Goal: Transaction & Acquisition: Purchase product/service

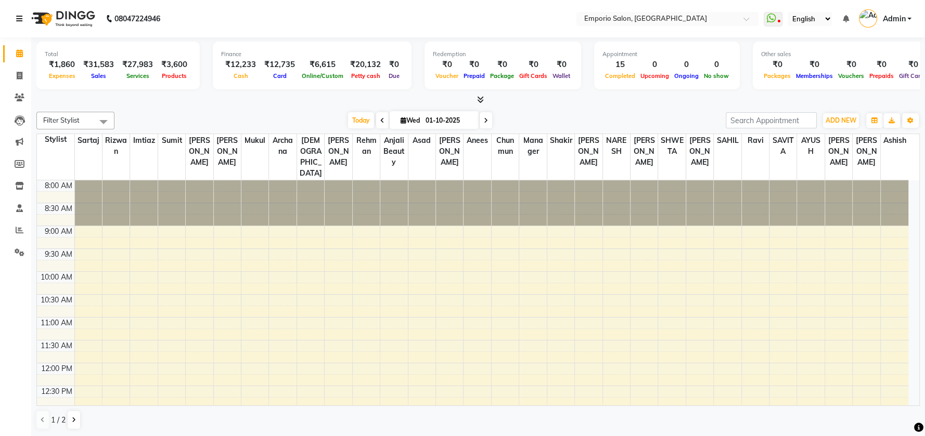
click at [22, 15] on icon at bounding box center [19, 18] width 6 height 7
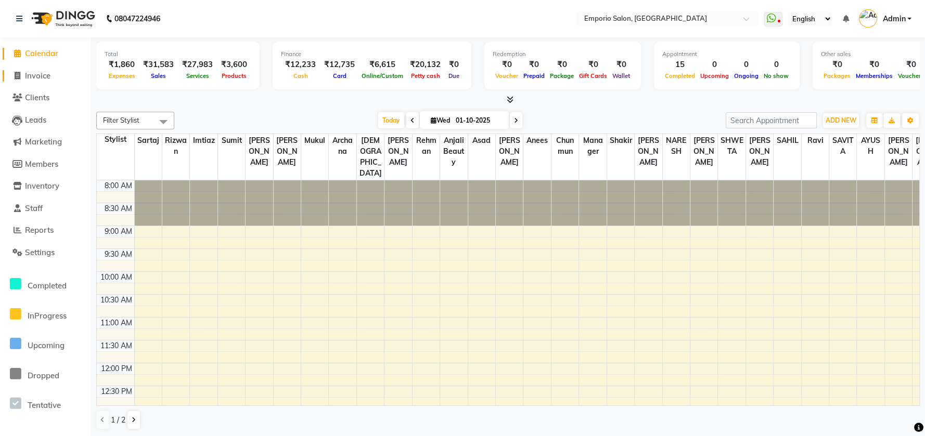
click at [49, 76] on span "Invoice" at bounding box center [37, 76] width 25 height 10
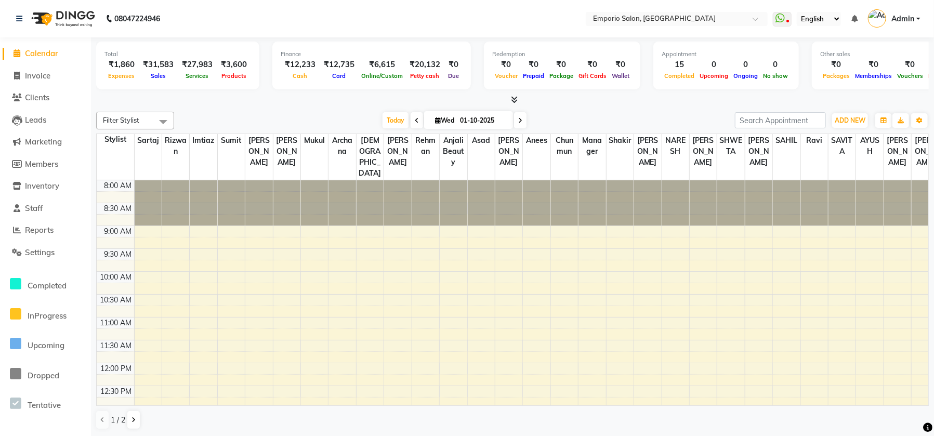
select select "service"
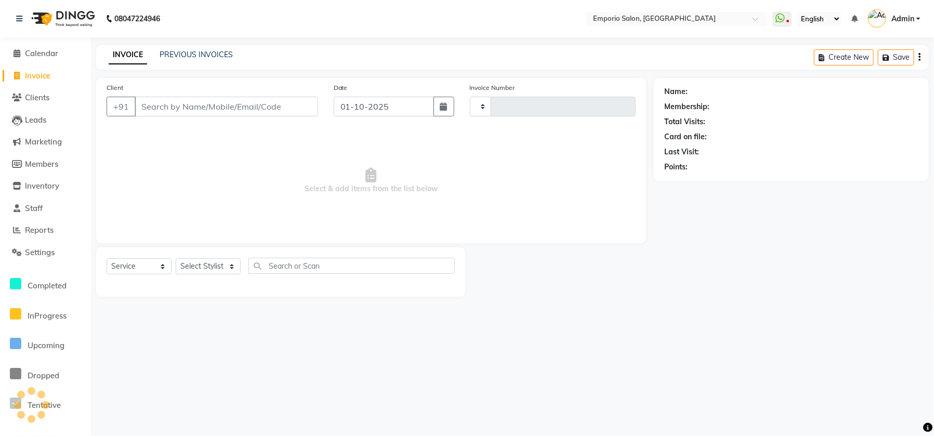
click at [160, 101] on input "Client" at bounding box center [227, 107] width 184 height 20
type input "5876"
type input "9"
select select "6332"
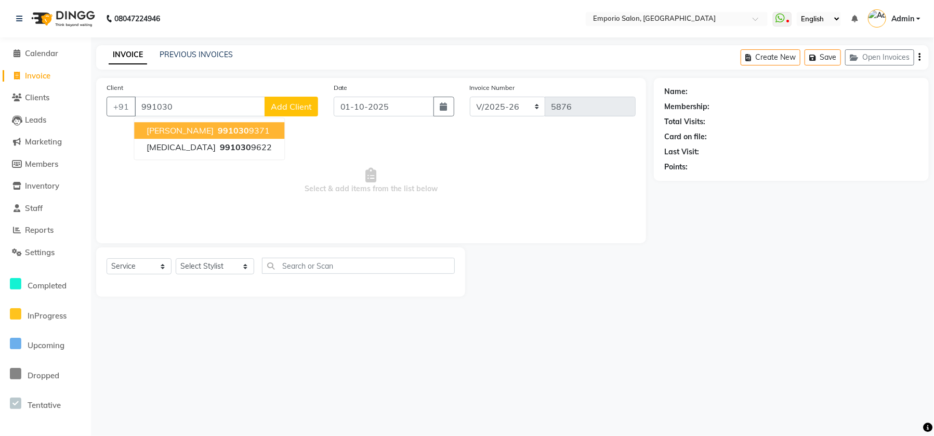
click at [268, 132] on button "MANJU PANDAY 991030 9371" at bounding box center [209, 130] width 150 height 17
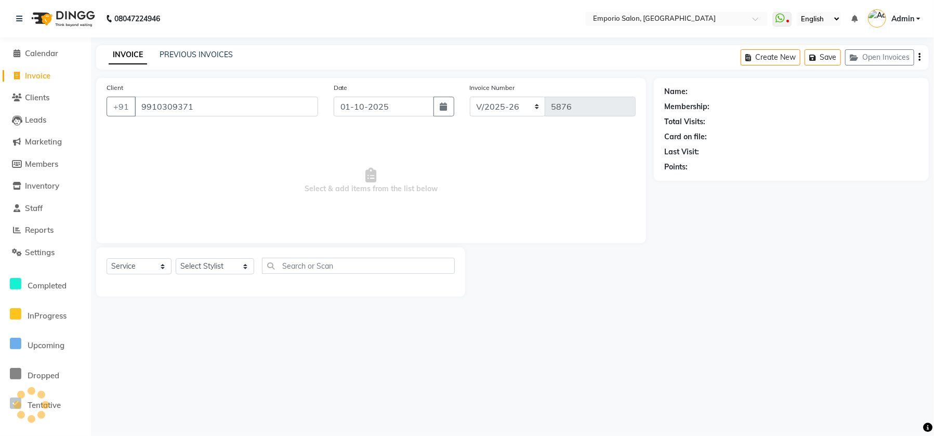
type input "9910309371"
select select "1: Object"
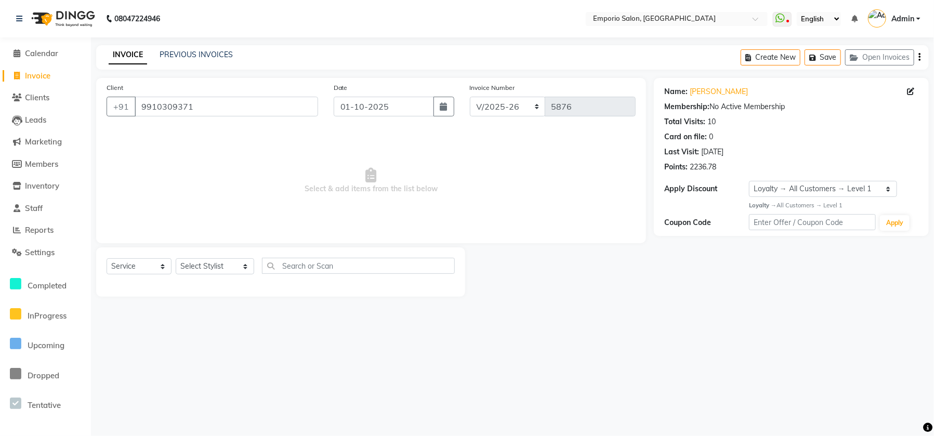
drag, startPoint x: 666, startPoint y: 166, endPoint x: 751, endPoint y: 172, distance: 85.0
click at [751, 172] on div "Points: 2236.78" at bounding box center [792, 167] width 254 height 11
click at [749, 172] on div "Points: 2236.78" at bounding box center [792, 167] width 254 height 11
click at [769, 162] on div "Points: 2236.78" at bounding box center [792, 167] width 254 height 11
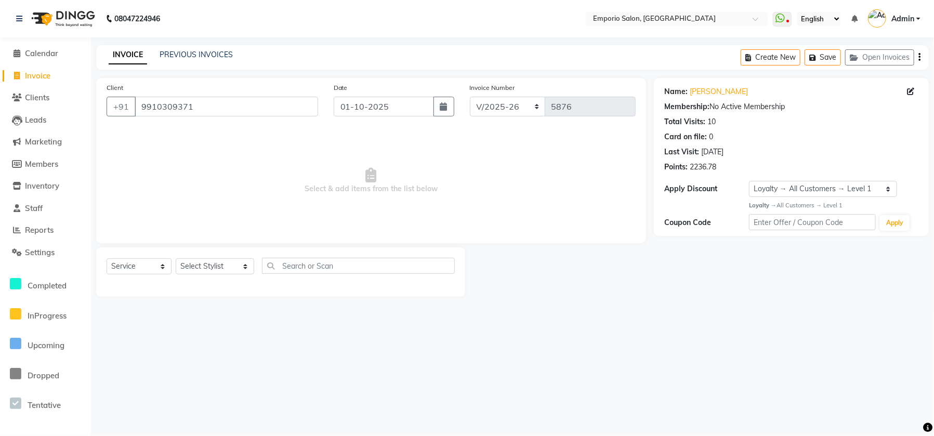
click at [767, 162] on div "Points: 2236.78" at bounding box center [792, 167] width 254 height 11
drag, startPoint x: 223, startPoint y: 269, endPoint x: 223, endPoint y: 259, distance: 9.4
click at [224, 268] on select "Select Stylist Anees Anjali beauty Archana Asad ashish AYUSH chunmun Imtiaz Ish…" at bounding box center [215, 266] width 79 height 16
select select "47502"
click at [176, 258] on select "Select Stylist Anees Anjali beauty Archana Asad ashish AYUSH chunmun Imtiaz Ish…" at bounding box center [215, 266] width 79 height 16
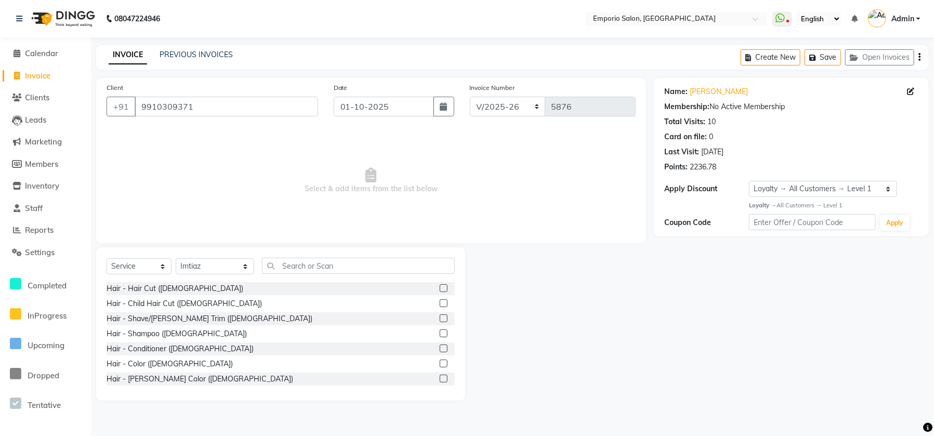
click at [304, 272] on div "Select Service Product Membership Package Voucher Prepaid Gift Card Select Styl…" at bounding box center [281, 270] width 348 height 24
click at [304, 269] on input "text" at bounding box center [358, 266] width 193 height 16
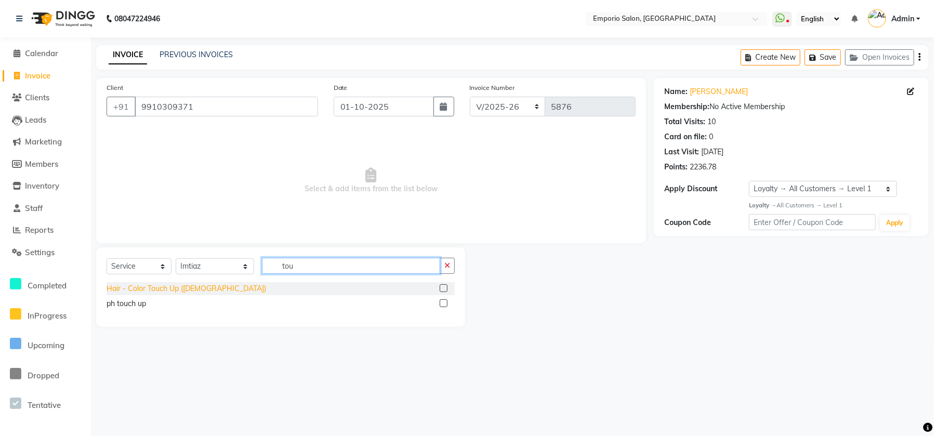
type input "tou"
click at [149, 284] on div "Hair - Color Touch Up ([DEMOGRAPHIC_DATA])" at bounding box center [187, 288] width 160 height 11
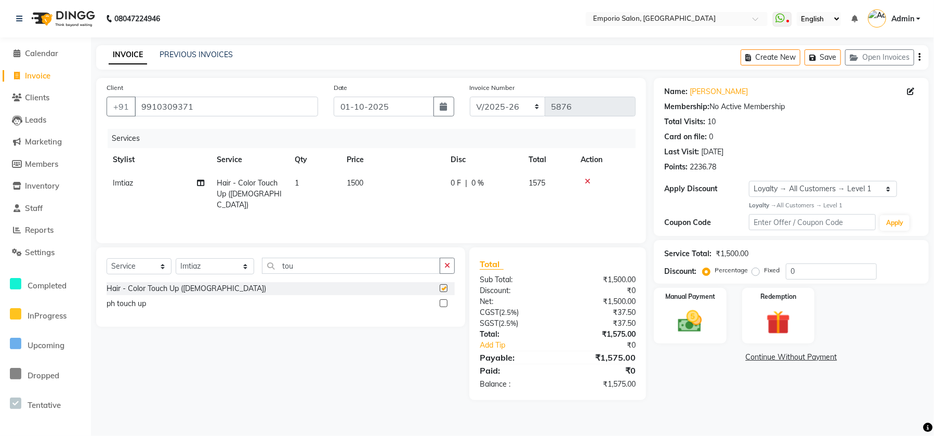
checkbox input "false"
click at [399, 189] on td "1500" at bounding box center [393, 194] width 104 height 45
select select "47502"
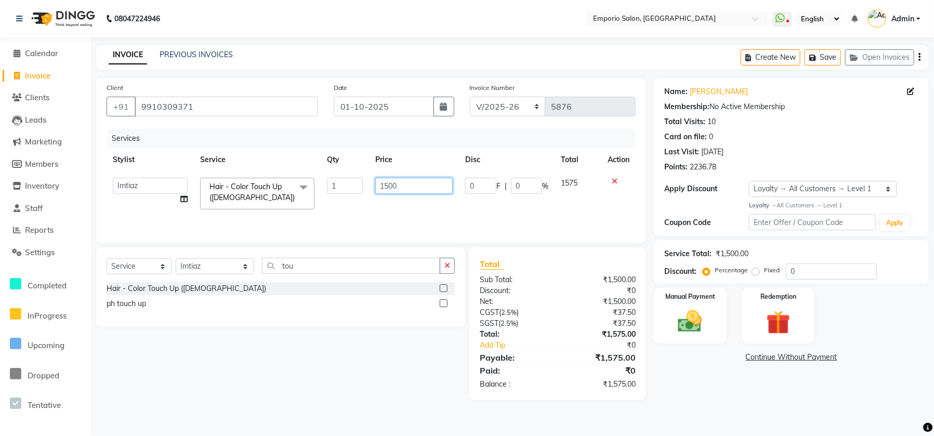
click at [401, 188] on input "1500" at bounding box center [413, 186] width 77 height 16
type input "1"
type input "2000"
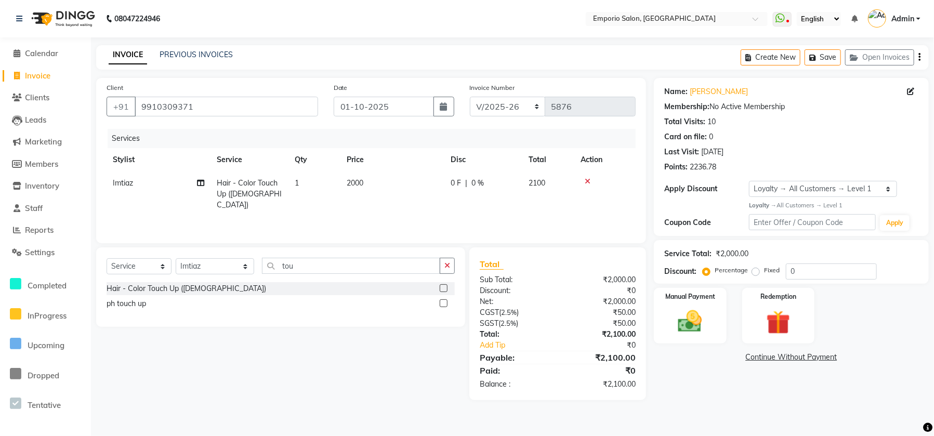
drag, startPoint x: 402, startPoint y: 210, endPoint x: 438, endPoint y: 262, distance: 63.5
click at [405, 214] on div "Services Stylist Service Qty Price Disc Total Action Imtiaz Hair - Color Touch …" at bounding box center [371, 181] width 529 height 104
click at [441, 264] on button "button" at bounding box center [447, 266] width 15 height 16
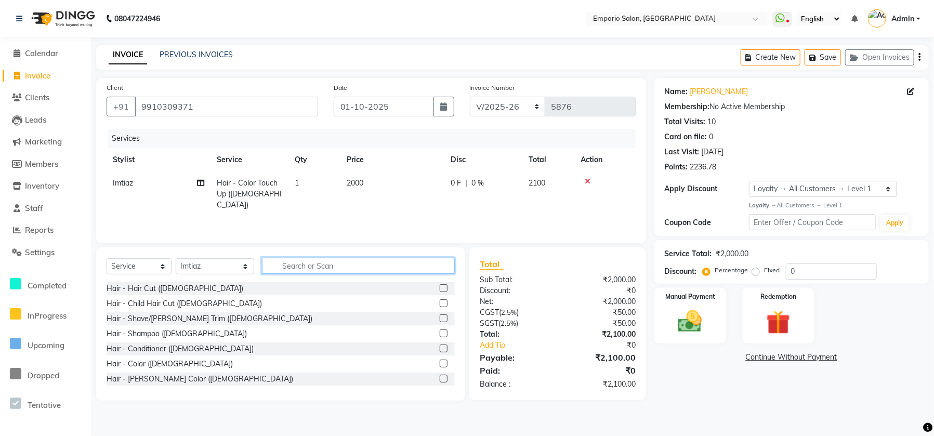
click at [423, 265] on input "text" at bounding box center [358, 266] width 193 height 16
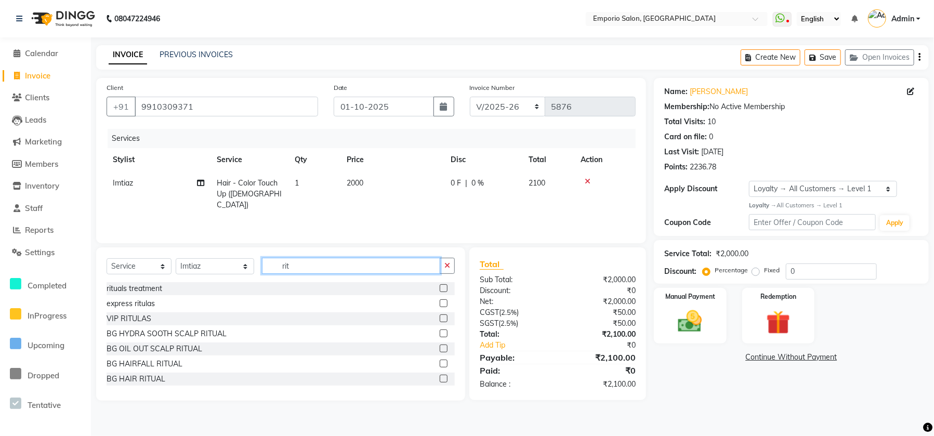
type input "rit"
drag, startPoint x: 140, startPoint y: 282, endPoint x: 132, endPoint y: 289, distance: 10.4
click at [132, 289] on div "Select Service Product Membership Package Voucher Prepaid Gift Card Select Styl…" at bounding box center [280, 324] width 369 height 153
click at [131, 290] on div "rituals treatment" at bounding box center [135, 288] width 56 height 11
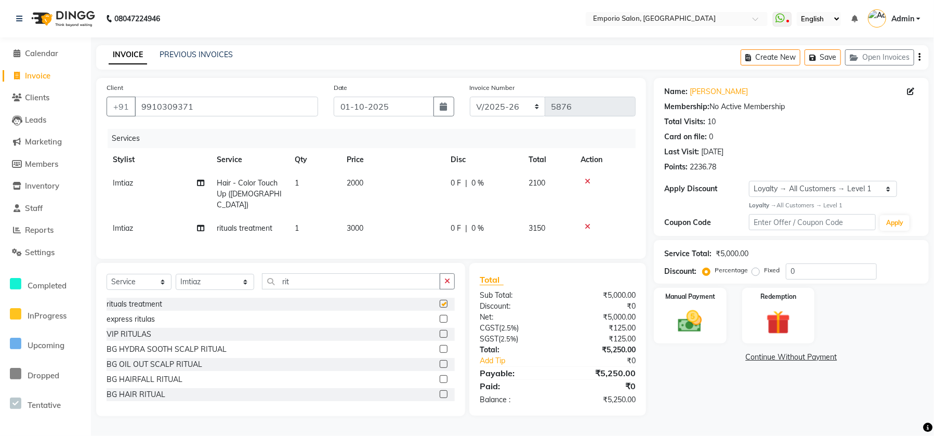
checkbox input "false"
click at [410, 220] on td "3000" at bounding box center [393, 228] width 104 height 23
select select "47502"
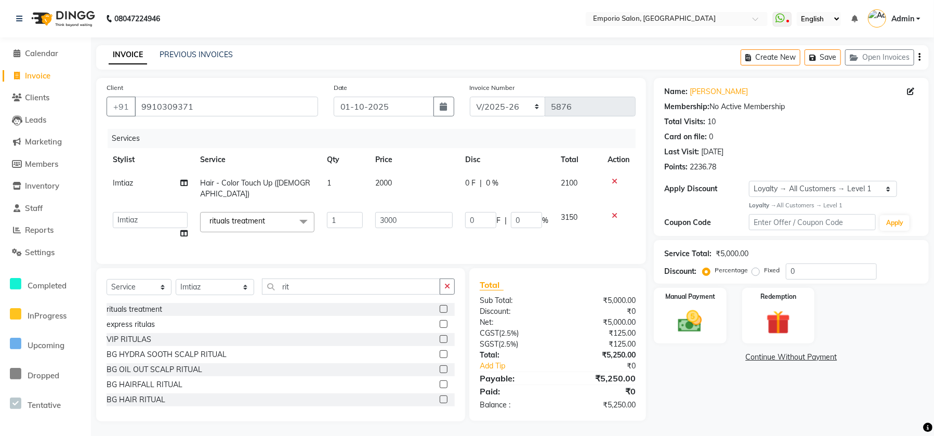
click at [410, 220] on td "3000" at bounding box center [414, 226] width 90 height 40
click at [413, 214] on input "3000" at bounding box center [413, 220] width 77 height 16
type input "3"
type input "3600"
click at [407, 235] on div "Services Stylist Service Qty Price Disc Total Action Imtiaz Hair - Color Touch …" at bounding box center [371, 191] width 529 height 125
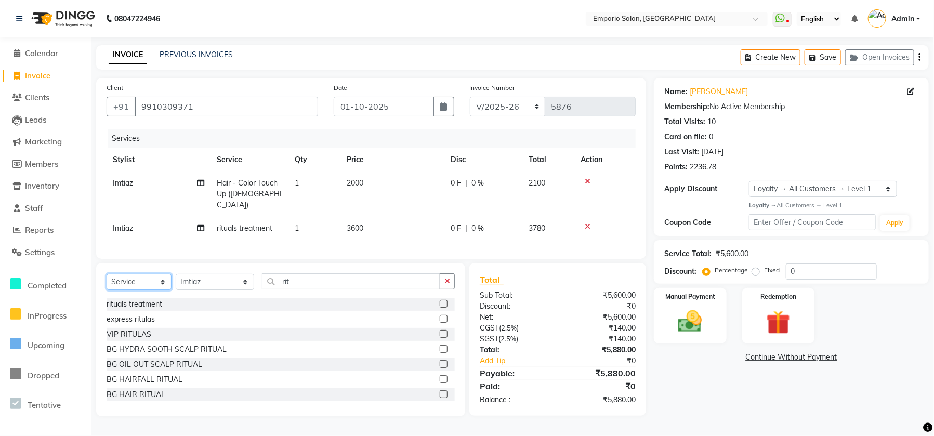
click at [129, 287] on select "Select Service Product Membership Package Voucher Prepaid Gift Card" at bounding box center [139, 282] width 65 height 16
select select "product"
click at [107, 274] on select "Select Service Product Membership Package Voucher Prepaid Gift Card" at bounding box center [139, 282] width 65 height 16
drag, startPoint x: 446, startPoint y: 283, endPoint x: 439, endPoint y: 285, distance: 7.1
click at [442, 283] on button "button" at bounding box center [447, 282] width 15 height 16
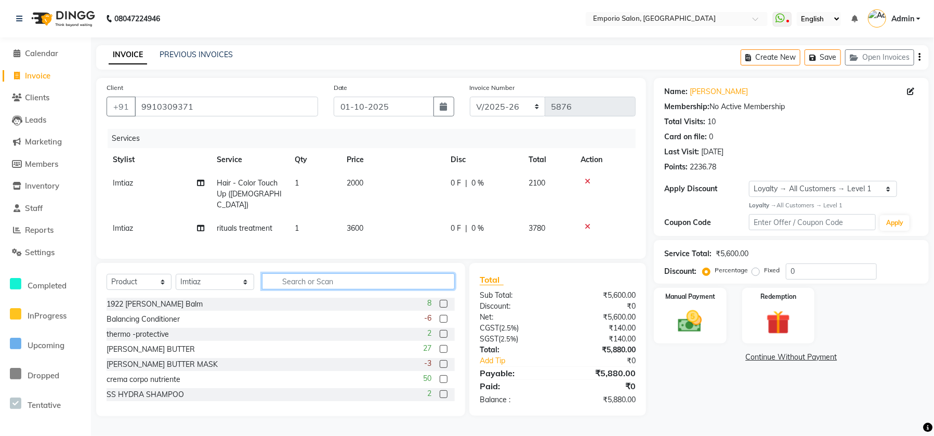
drag, startPoint x: 431, startPoint y: 287, endPoint x: 423, endPoint y: 290, distance: 8.7
click at [426, 288] on div at bounding box center [359, 282] width 192 height 16
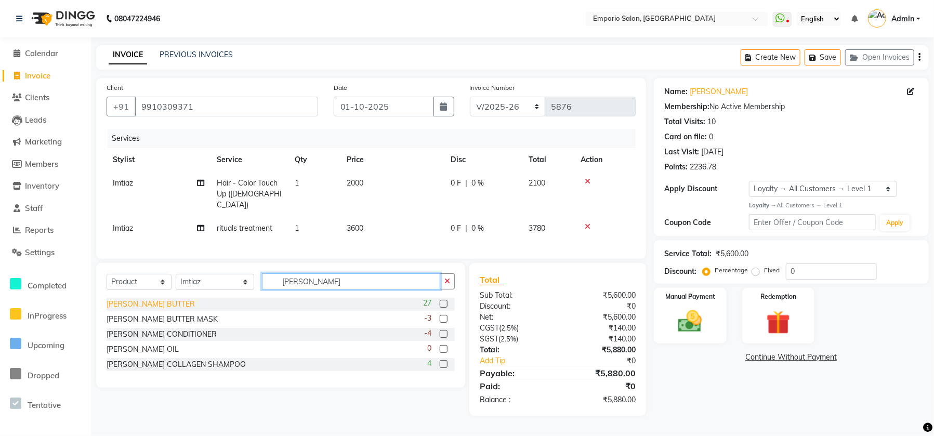
type input "shea"
click at [140, 302] on div "SHEA BUTTER" at bounding box center [151, 304] width 88 height 11
checkbox input "false"
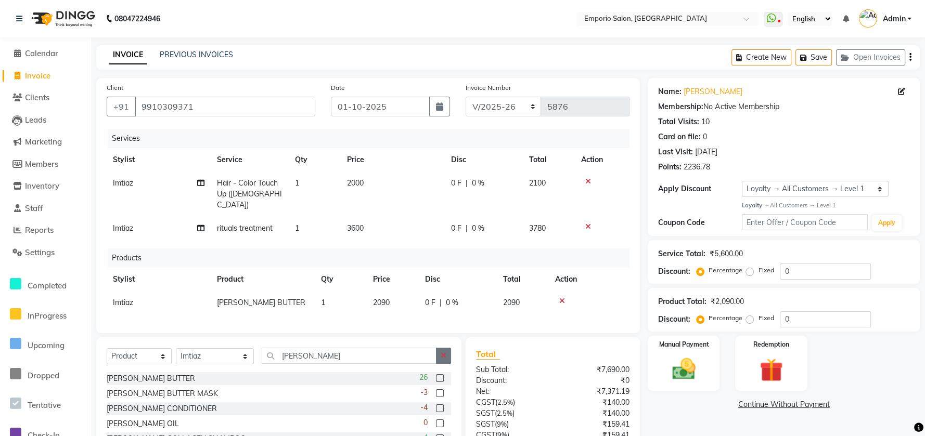
click at [448, 349] on button "button" at bounding box center [443, 356] width 15 height 16
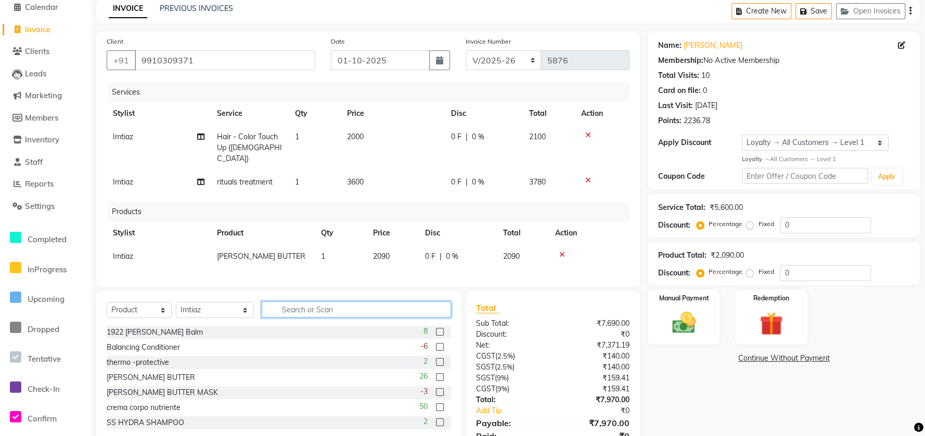
scroll to position [69, 0]
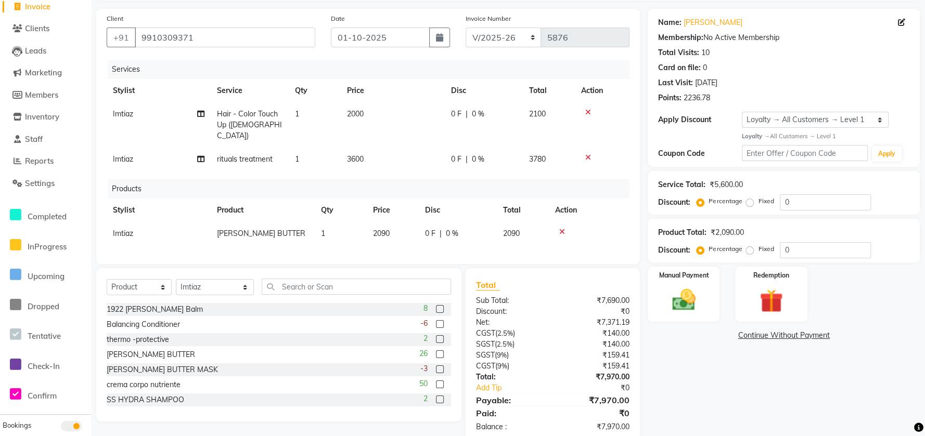
click at [287, 274] on div "Select Service Product Membership Package Voucher Prepaid Gift Card Select Styl…" at bounding box center [278, 344] width 365 height 153
click at [293, 279] on input "text" at bounding box center [356, 287] width 189 height 16
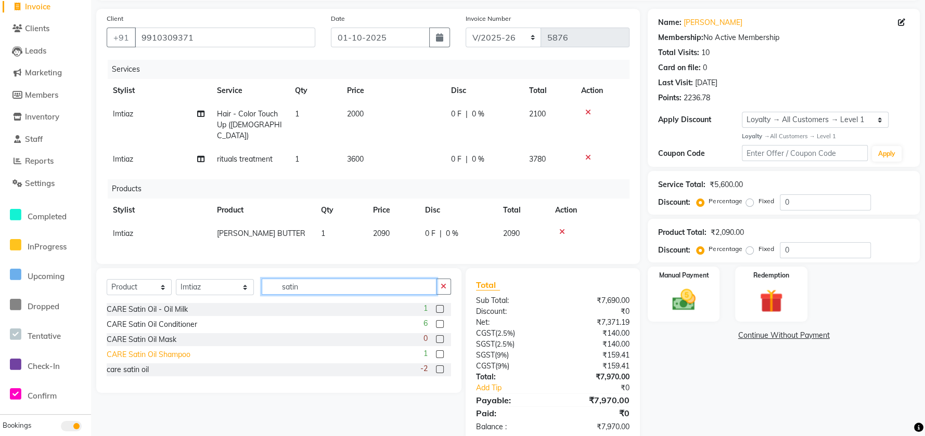
type input "satin"
click at [141, 353] on div "CARE Satin Oil Shampoo" at bounding box center [149, 354] width 84 height 11
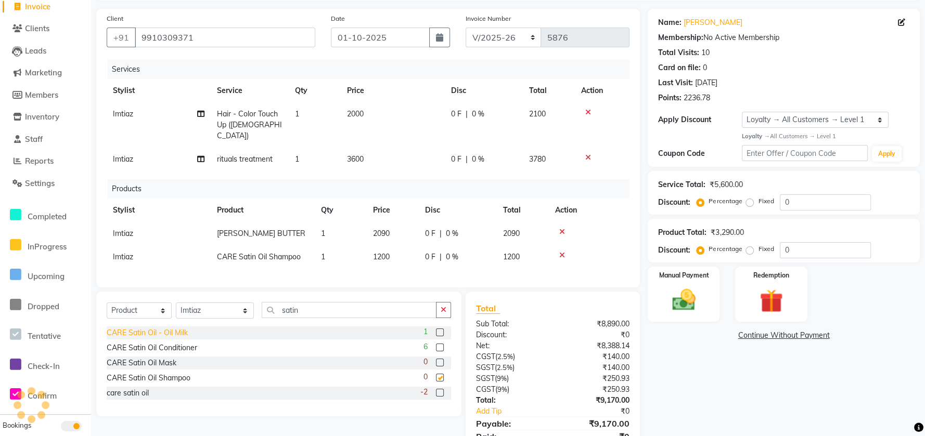
checkbox input "false"
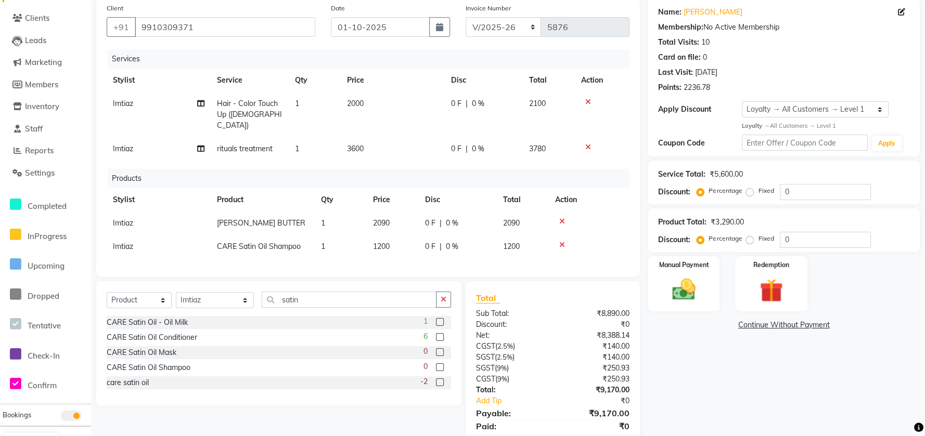
scroll to position [113, 0]
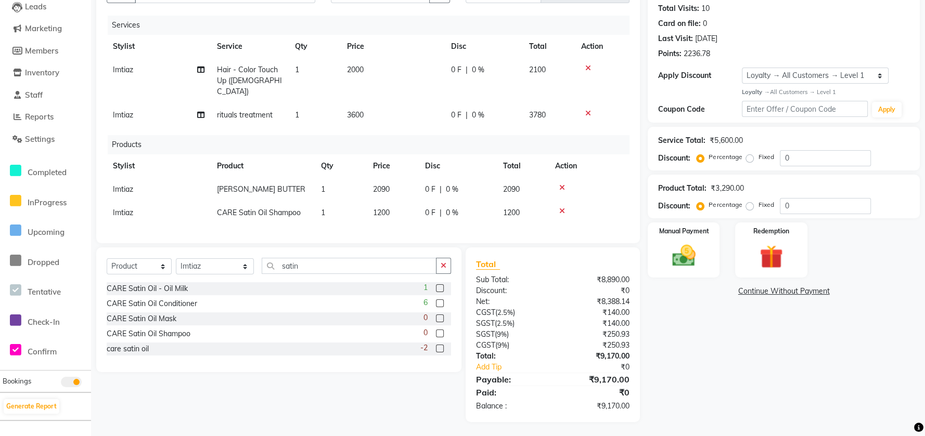
click at [402, 215] on div "Services Stylist Service Qty Price Disc Total Action Imtiaz Hair - Color Touch …" at bounding box center [368, 124] width 523 height 217
click at [409, 201] on td "1200" at bounding box center [393, 212] width 52 height 23
select select "47502"
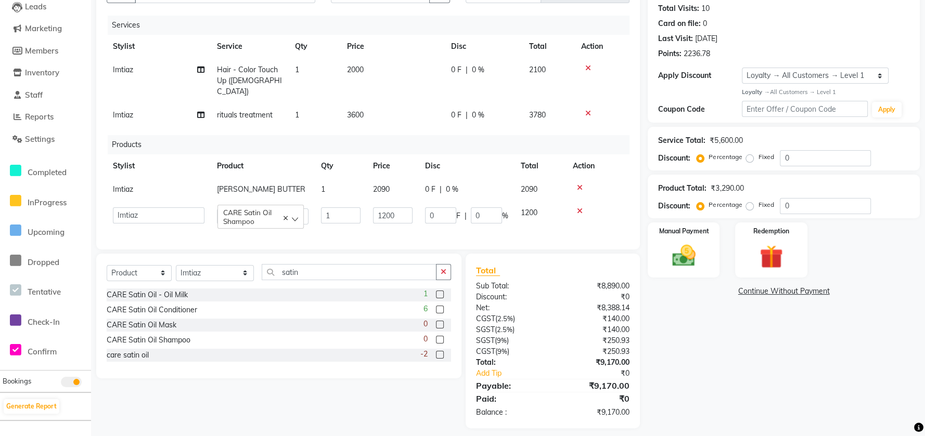
click at [409, 207] on input "1200" at bounding box center [393, 215] width 40 height 16
type input "1250"
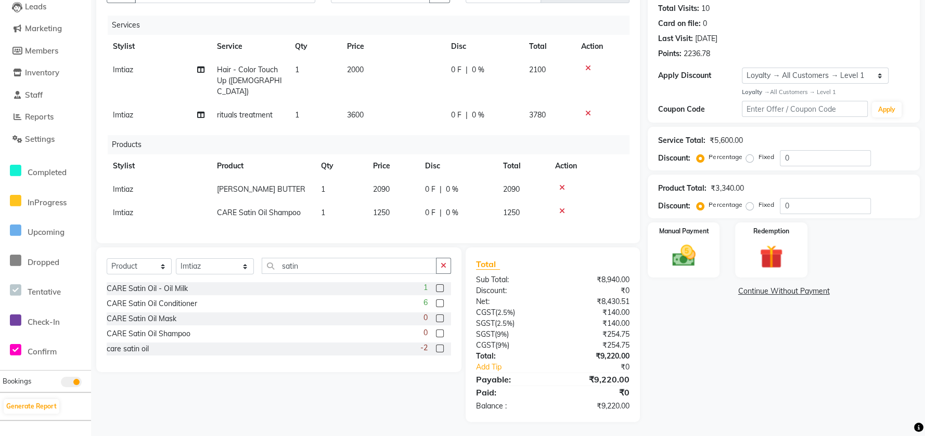
click at [425, 184] on span "0 F" at bounding box center [430, 189] width 10 height 11
select select "47502"
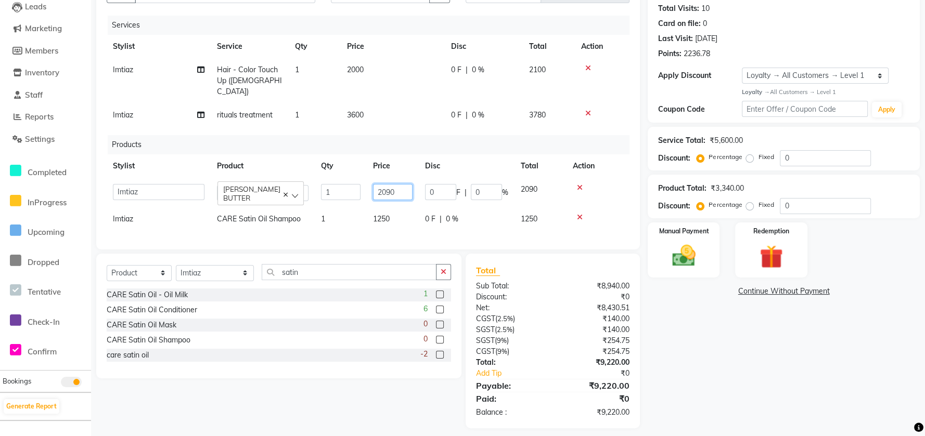
drag, startPoint x: 412, startPoint y: 186, endPoint x: 407, endPoint y: 174, distance: 13.0
click at [411, 180] on td "2090" at bounding box center [393, 193] width 52 height 30
click at [404, 184] on input "2090" at bounding box center [393, 192] width 40 height 16
type input "2"
type input "1500"
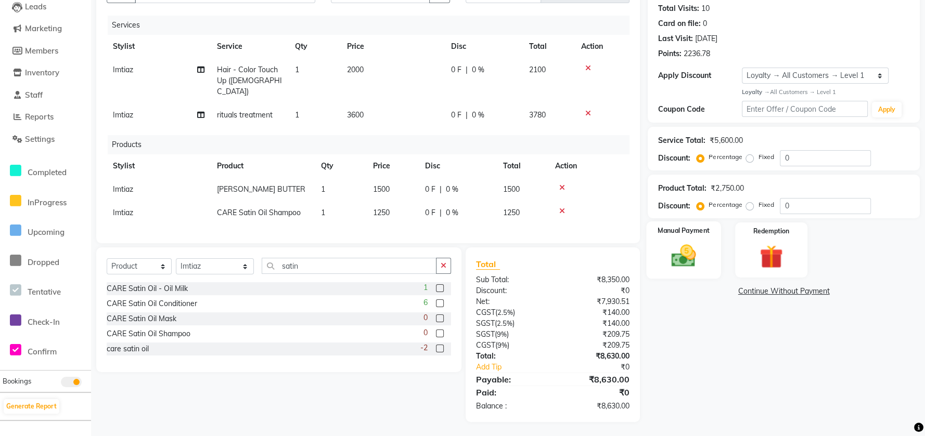
click at [696, 252] on img at bounding box center [684, 256] width 40 height 28
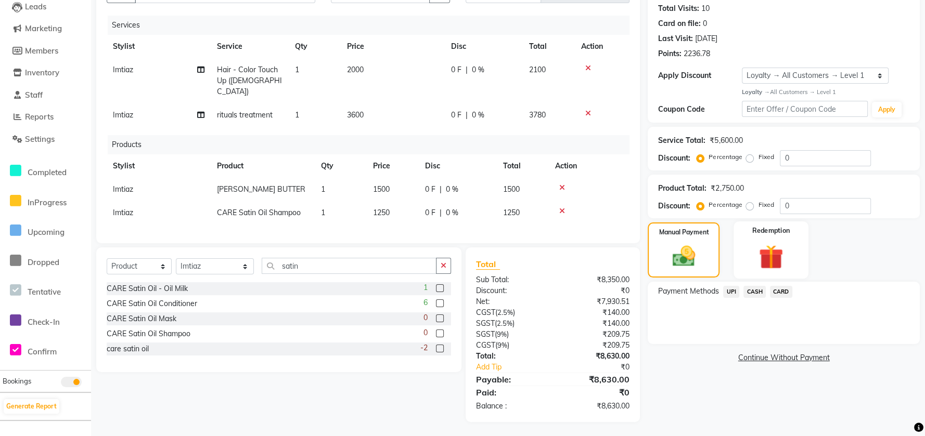
click at [768, 264] on img at bounding box center [771, 257] width 40 height 31
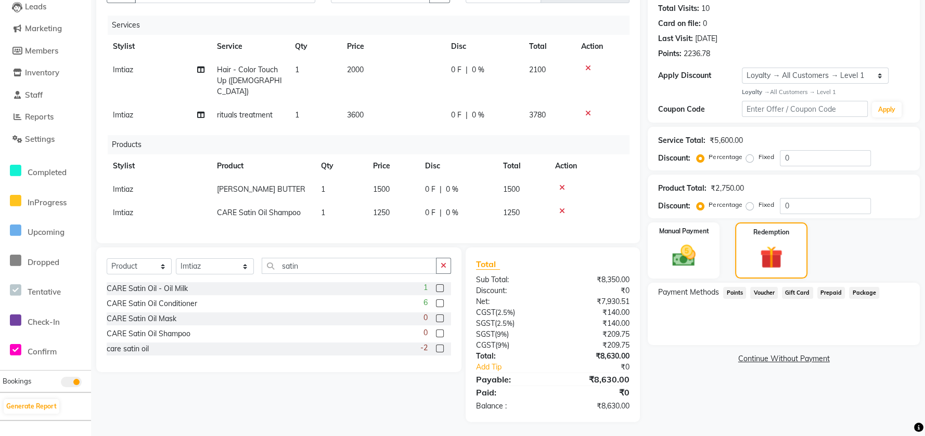
click at [726, 293] on span "Points" at bounding box center [734, 293] width 23 height 12
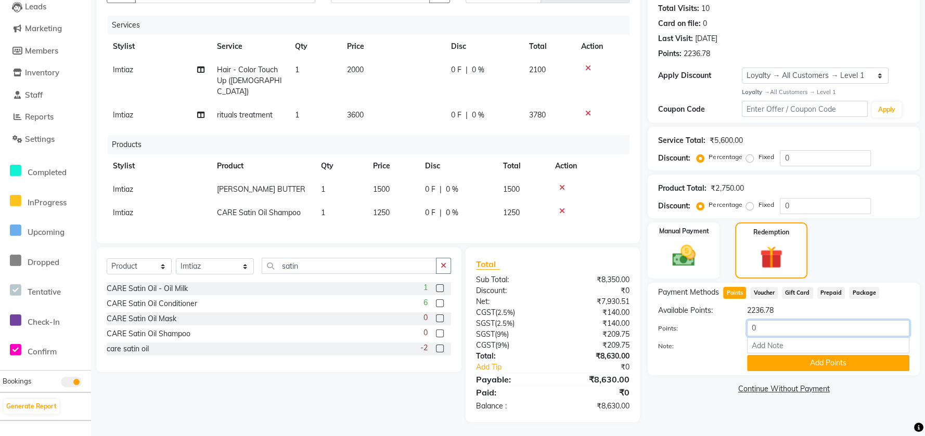
click at [771, 331] on input "0" at bounding box center [828, 328] width 162 height 16
type input "1000"
click at [771, 368] on button "Add Points" at bounding box center [828, 363] width 162 height 16
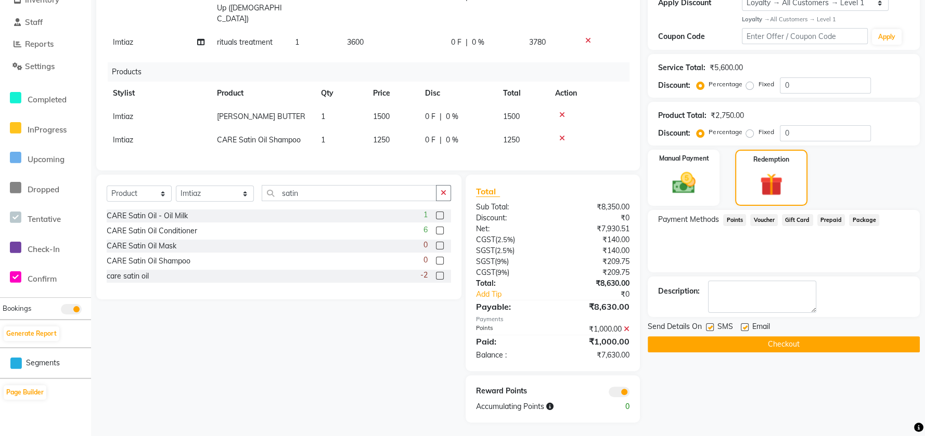
scroll to position [187, 0]
click at [688, 153] on label "Manual Payment" at bounding box center [683, 157] width 52 height 10
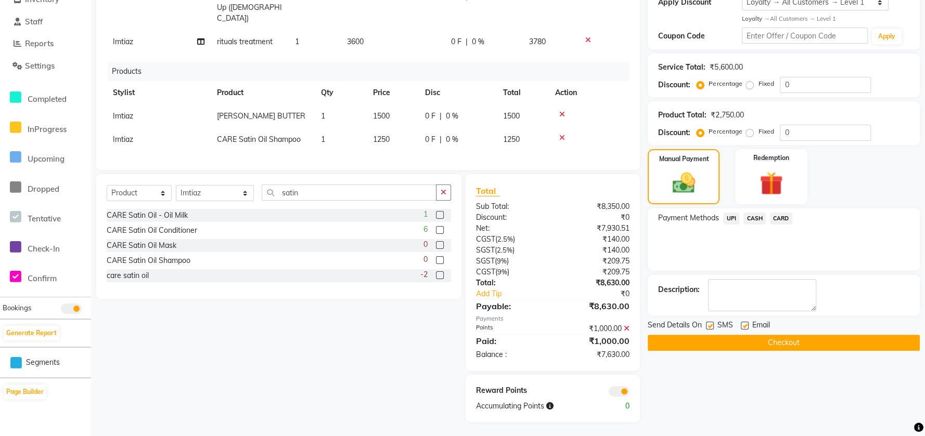
click at [772, 217] on span "CARD" at bounding box center [781, 219] width 22 height 12
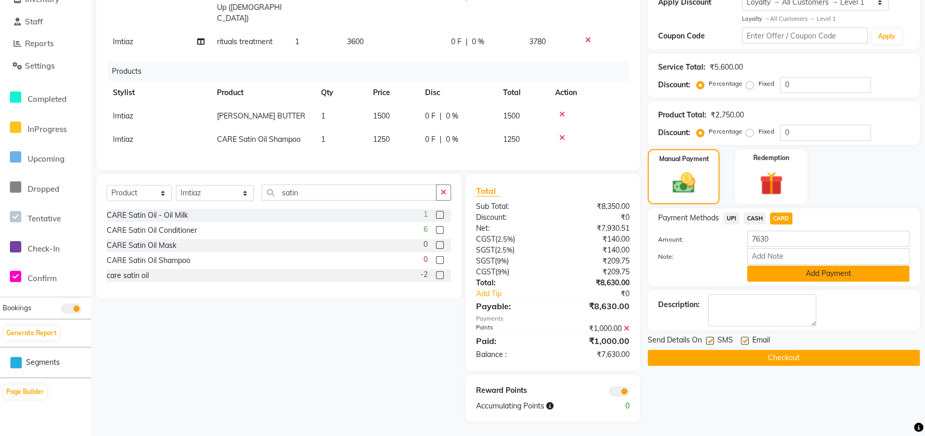
click at [763, 274] on button "Add Payment" at bounding box center [828, 274] width 162 height 16
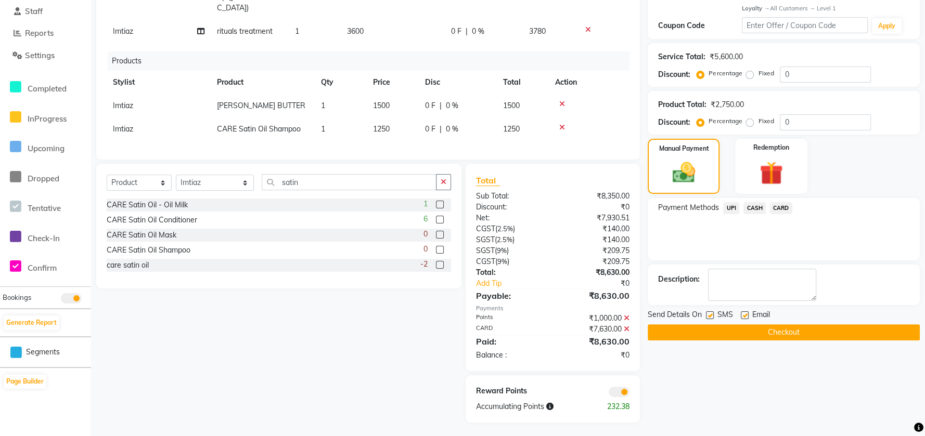
scroll to position [198, 0]
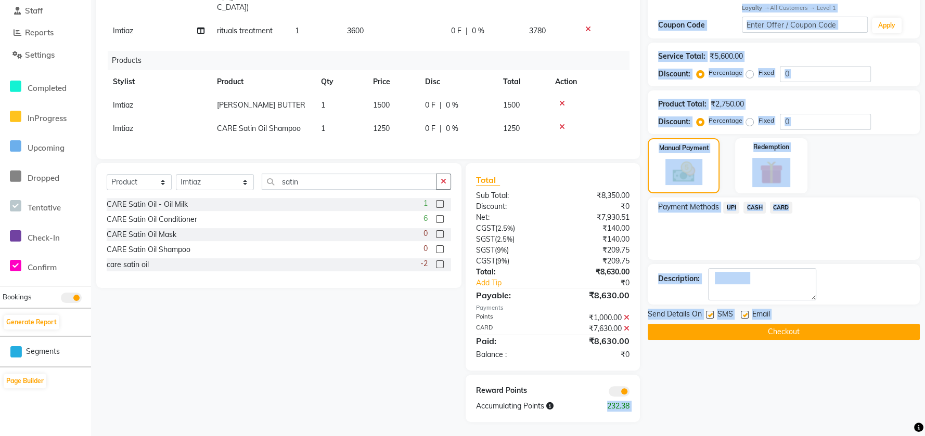
drag, startPoint x: 593, startPoint y: 405, endPoint x: 665, endPoint y: 380, distance: 75.8
click at [662, 392] on div "Client +91 9910309371 Date 01-10-2025 Invoice Number EMP/2025-26 V/2025 V/2025-…" at bounding box center [507, 151] width 839 height 542
click at [670, 332] on button "Checkout" at bounding box center [783, 332] width 272 height 16
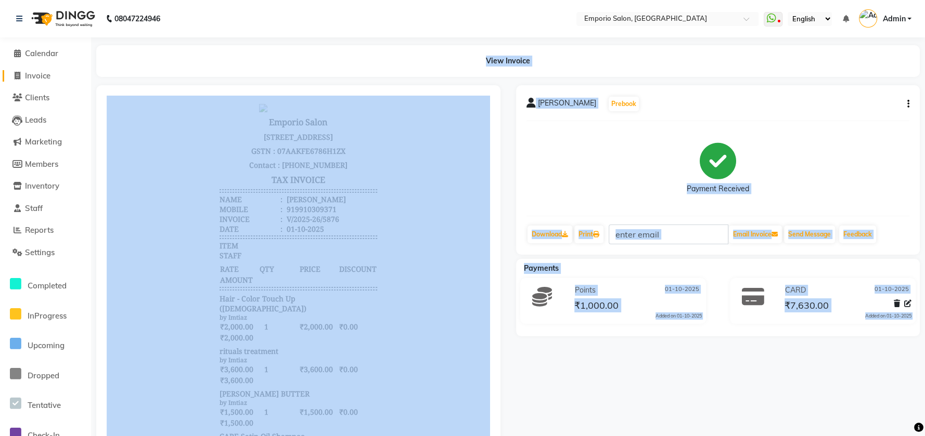
click at [24, 81] on span at bounding box center [17, 76] width 16 height 12
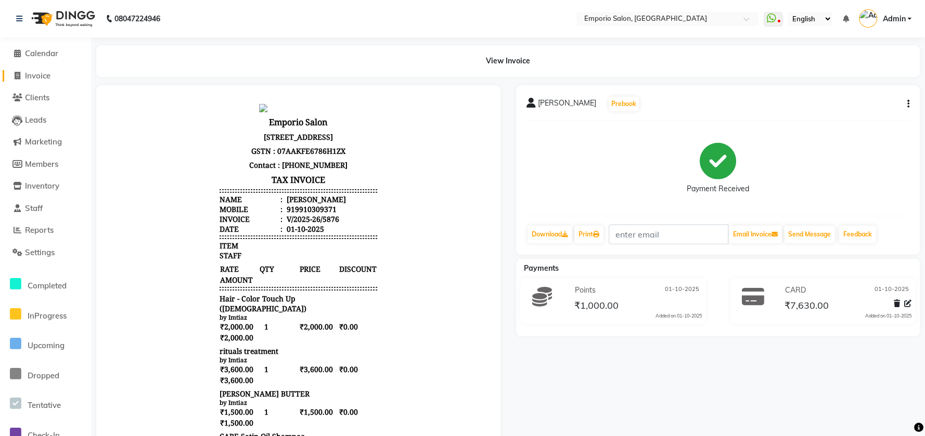
select select "service"
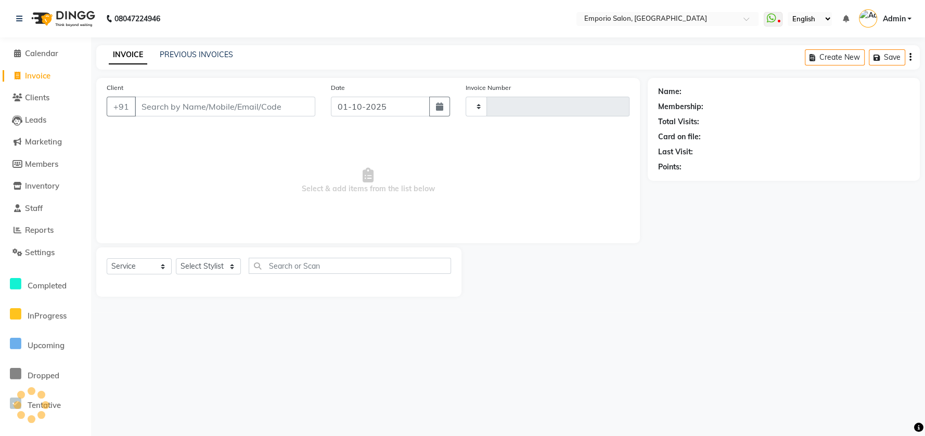
type input "5877"
select select "6332"
click at [26, 81] on link "Invoice" at bounding box center [46, 76] width 86 height 12
select select "6332"
select select "service"
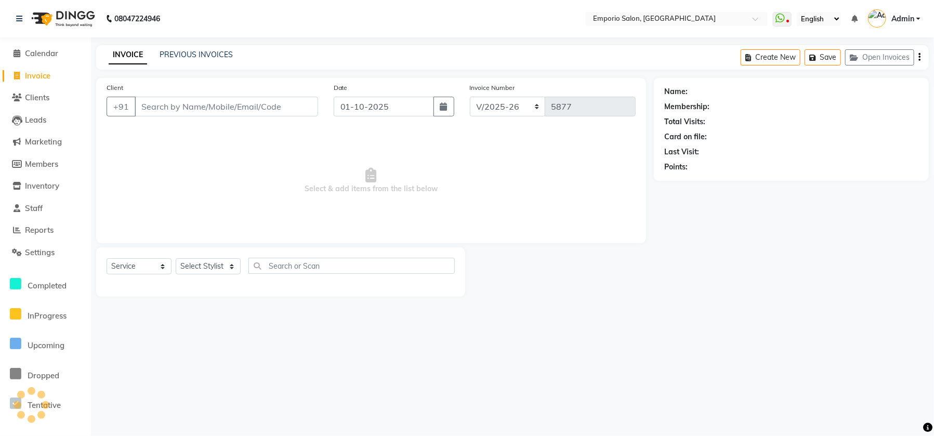
drag, startPoint x: 155, startPoint y: 106, endPoint x: 143, endPoint y: 115, distance: 15.6
click at [144, 115] on input "Client" at bounding box center [227, 107] width 184 height 20
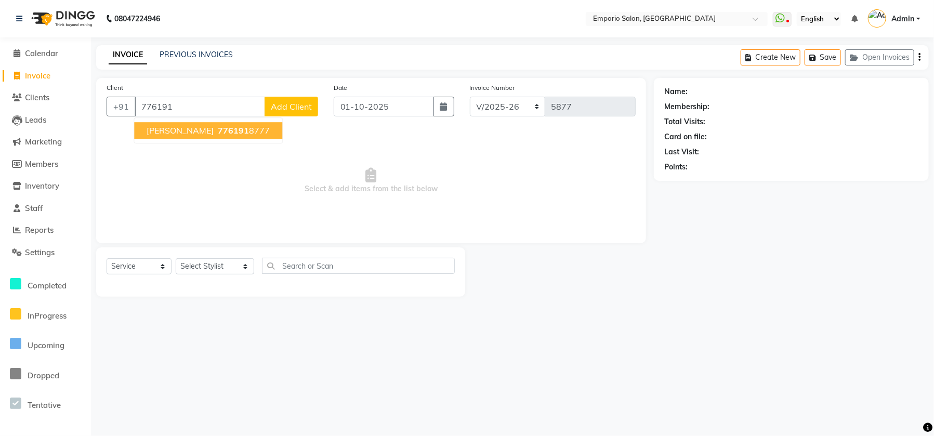
click at [216, 128] on ngb-highlight "776191 8777" at bounding box center [243, 130] width 54 height 10
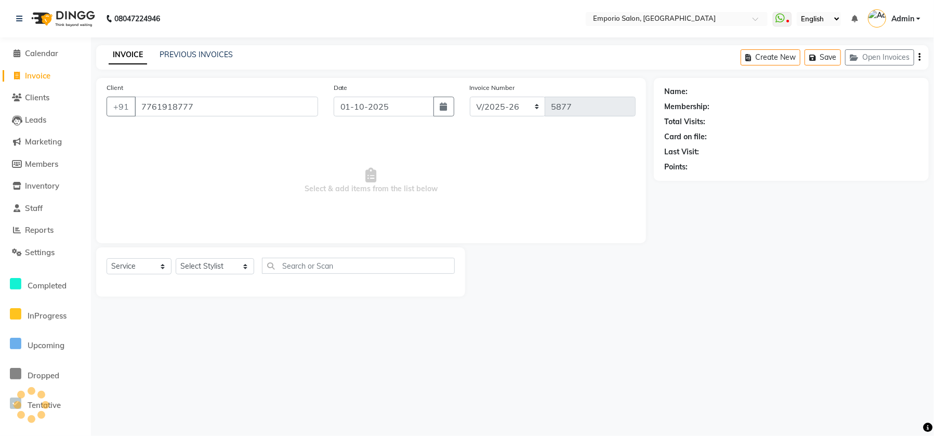
type input "7761918777"
select select "1: Object"
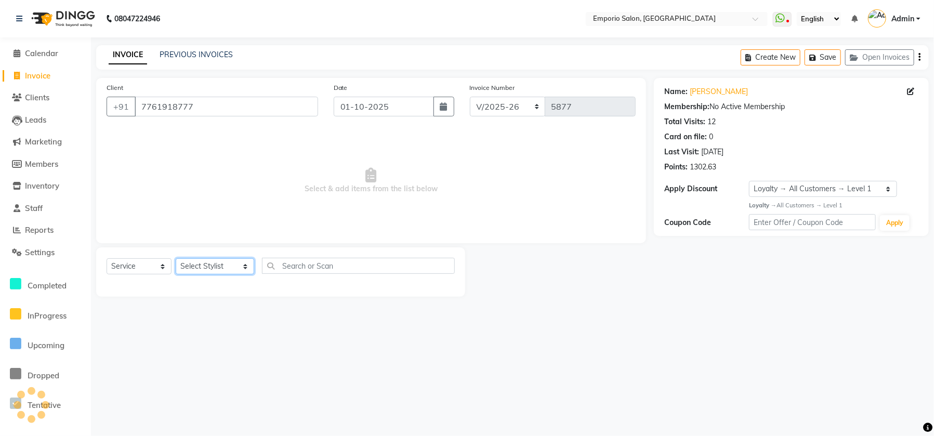
click at [212, 258] on select "Select Stylist [PERSON_NAME] beauty Archana [PERSON_NAME] [PERSON_NAME] [PERSON…" at bounding box center [215, 266] width 79 height 16
select select "47514"
click at [176, 258] on select "Select Stylist [PERSON_NAME] beauty Archana [PERSON_NAME] [PERSON_NAME] [PERSON…" at bounding box center [215, 266] width 79 height 16
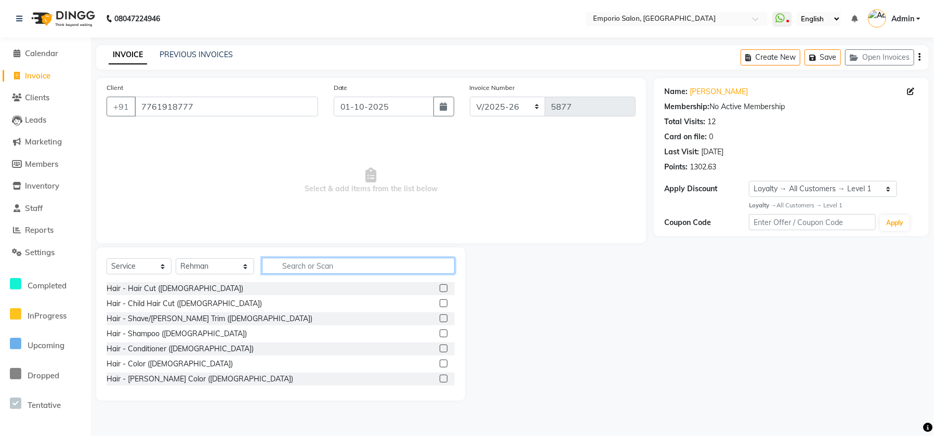
drag, startPoint x: 276, startPoint y: 266, endPoint x: 225, endPoint y: 274, distance: 52.0
click at [275, 267] on input "text" at bounding box center [358, 266] width 193 height 16
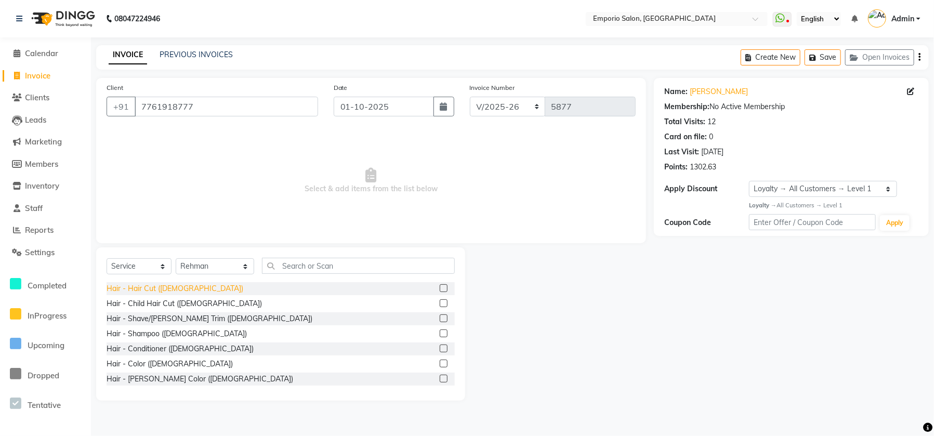
click at [151, 286] on div "Hair - Hair Cut ([DEMOGRAPHIC_DATA])" at bounding box center [175, 288] width 137 height 11
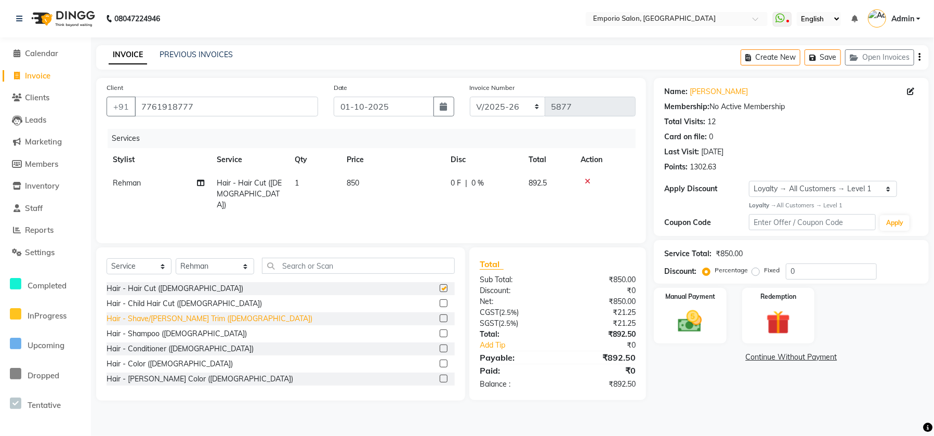
checkbox input "false"
click at [151, 320] on div "Hair - Shave/[PERSON_NAME] Trim ([DEMOGRAPHIC_DATA])" at bounding box center [210, 319] width 206 height 11
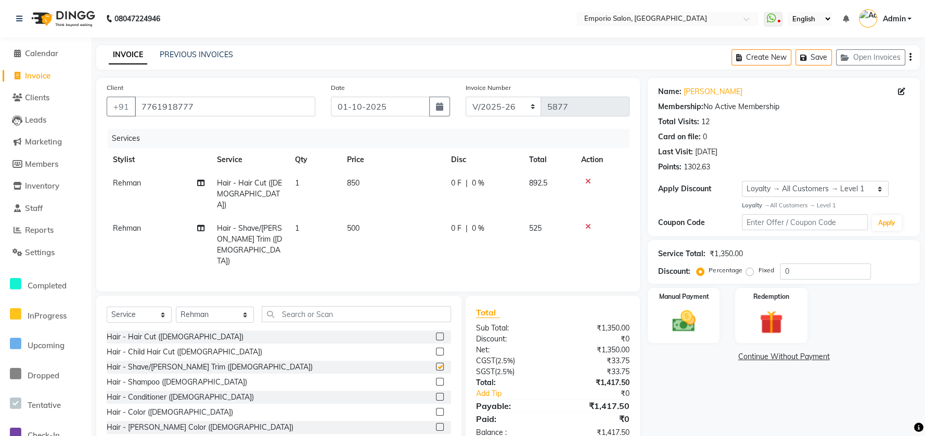
checkbox input "false"
click at [282, 306] on input "text" at bounding box center [356, 314] width 189 height 16
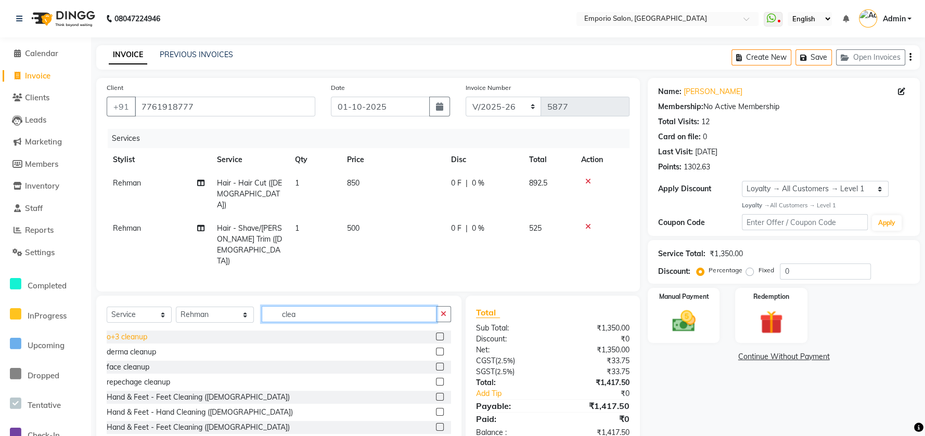
type input "clea"
click at [116, 332] on div "o+3 cleanup" at bounding box center [127, 337] width 41 height 11
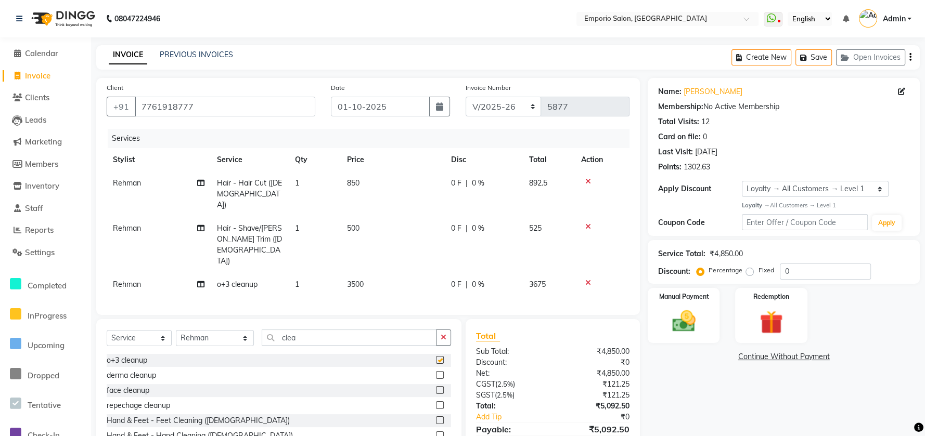
checkbox input "false"
click at [464, 223] on div "0 F | 0 %" at bounding box center [484, 228] width 66 height 11
select select "47514"
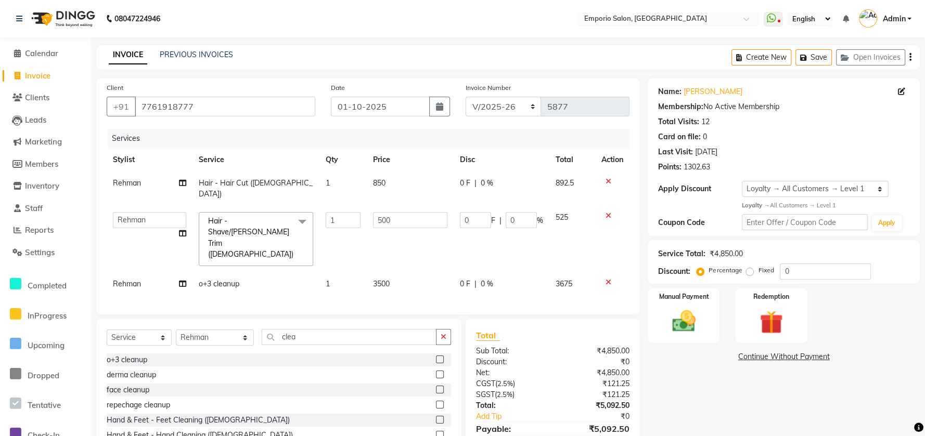
click at [432, 160] on th "Price" at bounding box center [410, 159] width 87 height 23
click at [428, 185] on td "850" at bounding box center [410, 189] width 87 height 34
select select "47514"
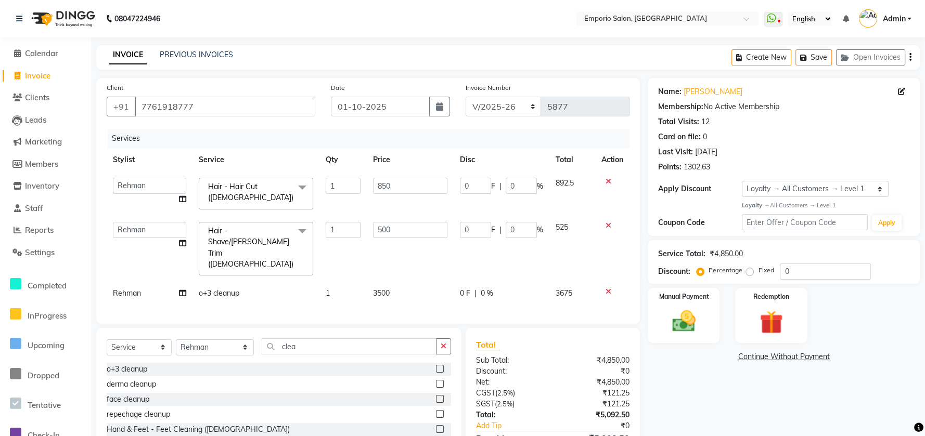
click at [428, 185] on input "850" at bounding box center [410, 186] width 74 height 16
type input "8"
type input "1000"
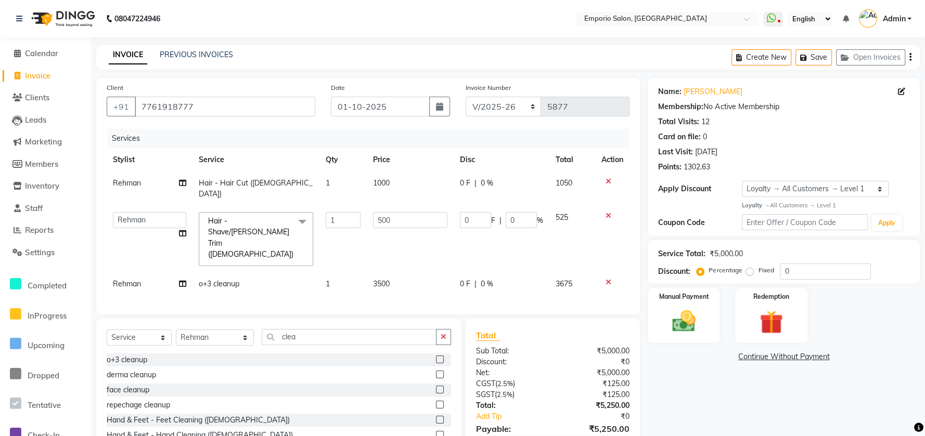
click at [423, 242] on tbody "Rehman Hair - Hair Cut (Male) 1 1000 0 F | 0 % 1050 Anees Anjali beauty Archana…" at bounding box center [368, 234] width 523 height 124
click at [416, 272] on td "3500" at bounding box center [410, 283] width 87 height 23
select select "47514"
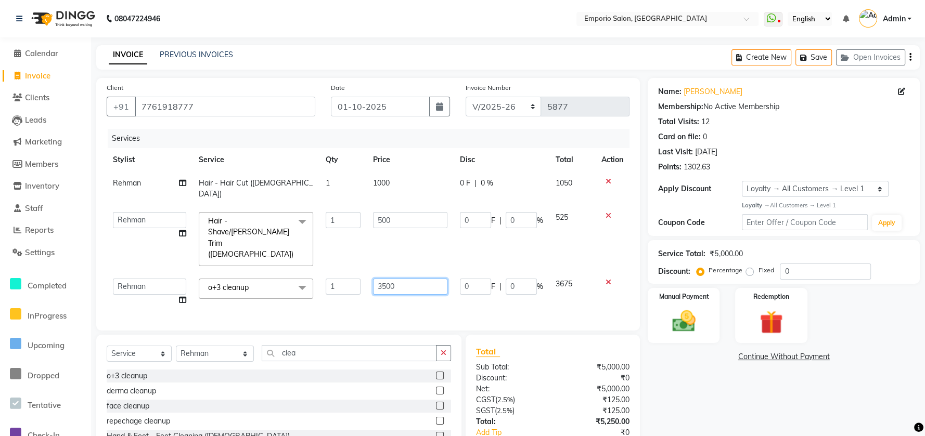
click at [416, 279] on input "3500" at bounding box center [410, 287] width 74 height 16
type input "3"
type input "2500"
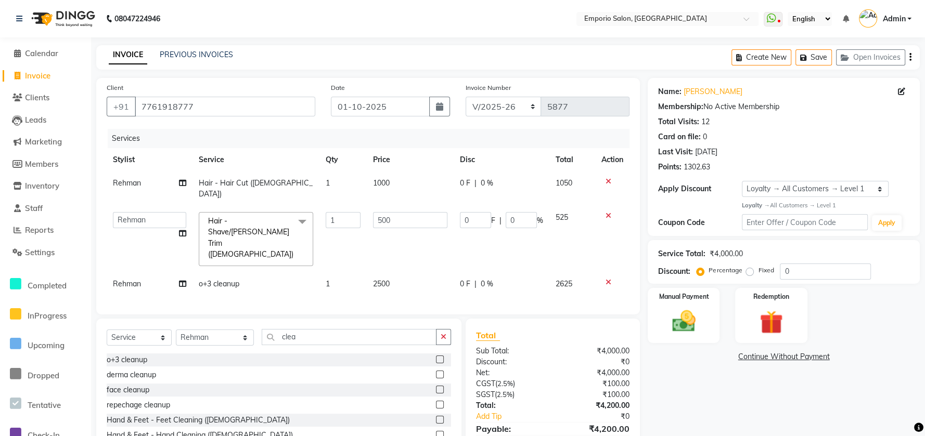
click at [428, 272] on td "2500" at bounding box center [410, 283] width 87 height 23
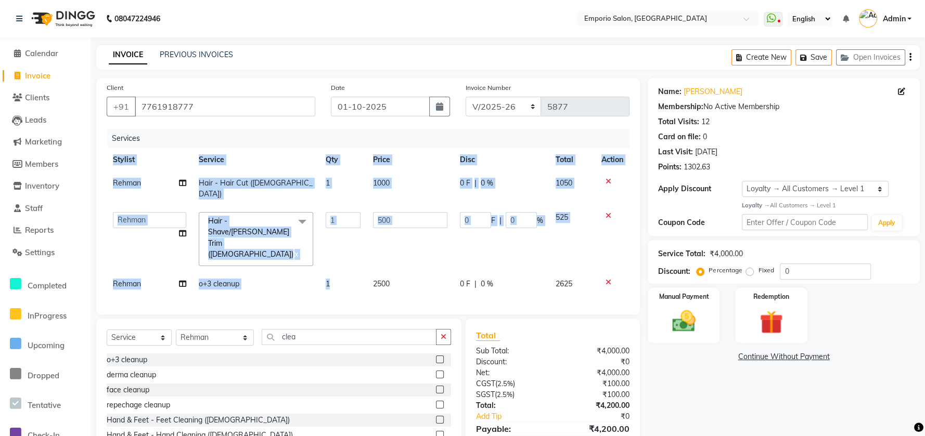
select select "47514"
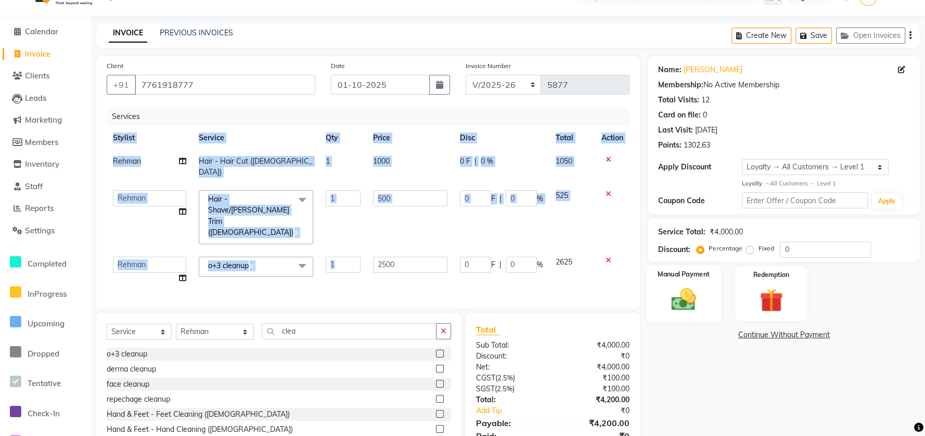
scroll to position [44, 0]
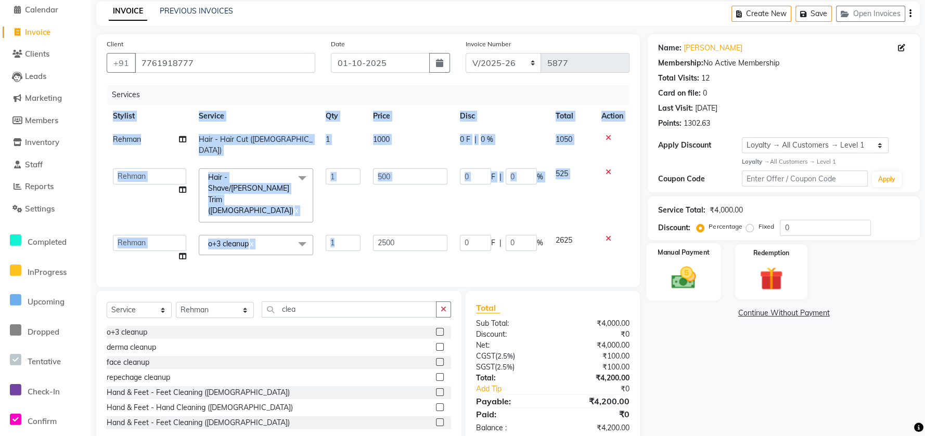
click at [691, 275] on img at bounding box center [684, 278] width 40 height 28
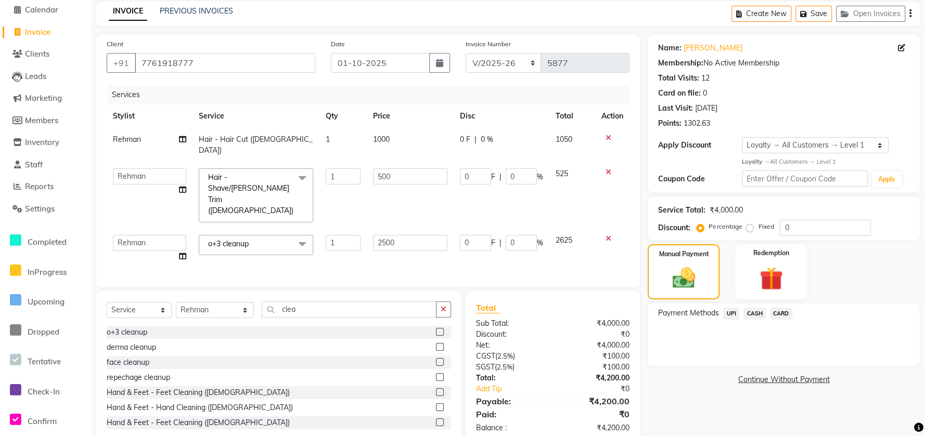
click at [756, 308] on span "CASH" at bounding box center [754, 314] width 22 height 12
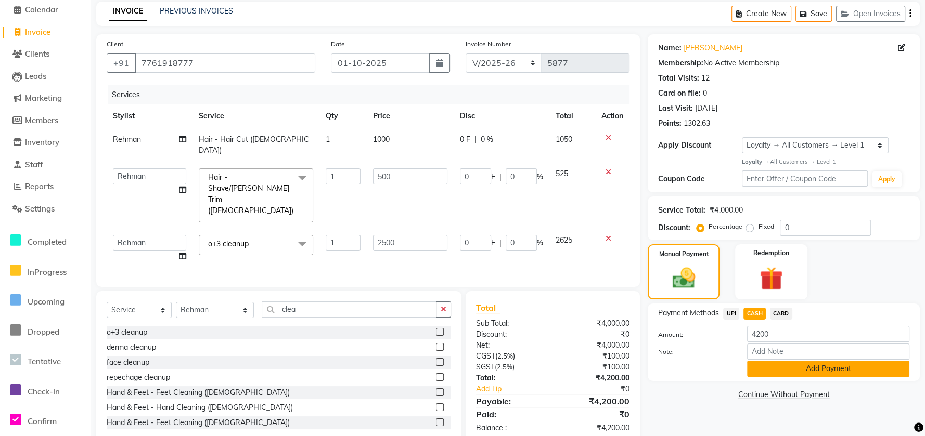
click at [751, 371] on button "Add Payment" at bounding box center [828, 369] width 162 height 16
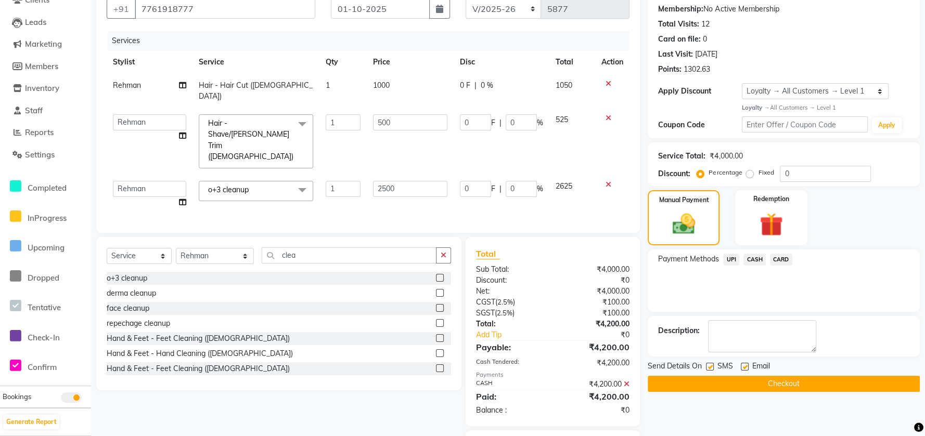
scroll to position [131, 0]
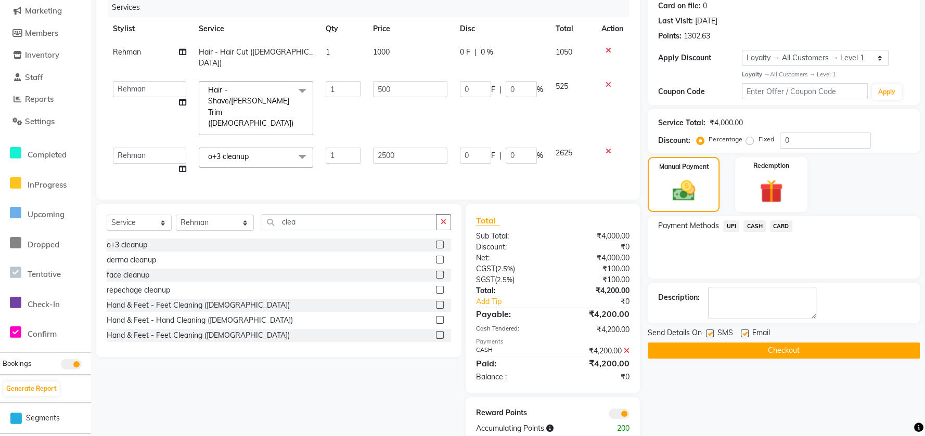
click at [747, 346] on button "Checkout" at bounding box center [783, 351] width 272 height 16
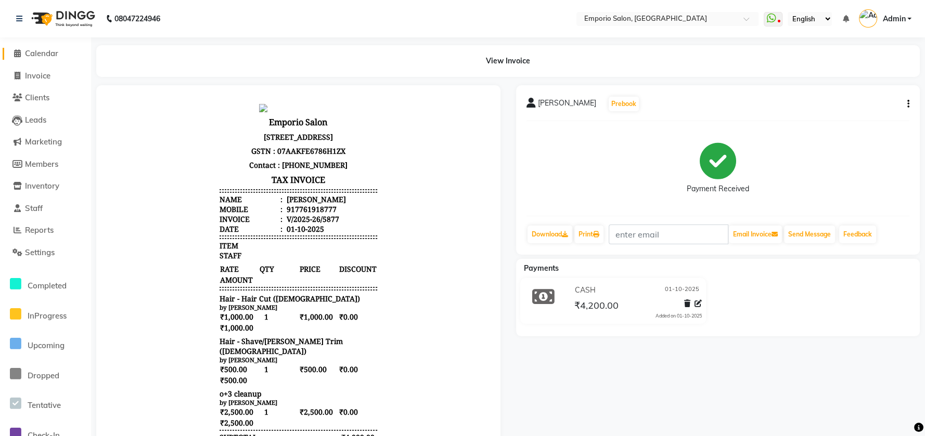
click at [42, 52] on span "Calendar" at bounding box center [41, 53] width 33 height 10
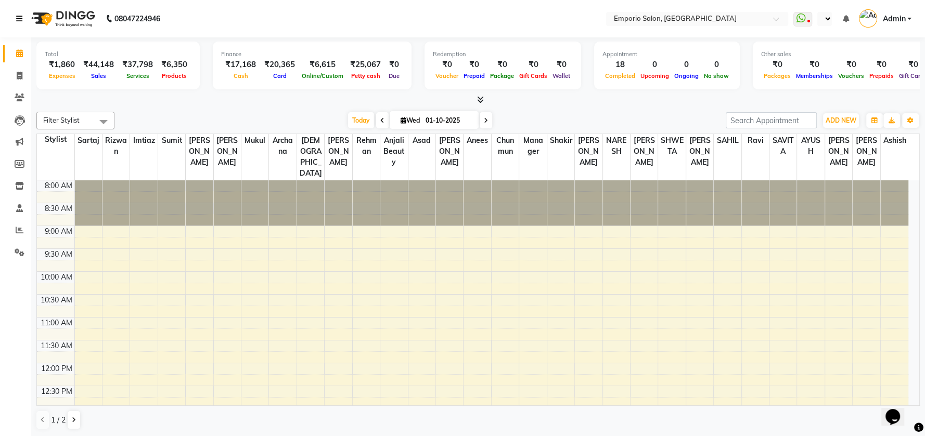
click at [19, 18] on icon at bounding box center [19, 18] width 6 height 7
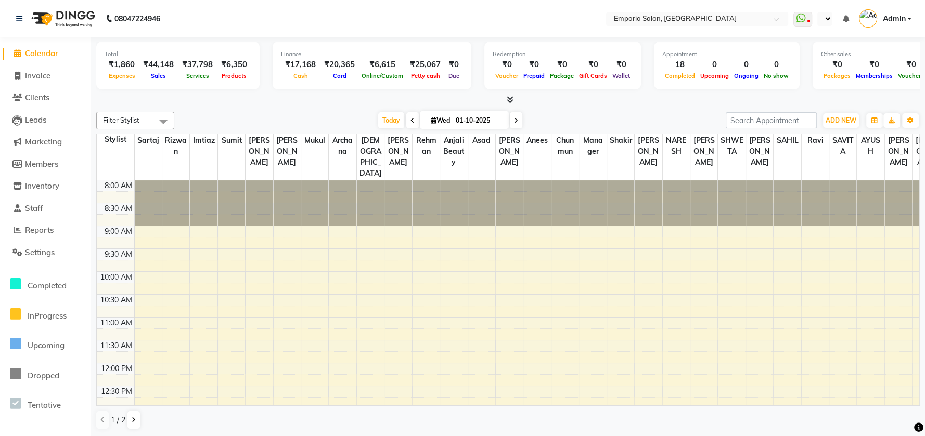
click at [54, 264] on li "Completed InProgress Upcoming Dropped Tentative Check-In Confirm" at bounding box center [45, 374] width 91 height 220
click at [46, 256] on span "Settings" at bounding box center [40, 253] width 30 height 10
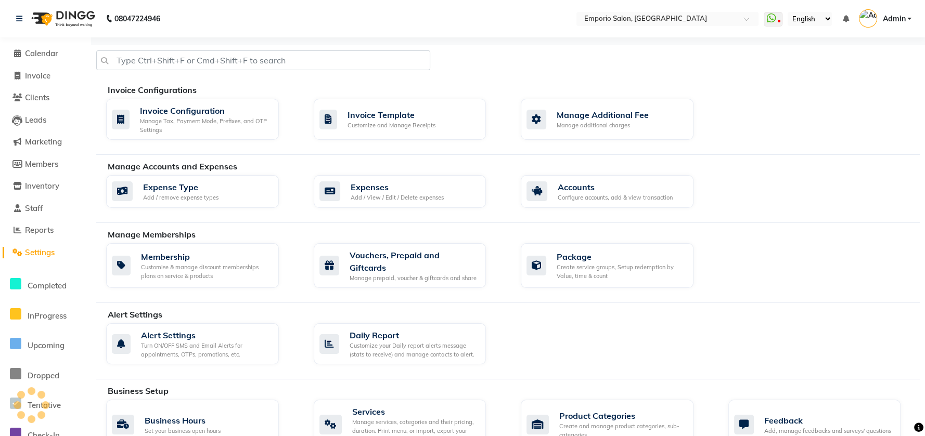
select select "en"
click at [381, 198] on div "Add / View / Edit / Delete expenses" at bounding box center [396, 197] width 93 height 9
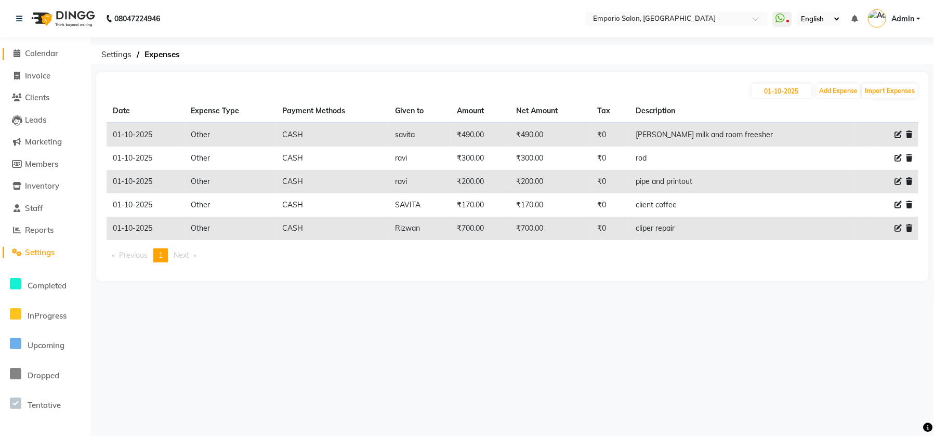
click at [44, 54] on span "Calendar" at bounding box center [41, 53] width 33 height 10
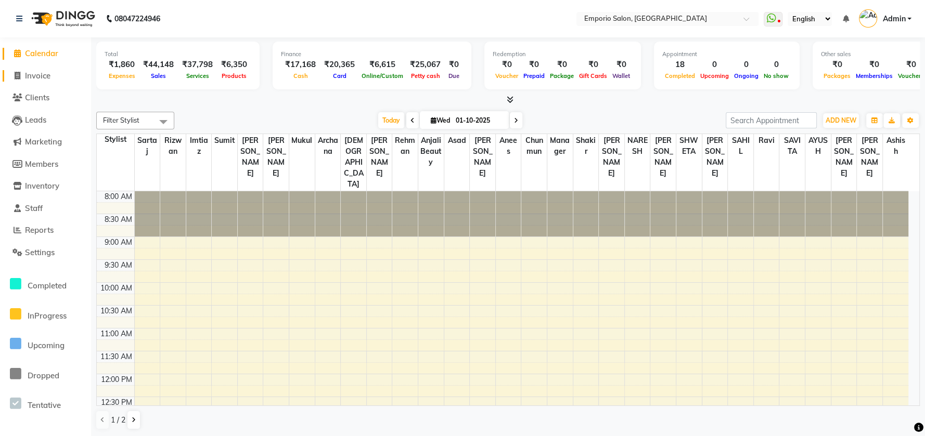
click at [45, 75] on span "Invoice" at bounding box center [37, 76] width 25 height 10
select select "service"
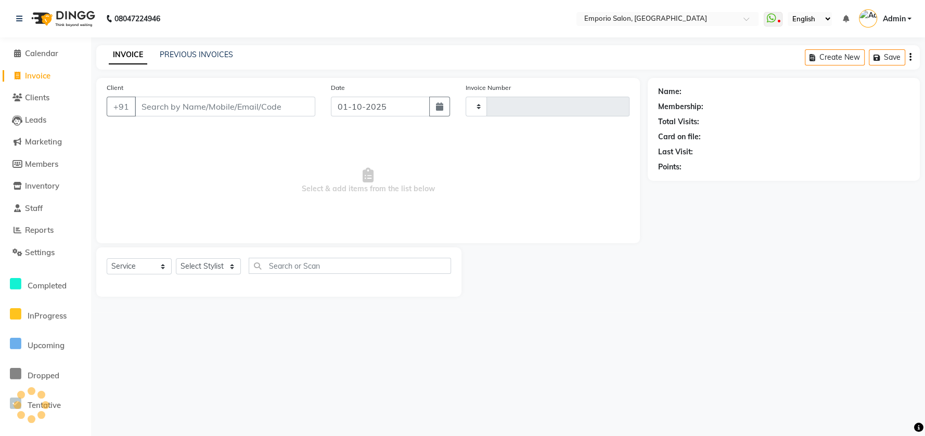
type input "5878"
select select "6332"
click at [210, 317] on div "08047224946 Select Location × Emporio Salon, Green Park WhatsApp Status ✕ Statu…" at bounding box center [467, 218] width 934 height 436
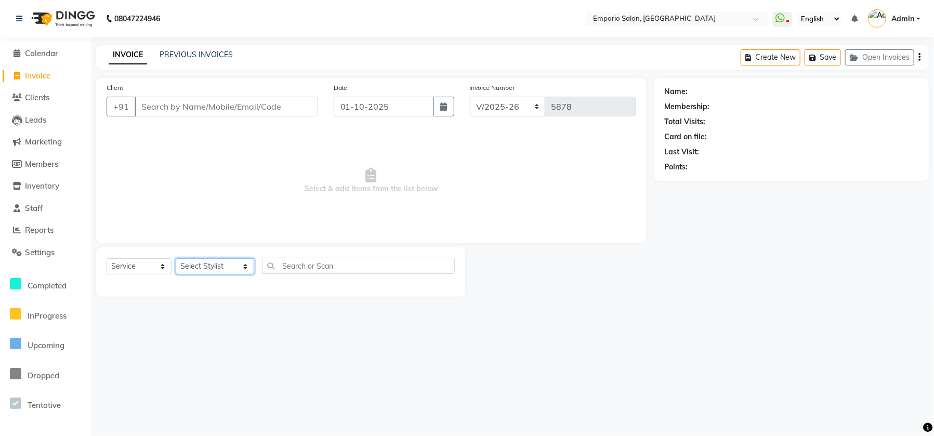
click at [232, 267] on select "Select Stylist Anees Anjali beauty Archana Asad ashish AYUSH chunmun Imtiaz Ish…" at bounding box center [215, 266] width 79 height 16
select select "58141"
click at [176, 258] on select "Select Stylist Anees Anjali beauty Archana Asad ashish AYUSH chunmun Imtiaz Ish…" at bounding box center [215, 266] width 79 height 16
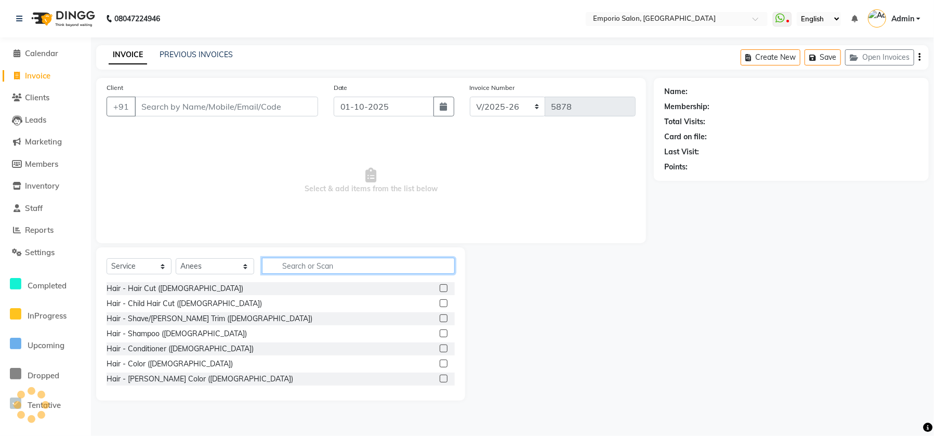
click at [294, 262] on input "text" at bounding box center [358, 266] width 193 height 16
click at [251, 108] on input "Client" at bounding box center [227, 107] width 184 height 20
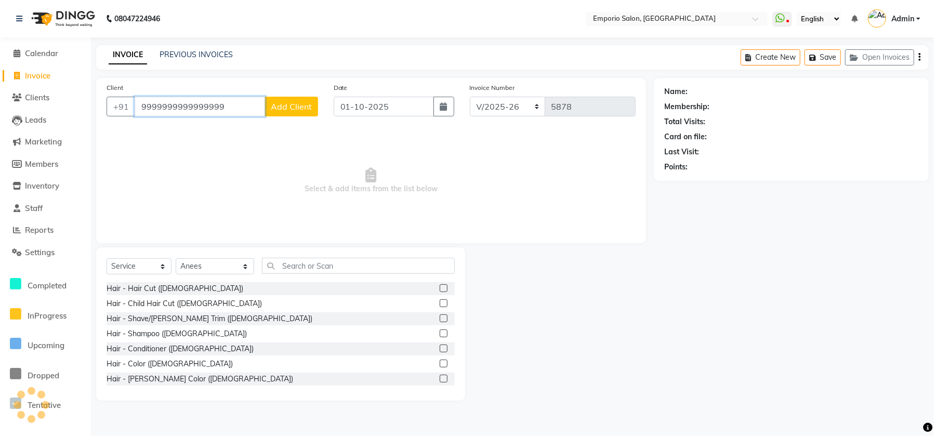
type input "9999999999999999"
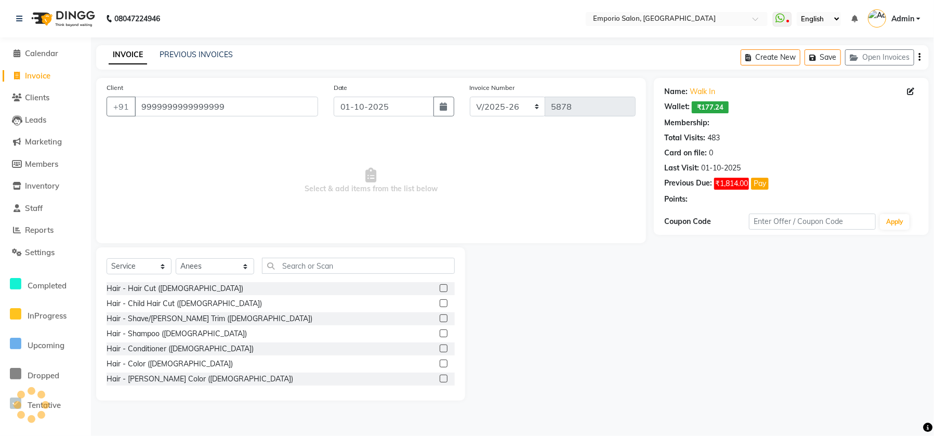
select select "1: Object"
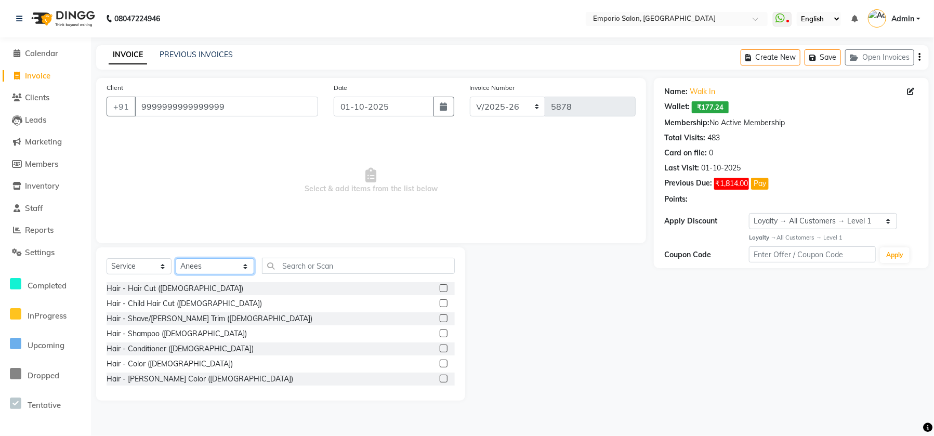
click at [207, 260] on select "Select Stylist [PERSON_NAME] beauty Archana [PERSON_NAME] [PERSON_NAME] [PERSON…" at bounding box center [215, 266] width 79 height 16
click at [276, 271] on input "text" at bounding box center [358, 266] width 193 height 16
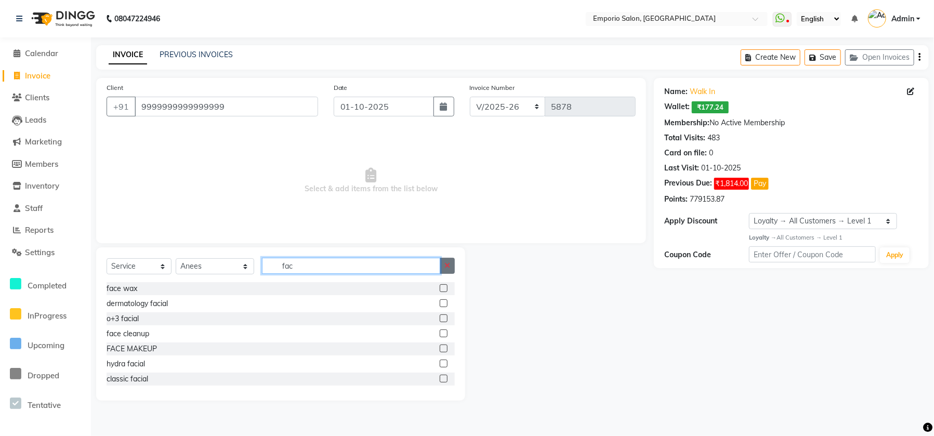
type input "fac"
drag, startPoint x: 452, startPoint y: 268, endPoint x: 443, endPoint y: 268, distance: 9.4
click at [452, 268] on button "button" at bounding box center [447, 266] width 15 height 16
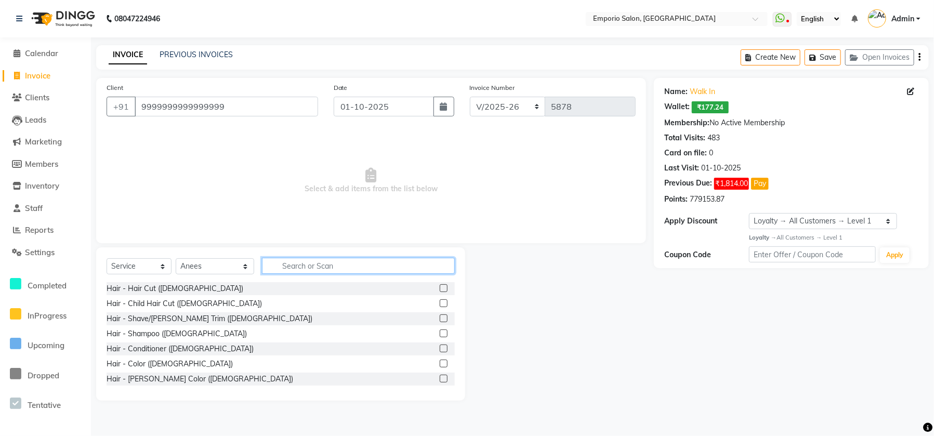
click at [428, 265] on input "text" at bounding box center [358, 266] width 193 height 16
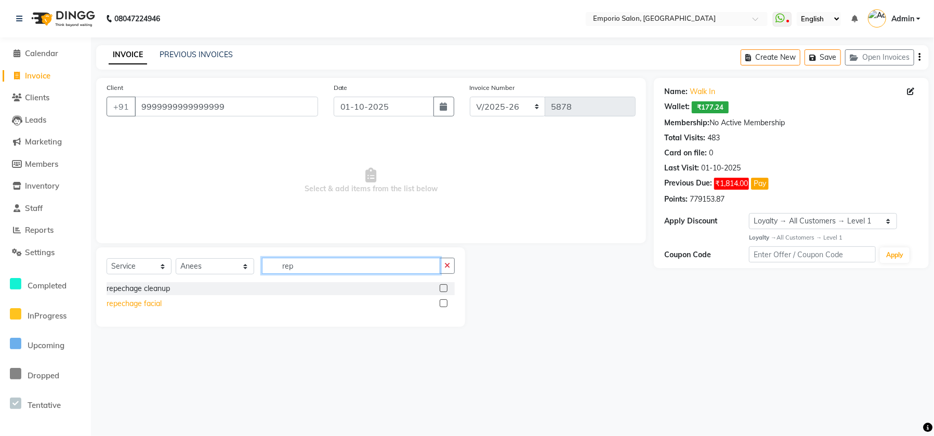
type input "rep"
click at [121, 308] on div "repechage facial" at bounding box center [134, 303] width 55 height 11
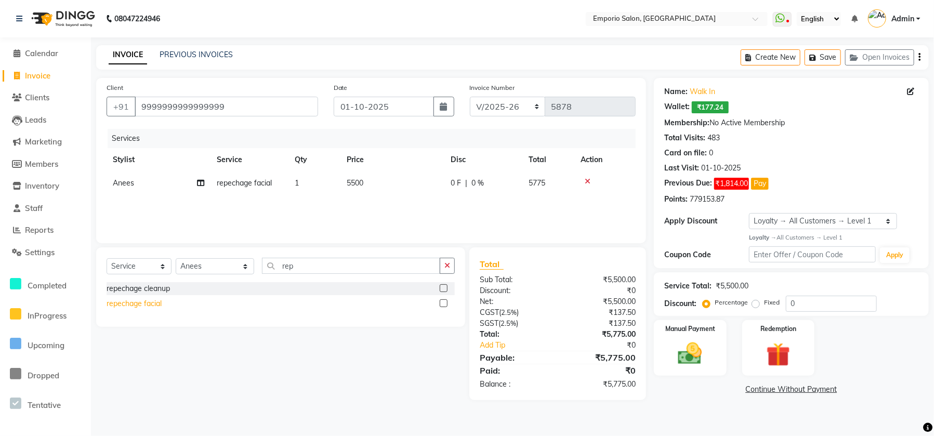
click at [120, 306] on div "repechage facial" at bounding box center [134, 303] width 55 height 11
checkbox input "false"
click at [398, 190] on td "5500" at bounding box center [393, 183] width 104 height 23
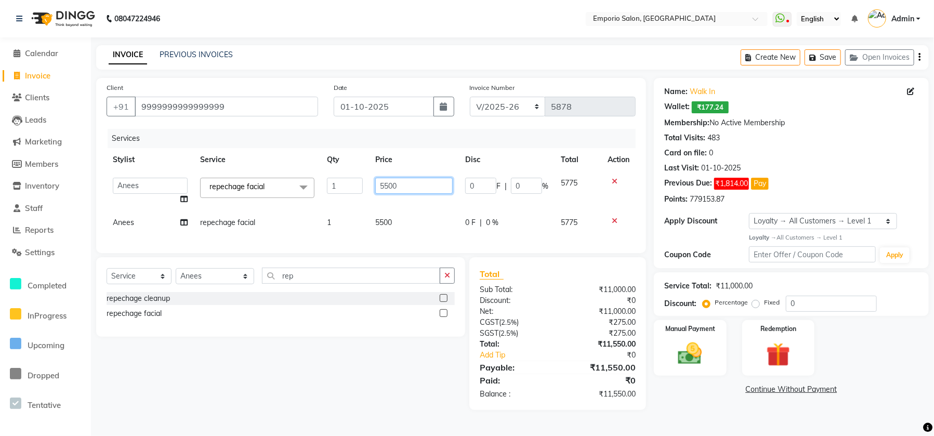
click at [399, 189] on input "5500" at bounding box center [413, 186] width 77 height 16
type input "5"
type input "5000"
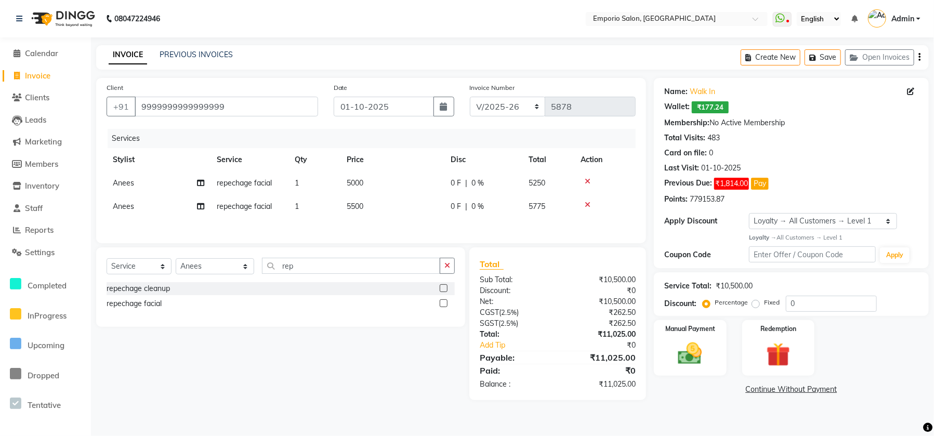
click at [133, 224] on div "Services Stylist Service Qty Price Disc Total Action Anees repechage facial 1 5…" at bounding box center [371, 181] width 529 height 104
click at [133, 208] on span "Anees" at bounding box center [123, 206] width 21 height 9
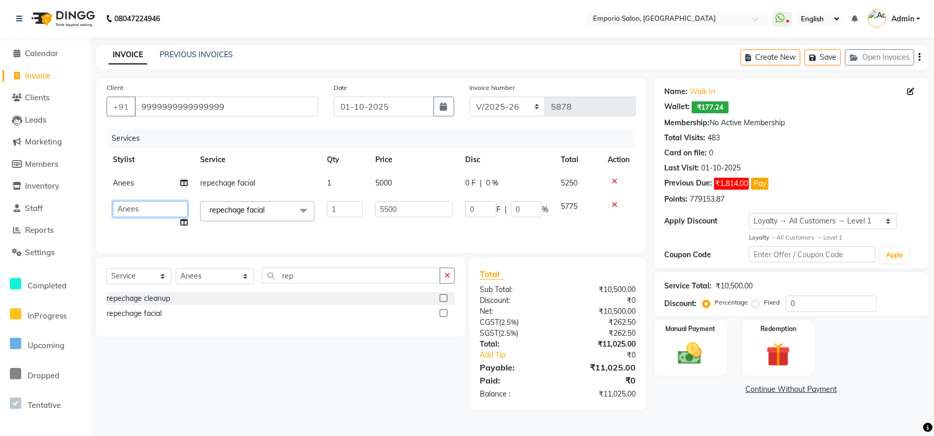
click at [133, 205] on select "Anees Anjali beauty Archana Asad ashish AYUSH chunmun Imtiaz Ishu Kanika Manage…" at bounding box center [150, 209] width 75 height 16
select select "47510"
click at [433, 212] on input "5500" at bounding box center [413, 209] width 77 height 16
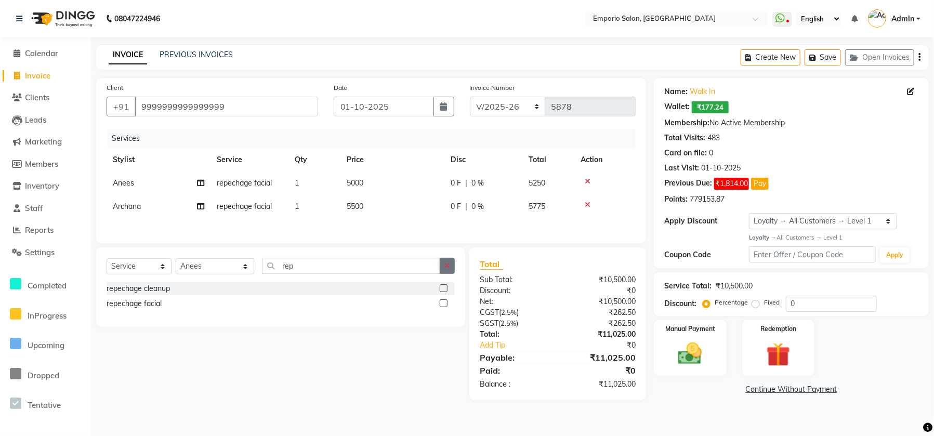
click at [447, 281] on div "Select Service Product Membership Package Voucher Prepaid Gift Card Select Styl…" at bounding box center [281, 270] width 348 height 24
click at [446, 269] on icon "button" at bounding box center [448, 265] width 6 height 7
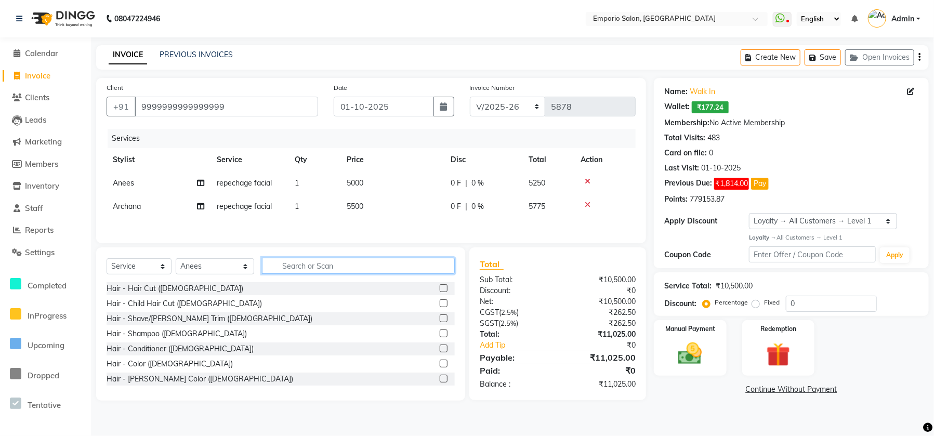
click at [355, 272] on input "text" at bounding box center [358, 266] width 193 height 16
drag, startPoint x: 314, startPoint y: 272, endPoint x: 171, endPoint y: 288, distance: 144.3
click at [302, 273] on input "text" at bounding box center [358, 266] width 193 height 16
click at [278, 272] on input "text" at bounding box center [358, 266] width 193 height 16
click at [133, 369] on div "Hair - Color ([DEMOGRAPHIC_DATA])" at bounding box center [170, 364] width 126 height 11
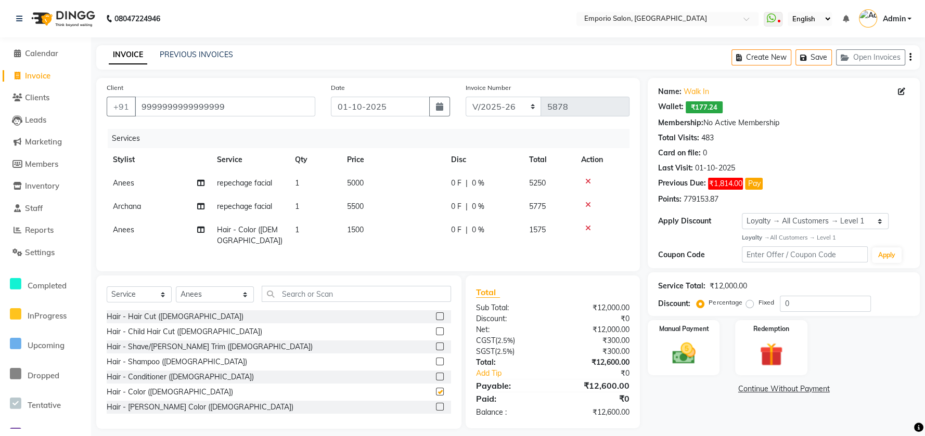
checkbox input "false"
click at [331, 299] on input "text" at bounding box center [356, 294] width 189 height 16
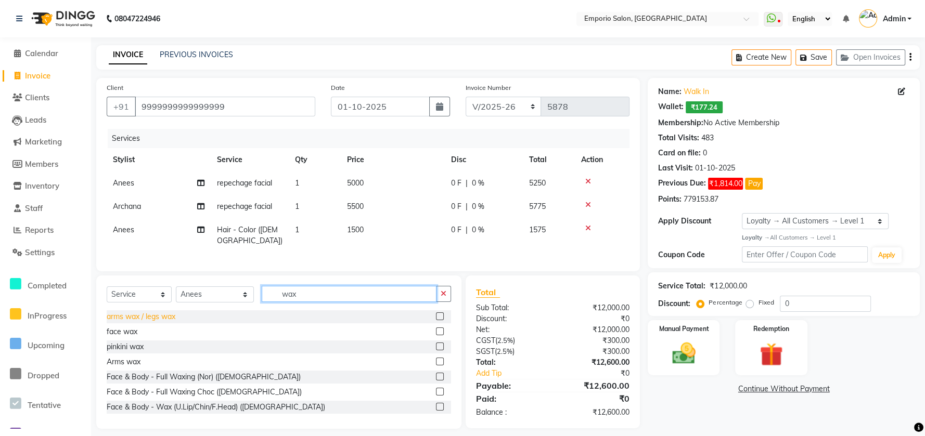
type input "wax"
click at [128, 318] on div "arms wax / legs wax" at bounding box center [141, 316] width 69 height 11
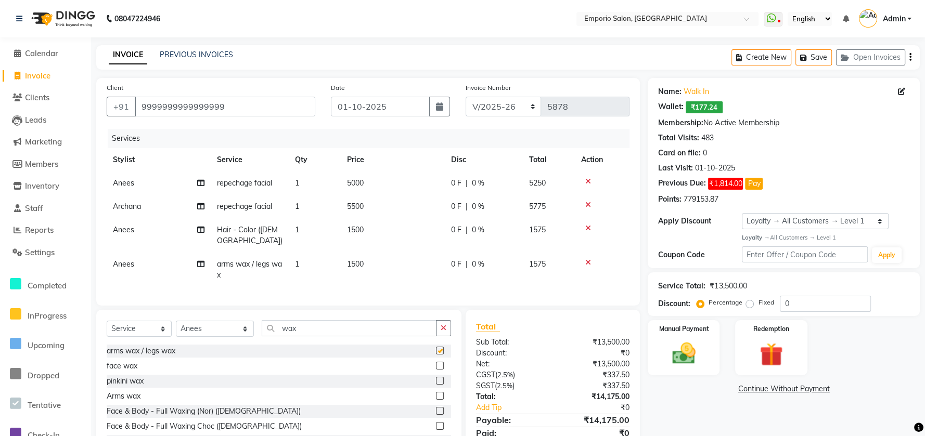
checkbox input "false"
click at [416, 239] on td "1500" at bounding box center [393, 235] width 104 height 34
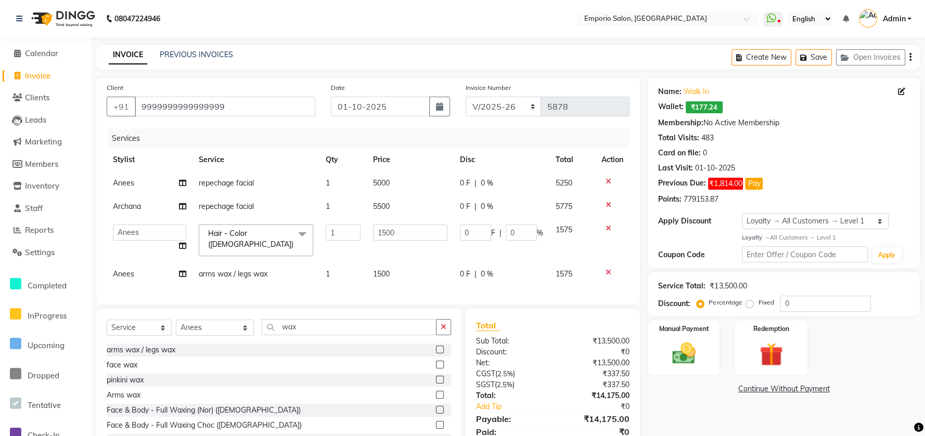
click at [419, 263] on td "1500" at bounding box center [410, 274] width 87 height 23
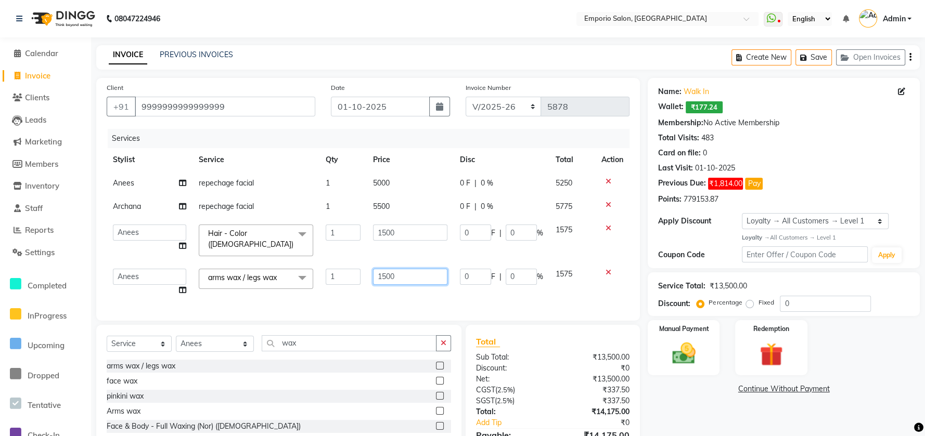
click at [418, 274] on input "1500" at bounding box center [410, 277] width 74 height 16
type input "1"
type input "800"
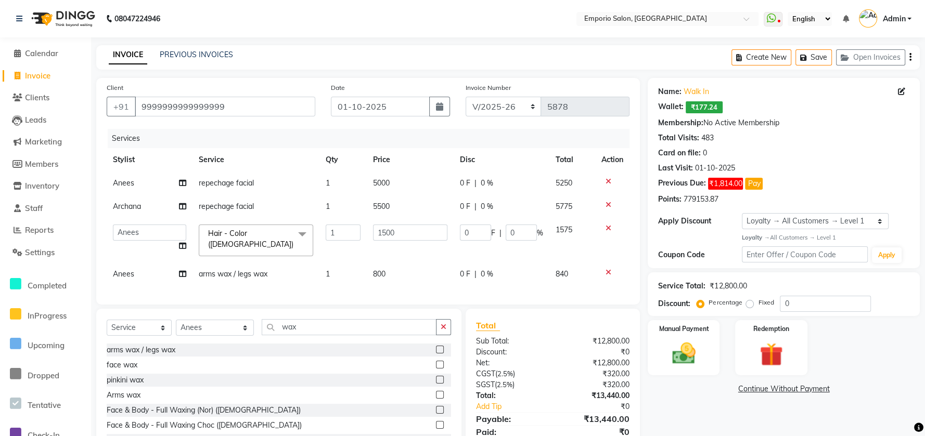
drag, startPoint x: 399, startPoint y: 304, endPoint x: 408, endPoint y: 312, distance: 11.8
click at [405, 310] on div "Client +91 9999999999999999 Date 01-10-2025 Invoice Number EMP/2025-26 V/2025 V…" at bounding box center [367, 270] width 559 height 384
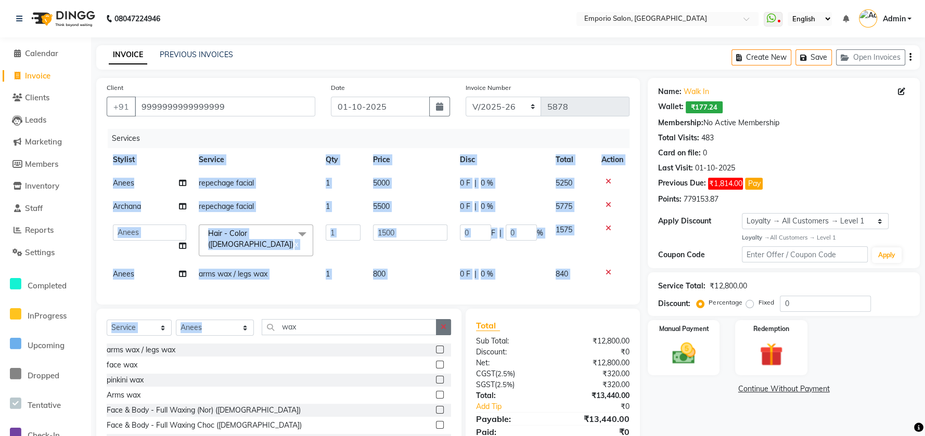
click at [440, 327] on button "button" at bounding box center [443, 327] width 15 height 16
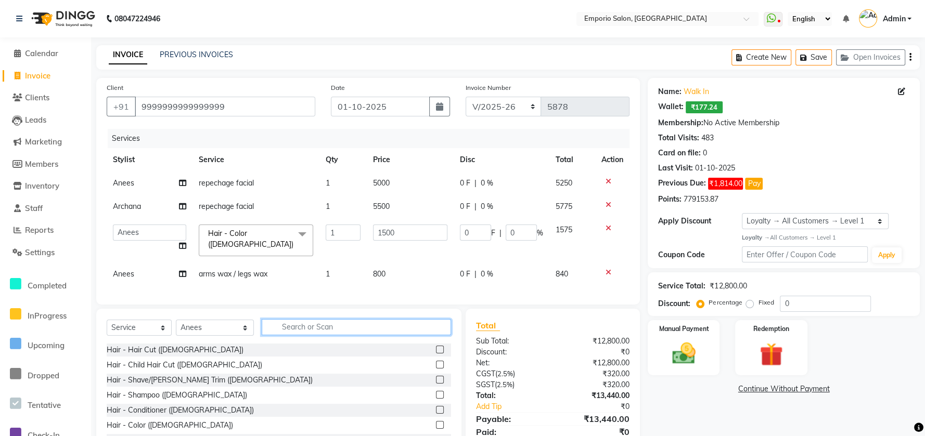
click at [418, 331] on input "text" at bounding box center [356, 327] width 189 height 16
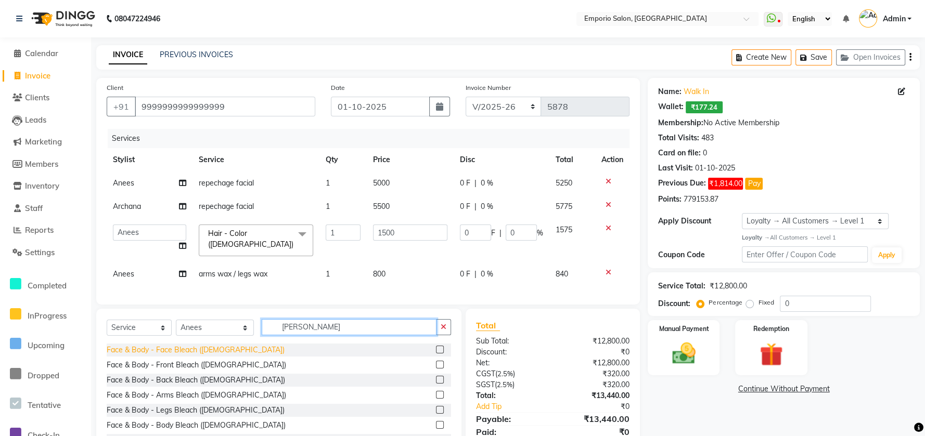
type input "blea"
click at [172, 356] on div "Face & Body - Face Bleach ([DEMOGRAPHIC_DATA])" at bounding box center [196, 350] width 178 height 11
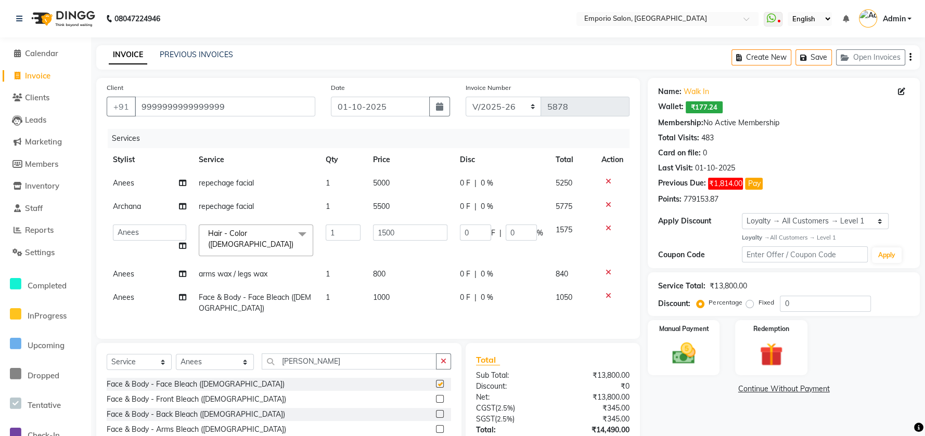
checkbox input "false"
click at [422, 291] on td "1000" at bounding box center [410, 303] width 87 height 34
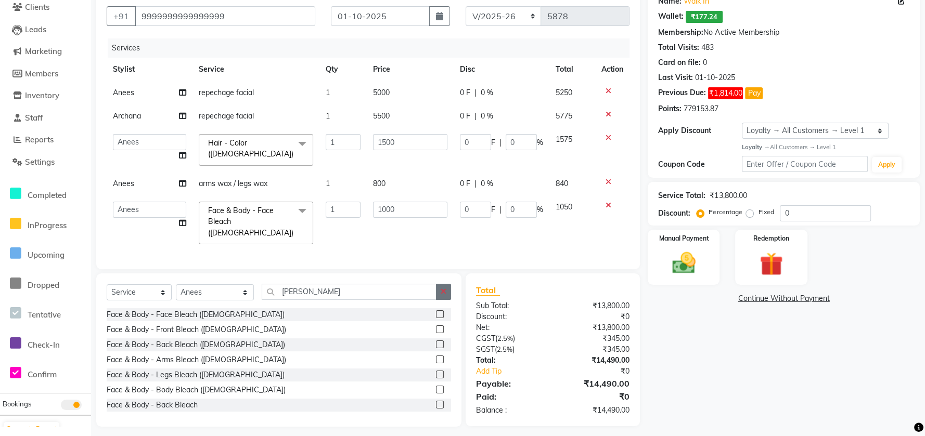
drag, startPoint x: 440, startPoint y: 290, endPoint x: 423, endPoint y: 292, distance: 17.2
click at [438, 290] on button "button" at bounding box center [443, 292] width 15 height 16
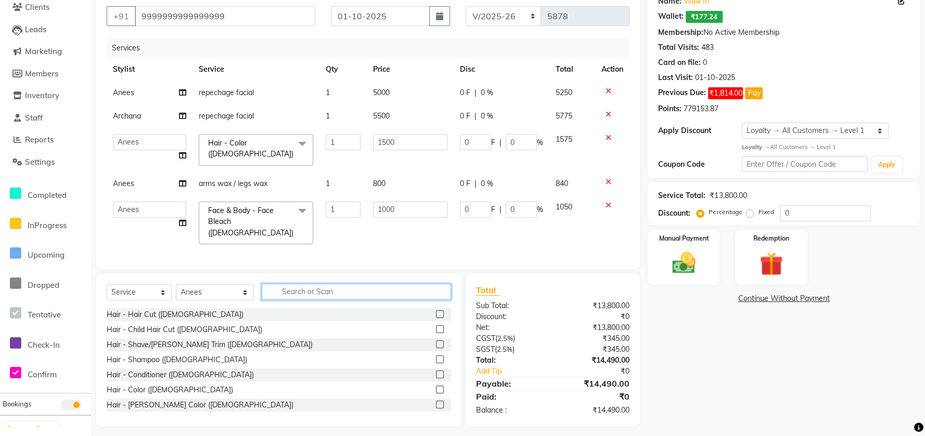
click at [401, 294] on div "Select Service Product Membership Package Voucher Prepaid Gift Card Select Styl…" at bounding box center [279, 296] width 344 height 24
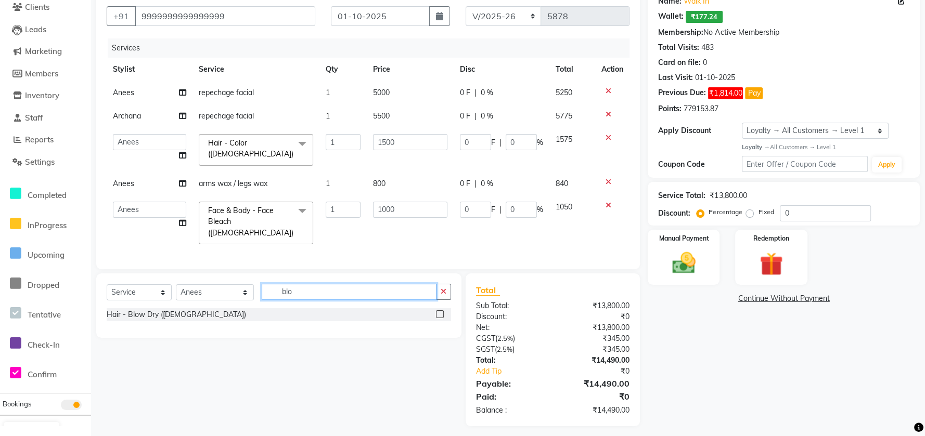
scroll to position [90, 0]
type input "blow"
click at [162, 315] on div "Hair - Blow Dry ([DEMOGRAPHIC_DATA])" at bounding box center [176, 315] width 139 height 11
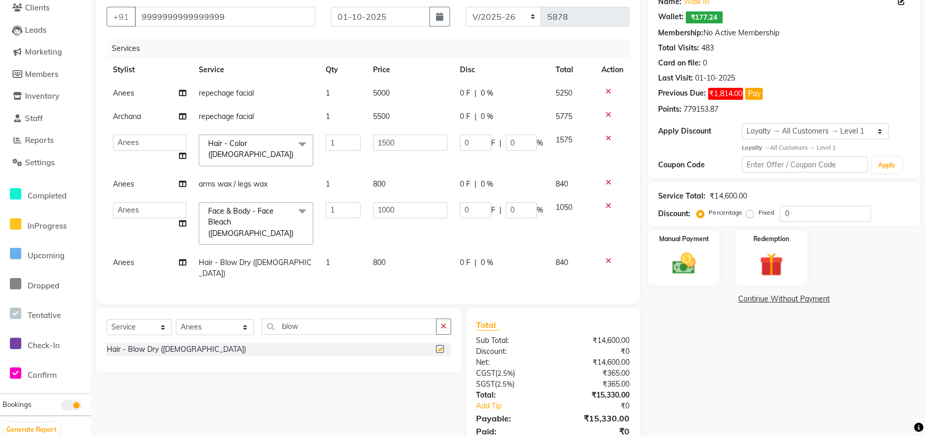
checkbox input "false"
click at [137, 251] on td "Anees" at bounding box center [150, 268] width 86 height 34
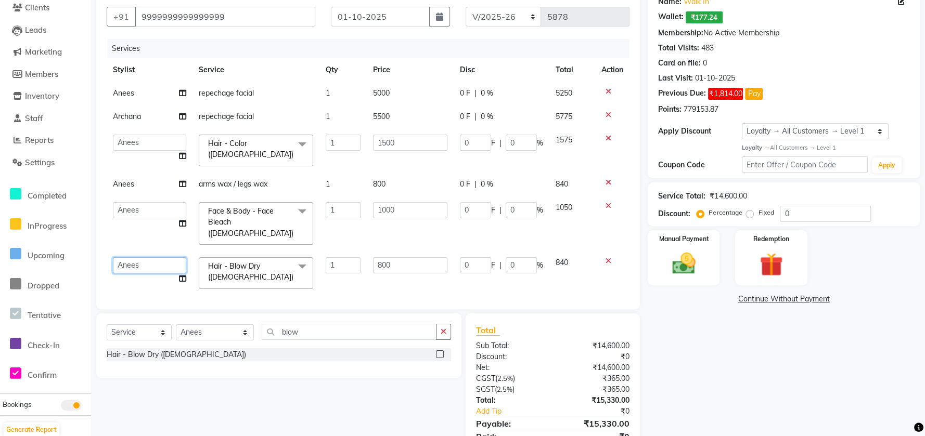
click at [137, 257] on select "Anees Anjali beauty Archana Asad ashish AYUSH chunmun Imtiaz Ishu Kanika Manage…" at bounding box center [149, 265] width 73 height 16
select select "71563"
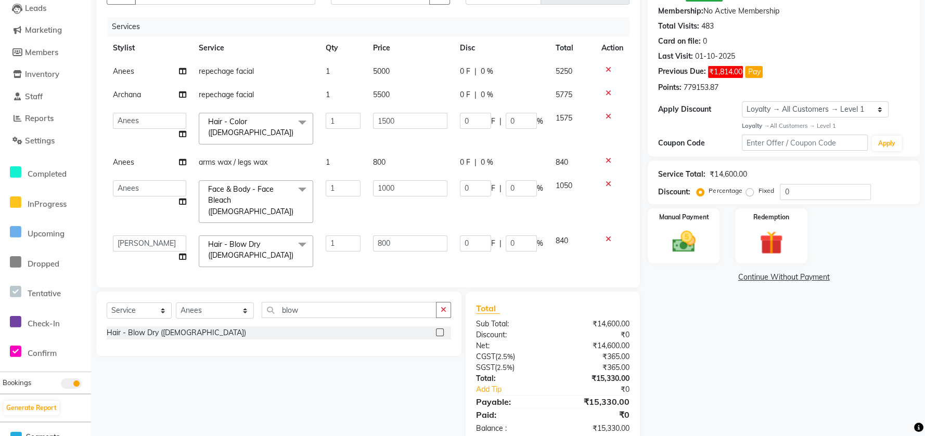
scroll to position [124, 0]
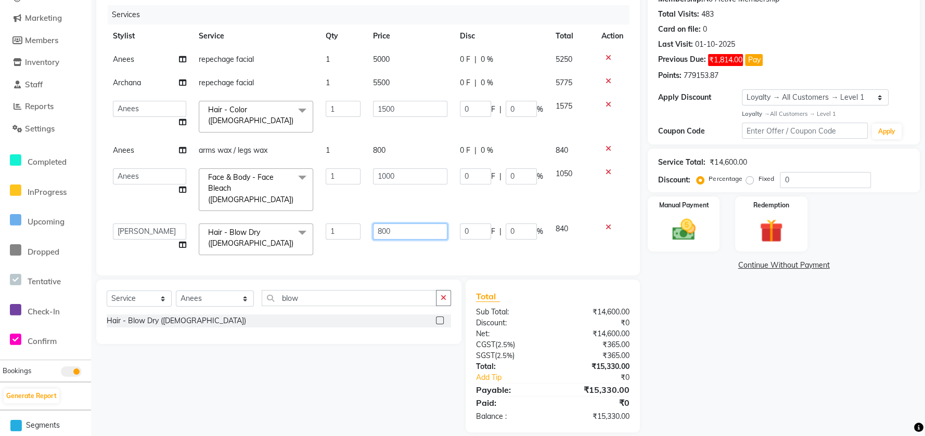
click at [409, 224] on input "800" at bounding box center [410, 232] width 74 height 16
type input "8"
type input "1200"
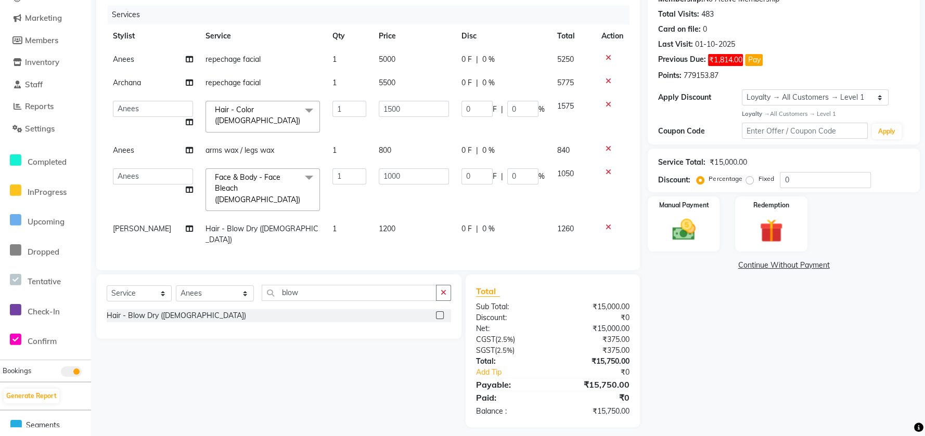
scroll to position [113, 0]
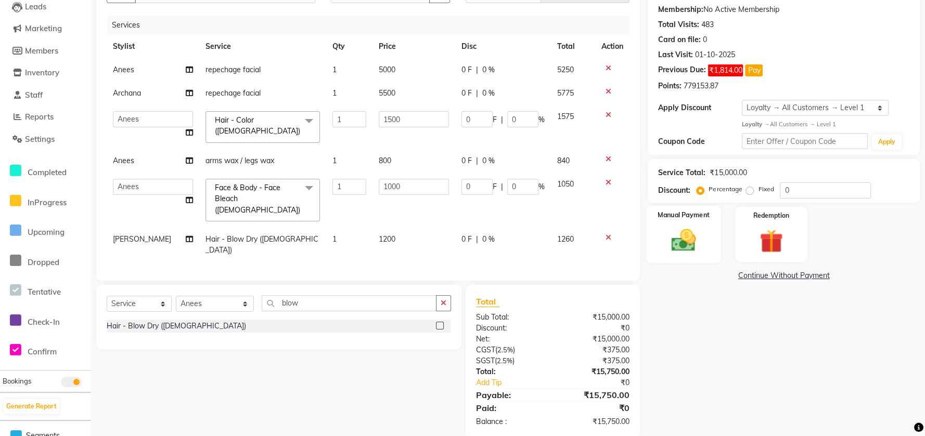
click at [700, 259] on div "Manual Payment" at bounding box center [683, 235] width 75 height 58
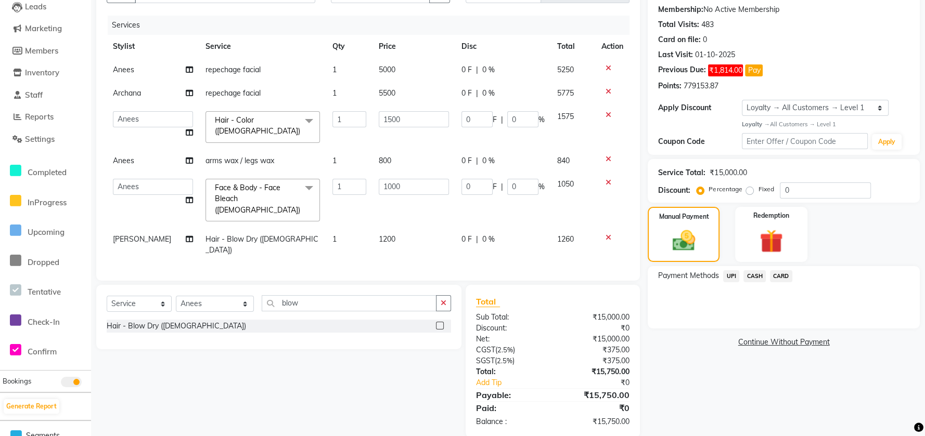
click at [776, 274] on span "CARD" at bounding box center [781, 276] width 22 height 12
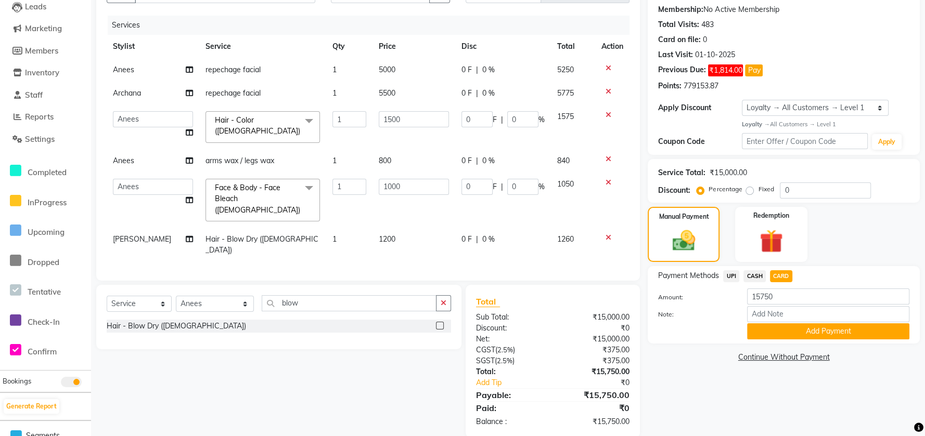
click at [151, 153] on td "Anees" at bounding box center [153, 160] width 93 height 23
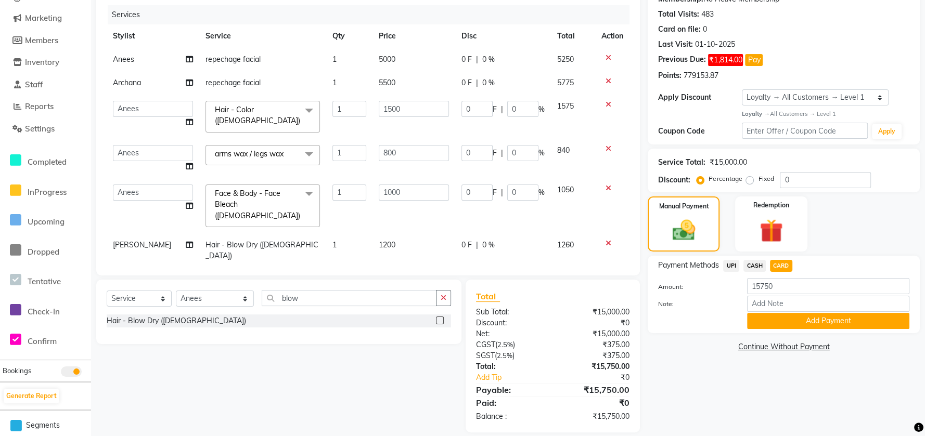
click at [151, 153] on select "Anees Anjali beauty Archana Asad ashish AYUSH chunmun Imtiaz Ishu Kanika Manage…" at bounding box center [153, 153] width 80 height 16
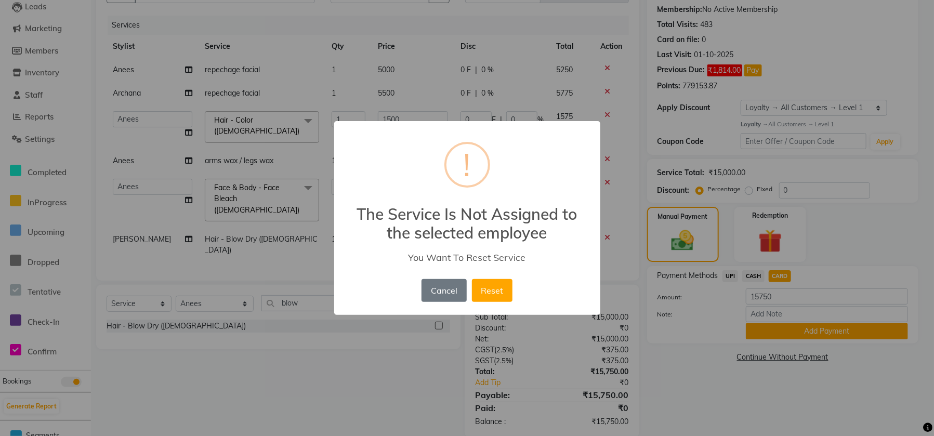
click at [437, 284] on button "Cancel" at bounding box center [444, 290] width 45 height 23
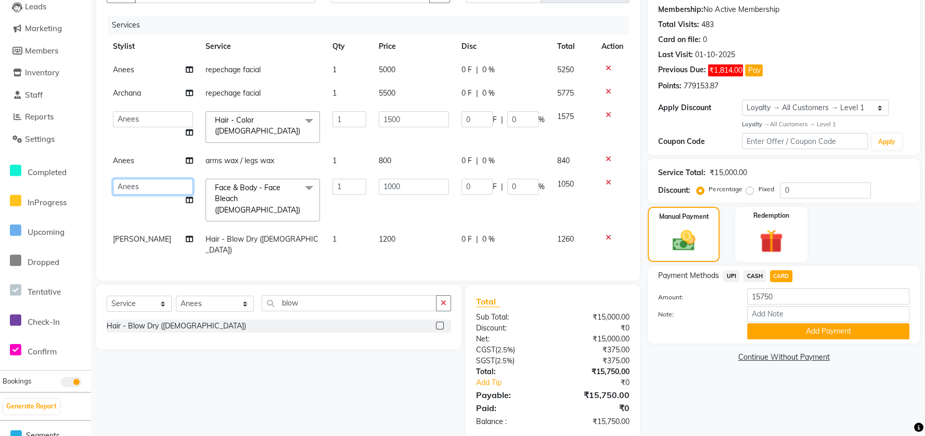
click at [141, 183] on select "Anees Anjali beauty Archana Asad ashish AYUSH chunmun Imtiaz Ishu Kanika Manage…" at bounding box center [153, 187] width 80 height 16
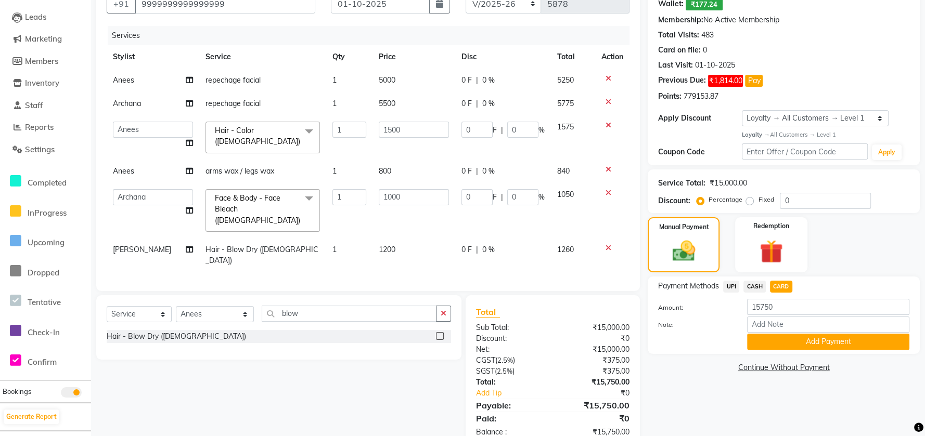
select select "47510"
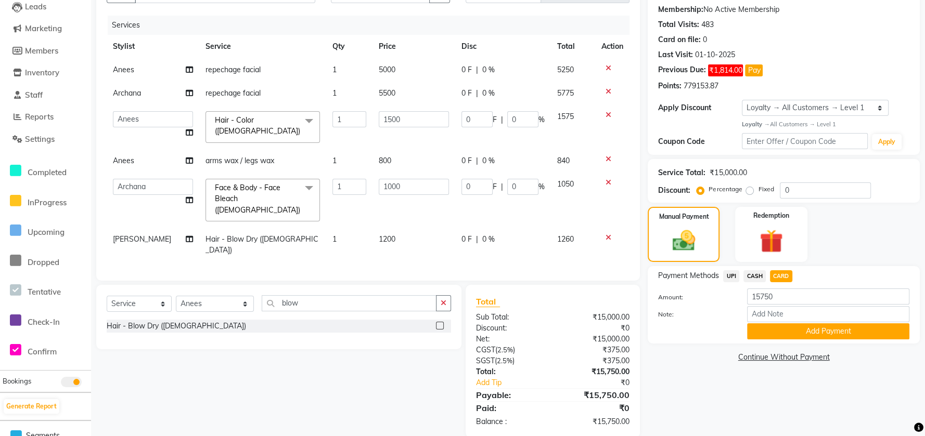
click at [144, 151] on td "Anees" at bounding box center [153, 160] width 93 height 23
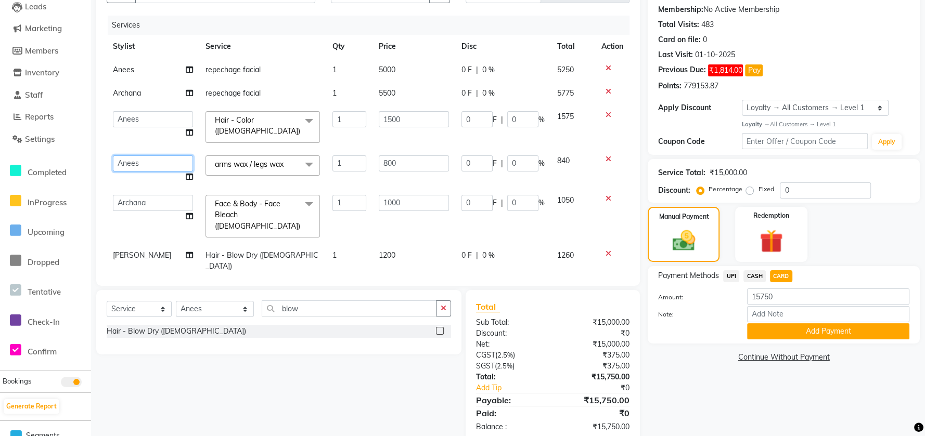
click at [144, 157] on select "Anees Anjali beauty Archana Asad ashish AYUSH chunmun Imtiaz Ishu Kanika Manage…" at bounding box center [153, 163] width 80 height 16
select select "48039"
click at [772, 331] on button "Add Payment" at bounding box center [828, 331] width 162 height 16
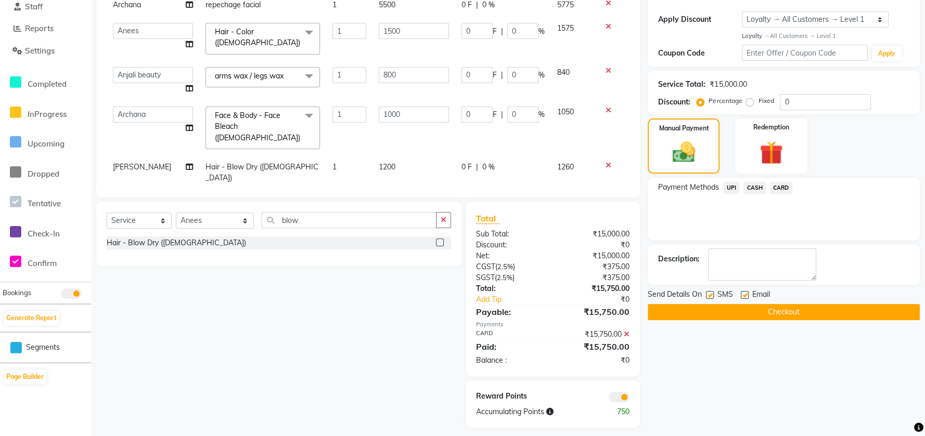
scroll to position [203, 0]
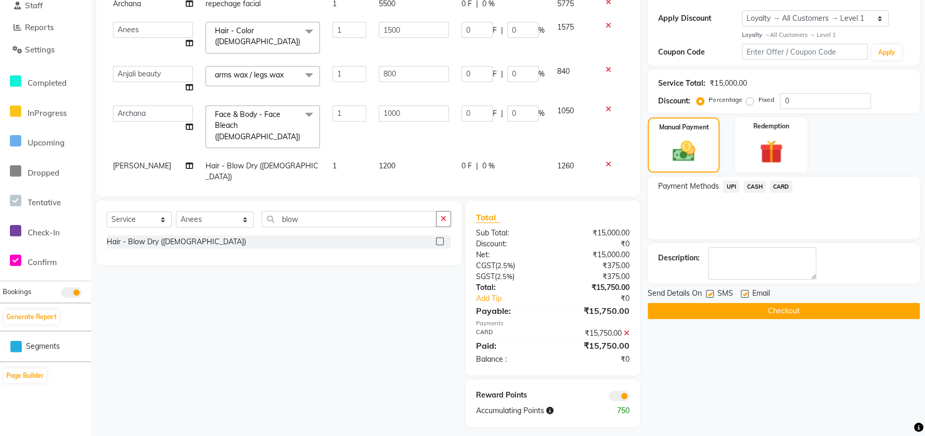
click at [762, 309] on button "Checkout" at bounding box center [783, 311] width 272 height 16
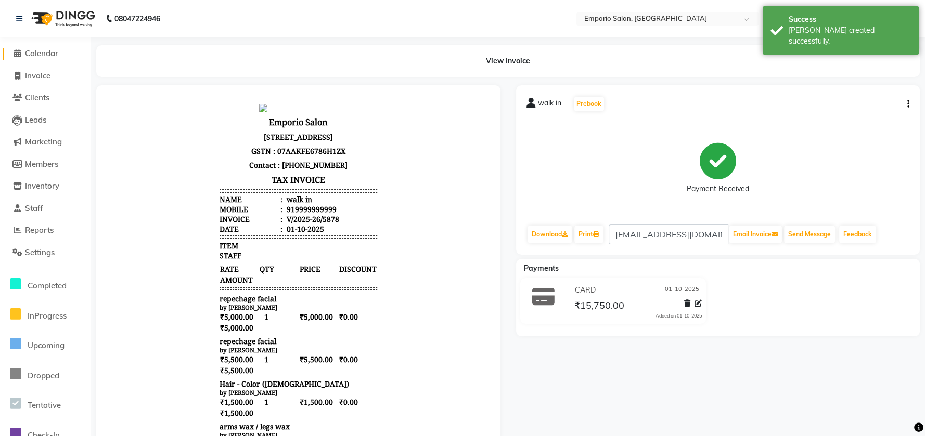
click at [41, 53] on span "Calendar" at bounding box center [41, 53] width 33 height 10
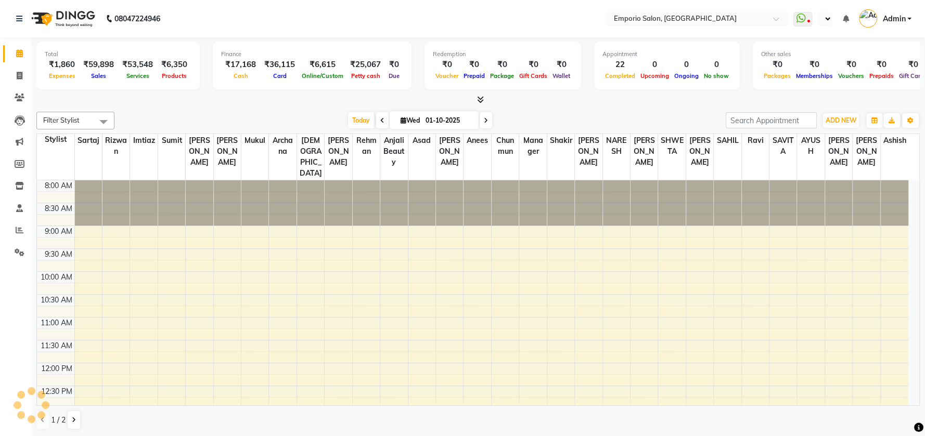
select select "en"
drag, startPoint x: 81, startPoint y: 69, endPoint x: 148, endPoint y: 69, distance: 67.1
click at [148, 69] on div "₹1,860 Expenses ₹59,898 Sales ₹53,548 Services ₹6,350 Products" at bounding box center [118, 70] width 147 height 23
click at [40, 23] on img at bounding box center [62, 18] width 71 height 29
click at [22, 23] on link at bounding box center [21, 18] width 10 height 29
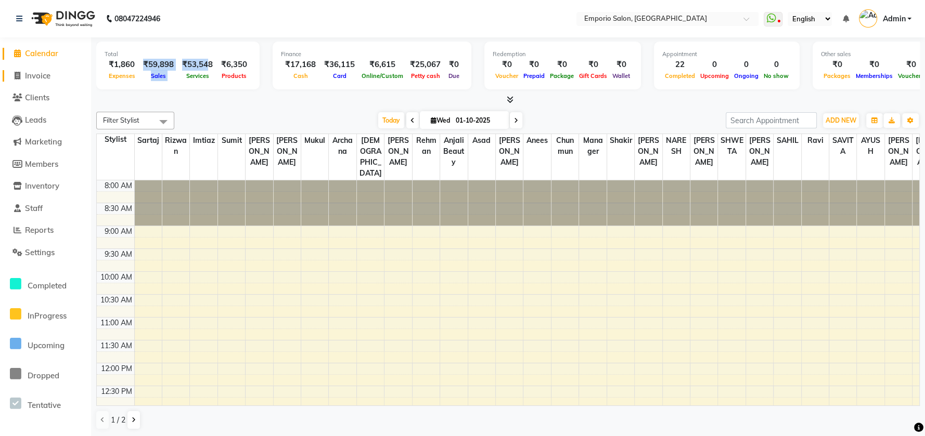
click at [40, 80] on span "Invoice" at bounding box center [37, 76] width 25 height 10
select select "service"
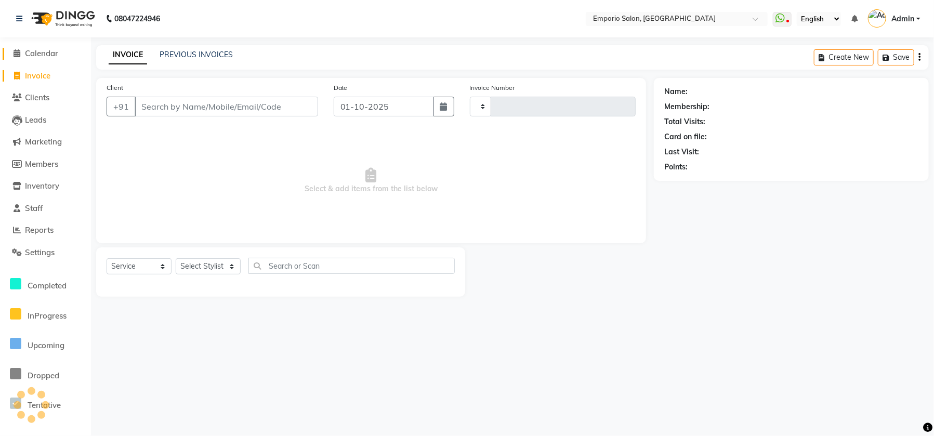
type input "5879"
select select "6332"
click at [43, 51] on span "Calendar" at bounding box center [41, 53] width 33 height 10
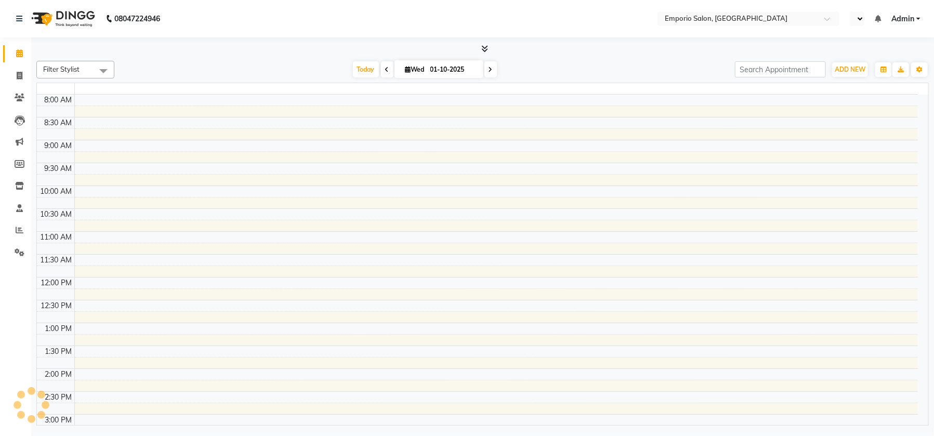
select select "en"
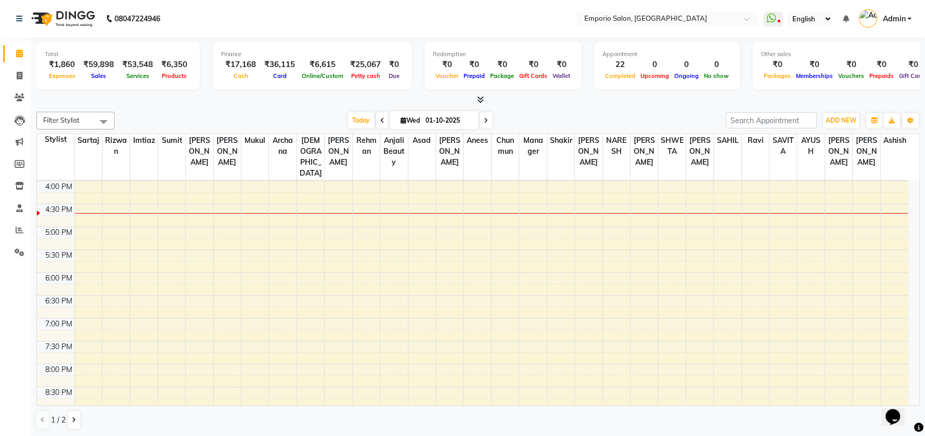
click at [11, 22] on div "08047224946" at bounding box center [88, 18] width 160 height 29
click at [19, 17] on icon at bounding box center [19, 18] width 6 height 7
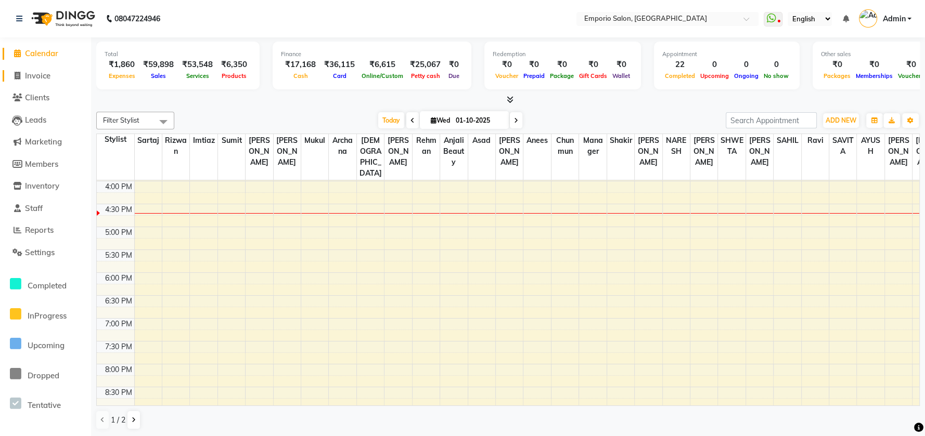
click at [28, 78] on span "Invoice" at bounding box center [37, 76] width 25 height 10
select select "service"
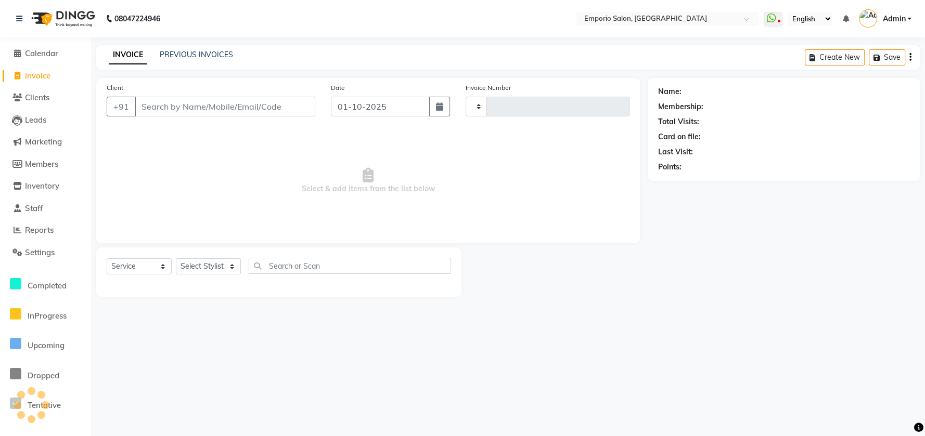
type input "5879"
select select "6332"
click at [32, 55] on span "Calendar" at bounding box center [41, 53] width 33 height 10
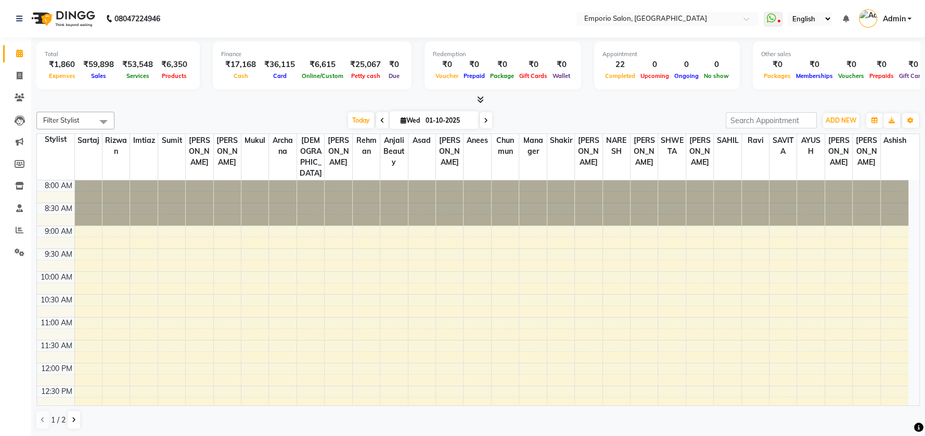
click at [14, 15] on div "08047224946" at bounding box center [88, 18] width 160 height 29
click at [17, 15] on icon at bounding box center [19, 18] width 6 height 7
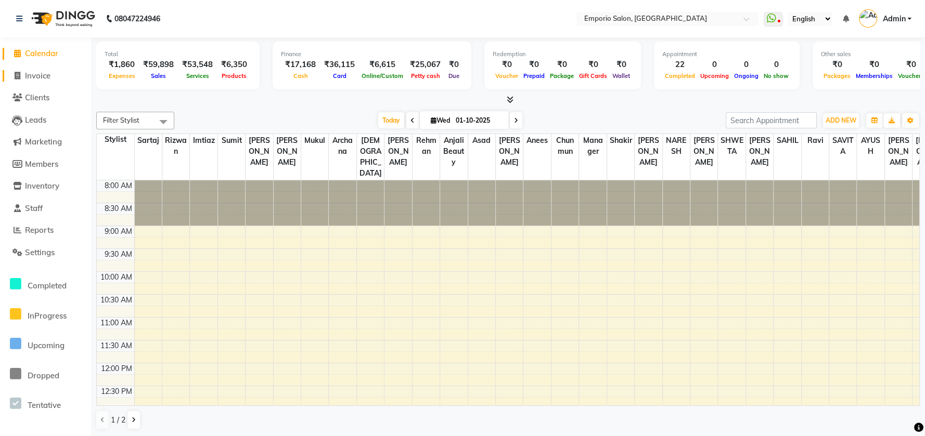
click at [32, 76] on span "Invoice" at bounding box center [37, 76] width 25 height 10
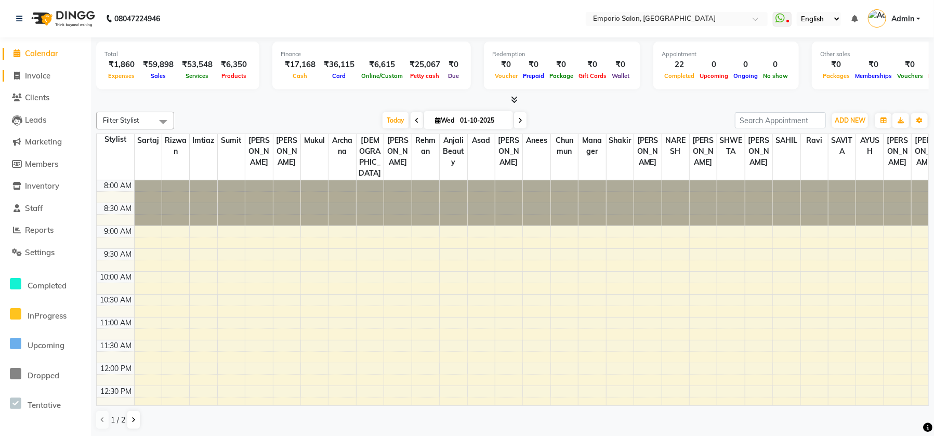
select select "service"
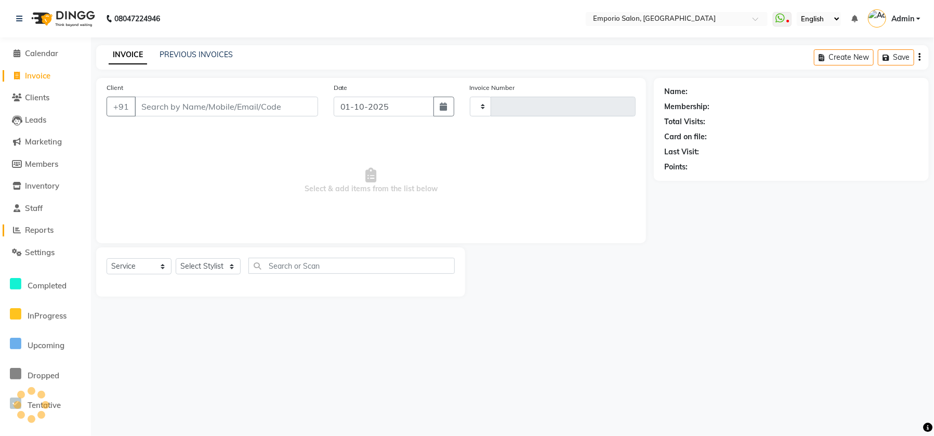
click at [41, 226] on span "Reports" at bounding box center [39, 230] width 29 height 10
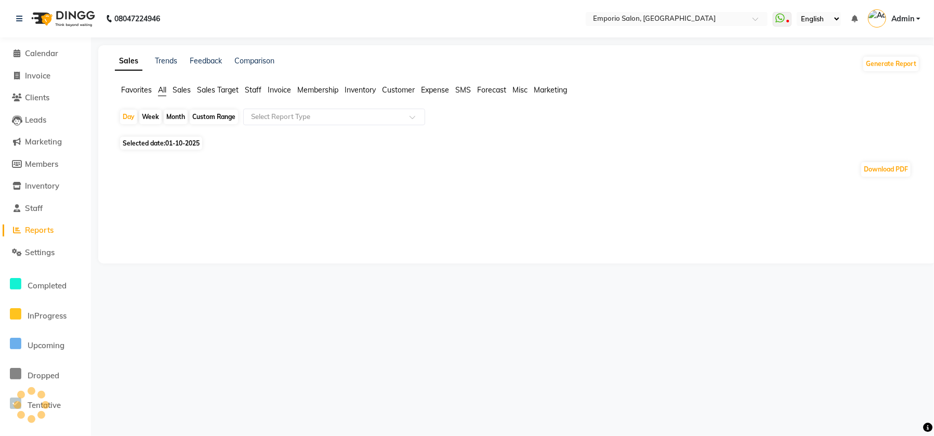
drag, startPoint x: 250, startPoint y: 94, endPoint x: 252, endPoint y: 88, distance: 6.3
click at [251, 89] on span "Staff" at bounding box center [253, 89] width 17 height 9
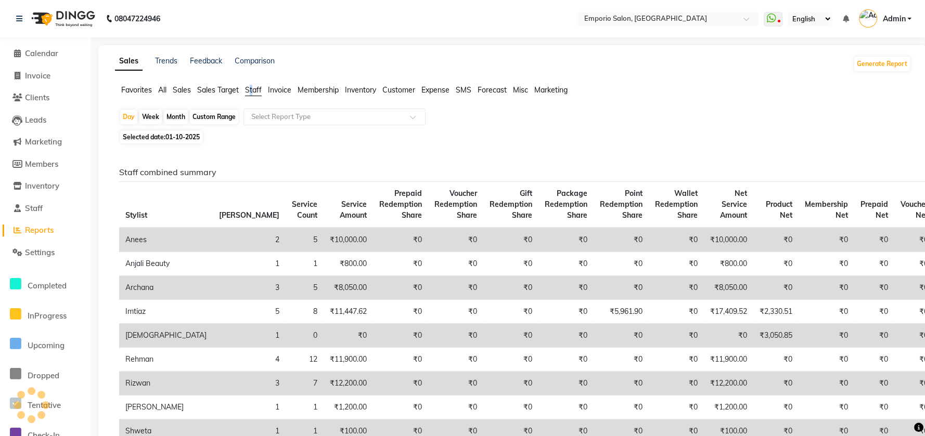
click at [253, 88] on span "Staff" at bounding box center [253, 89] width 17 height 9
click at [50, 77] on span "Invoice" at bounding box center [37, 76] width 25 height 10
select select "service"
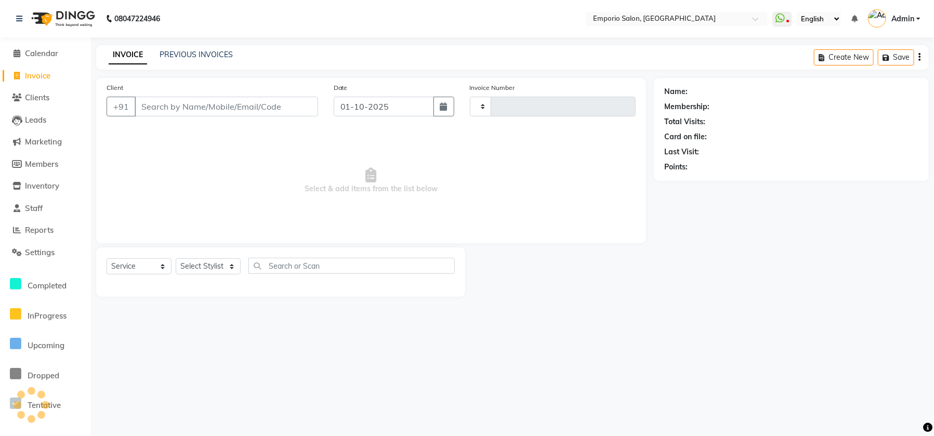
type input "5880"
select select "6332"
click at [230, 260] on select "Select Stylist [PERSON_NAME] beauty Archana [PERSON_NAME] [PERSON_NAME] [PERSON…" at bounding box center [215, 266] width 79 height 16
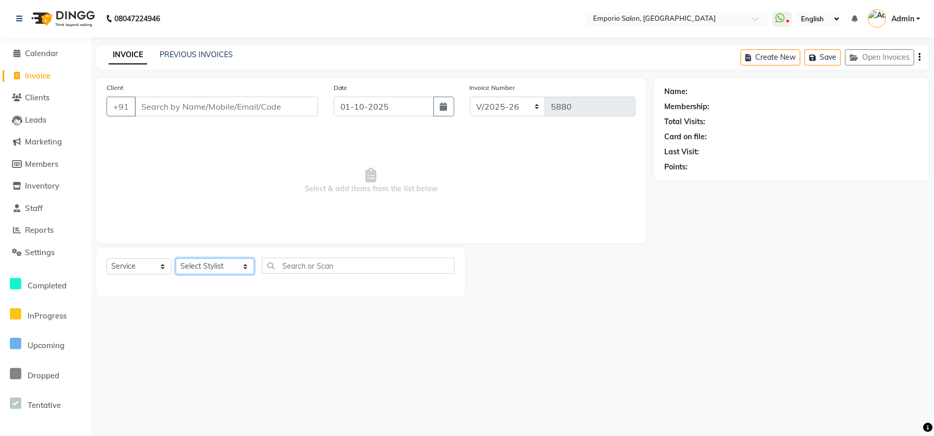
select select "53535"
click at [176, 258] on select "Select Stylist [PERSON_NAME] beauty Archana [PERSON_NAME] [PERSON_NAME] [PERSON…" at bounding box center [215, 266] width 79 height 16
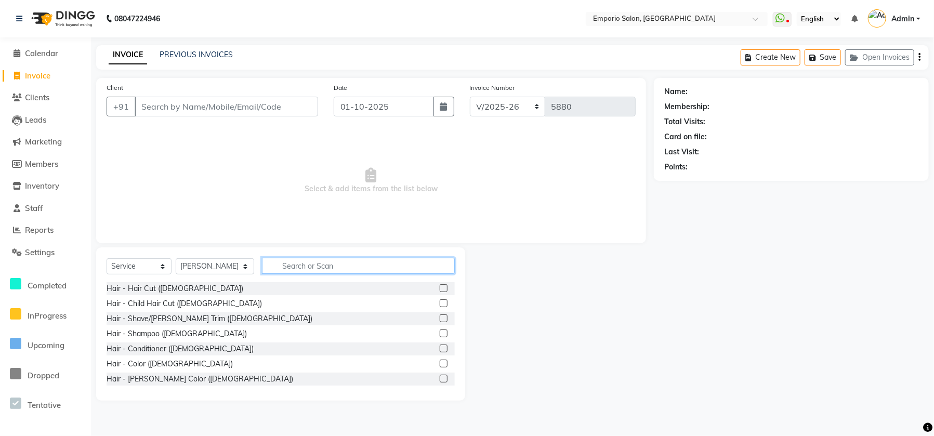
click at [275, 265] on input "text" at bounding box center [358, 266] width 193 height 16
type input "t"
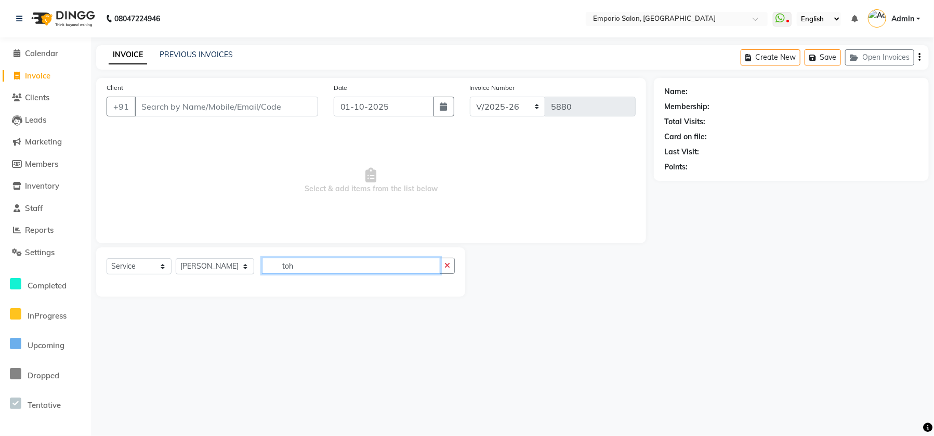
click at [304, 270] on input "toh" at bounding box center [351, 266] width 178 height 16
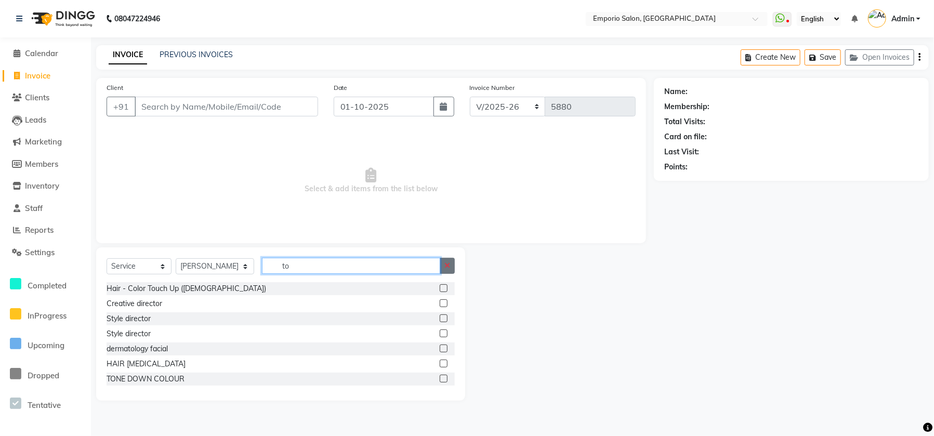
type input "to"
drag, startPoint x: 448, startPoint y: 265, endPoint x: 433, endPoint y: 265, distance: 14.6
click at [444, 265] on button "button" at bounding box center [447, 266] width 15 height 16
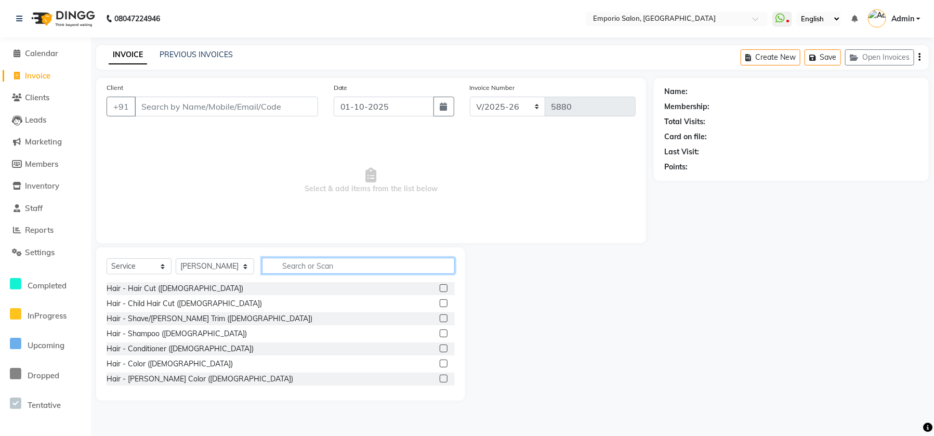
click at [381, 268] on input "text" at bounding box center [358, 266] width 193 height 16
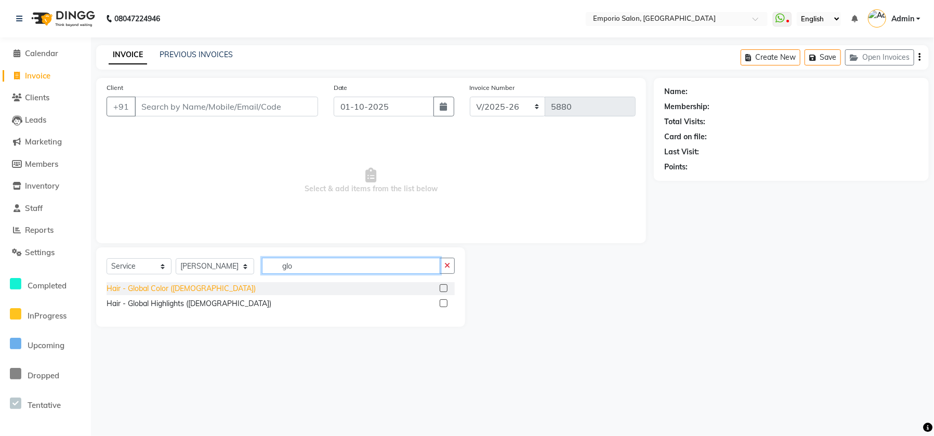
type input "glo"
click at [152, 287] on div "Hair - Global Color ([DEMOGRAPHIC_DATA])" at bounding box center [181, 288] width 149 height 11
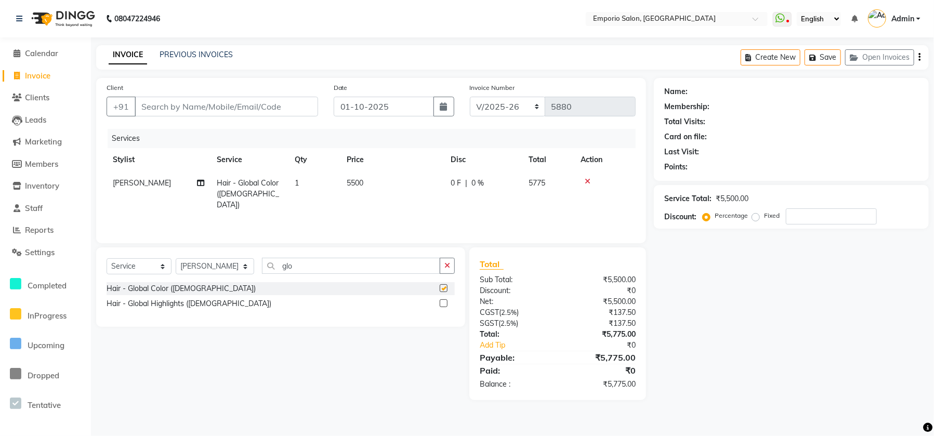
checkbox input "false"
click at [405, 189] on td "5500" at bounding box center [393, 194] width 104 height 45
select select "53535"
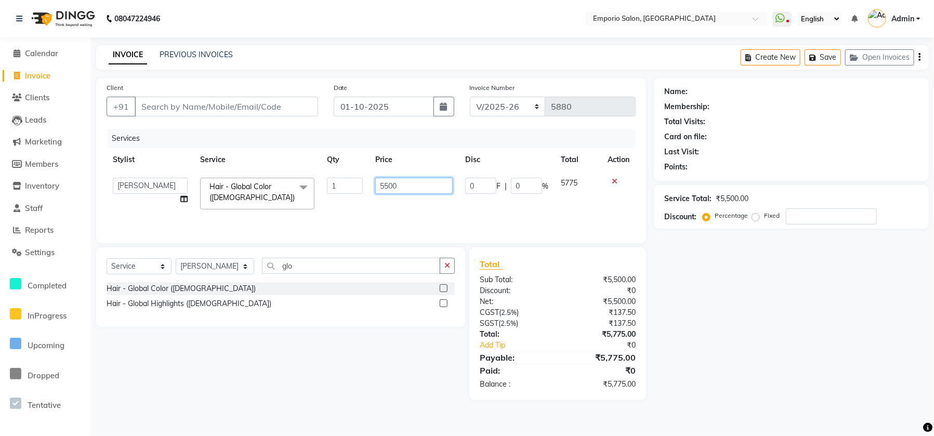
click at [407, 188] on input "5500" at bounding box center [413, 186] width 77 height 16
type input "5"
type input "7"
type input "4000"
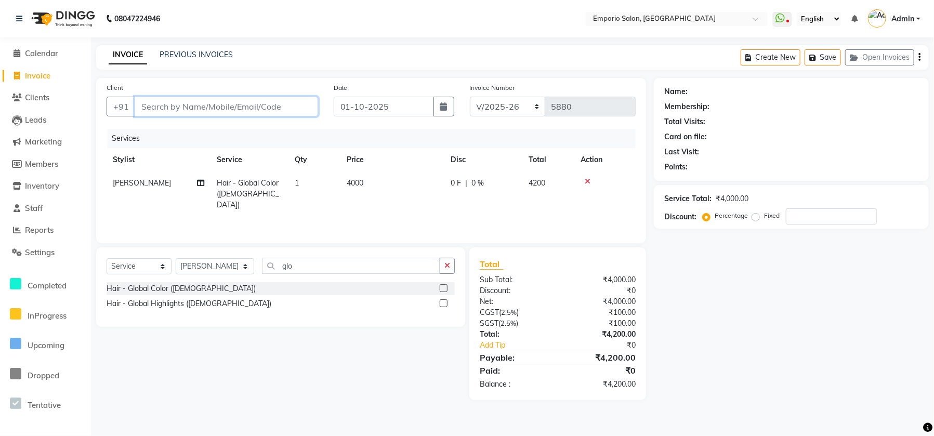
click at [250, 112] on input "Client" at bounding box center [227, 107] width 184 height 20
type input "9"
type input "0"
type input "999999999999"
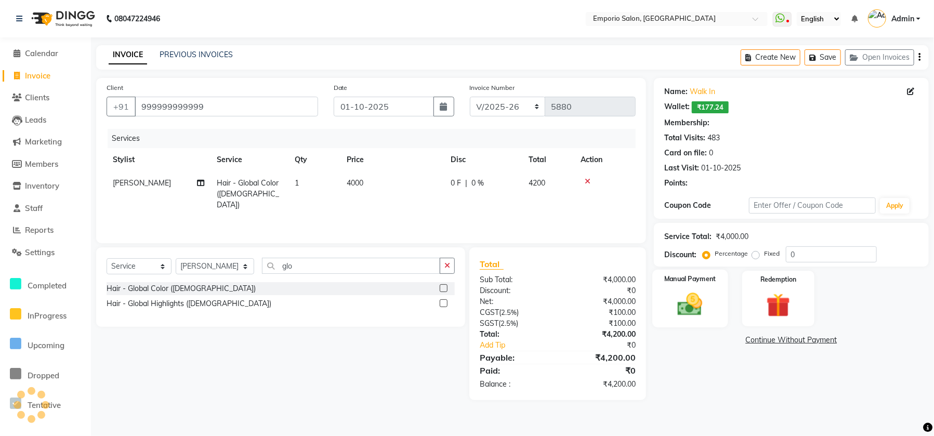
select select "1: Object"
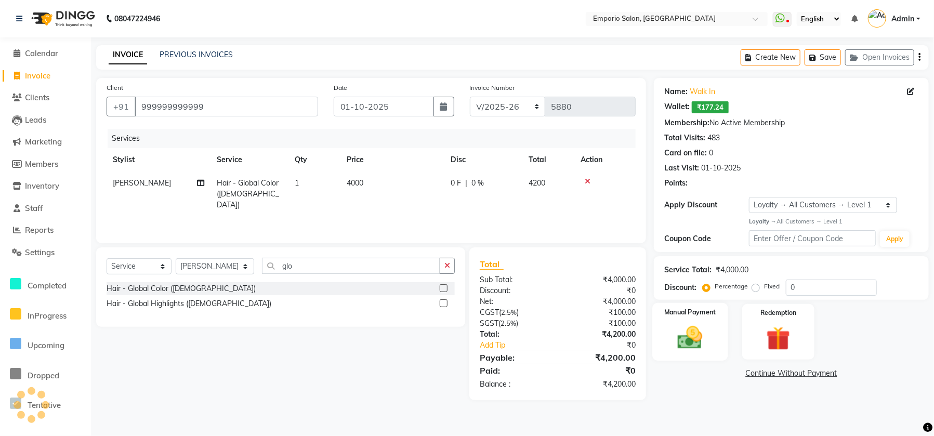
click at [699, 327] on img at bounding box center [690, 337] width 41 height 29
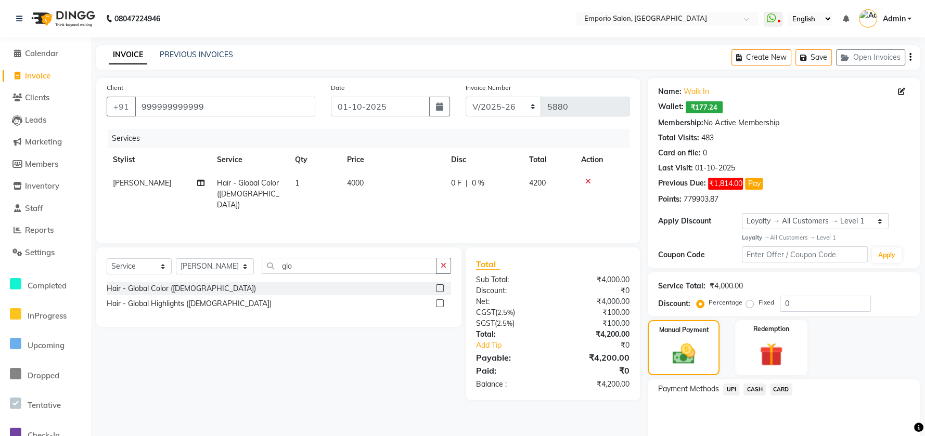
click at [729, 385] on span "UPI" at bounding box center [731, 390] width 16 height 12
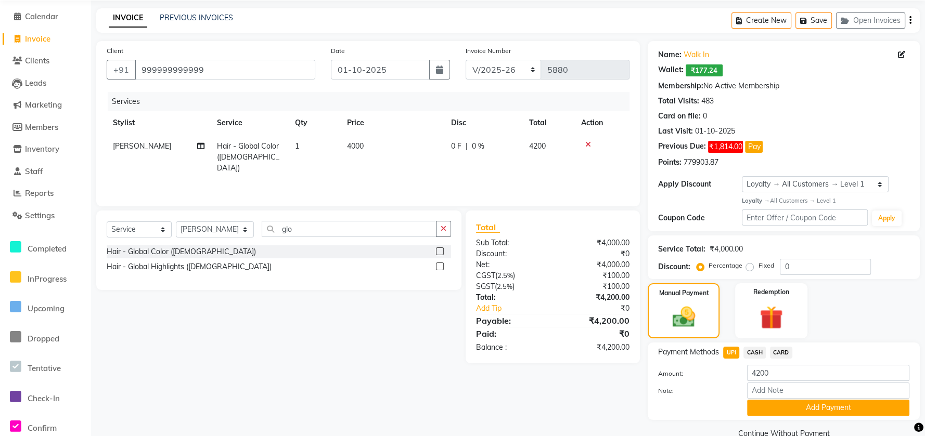
scroll to position [57, 0]
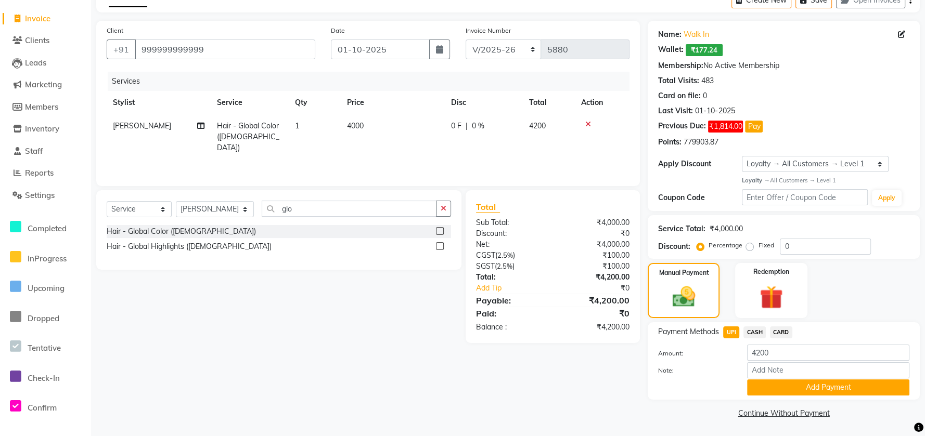
click at [761, 336] on span "CASH" at bounding box center [754, 333] width 22 height 12
click at [774, 333] on span "CARD" at bounding box center [781, 333] width 22 height 12
click at [749, 333] on span "CASH" at bounding box center [754, 333] width 22 height 12
click at [728, 331] on span "UPI" at bounding box center [731, 333] width 16 height 12
click at [779, 391] on button "Add Payment" at bounding box center [828, 388] width 162 height 16
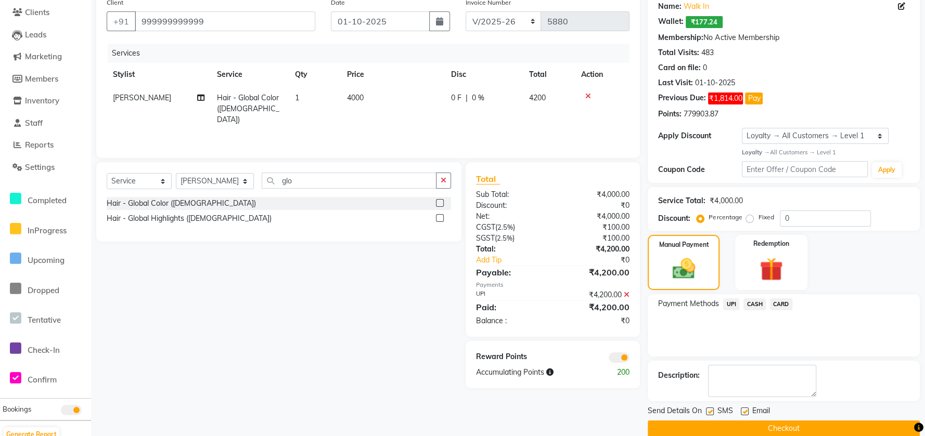
scroll to position [101, 0]
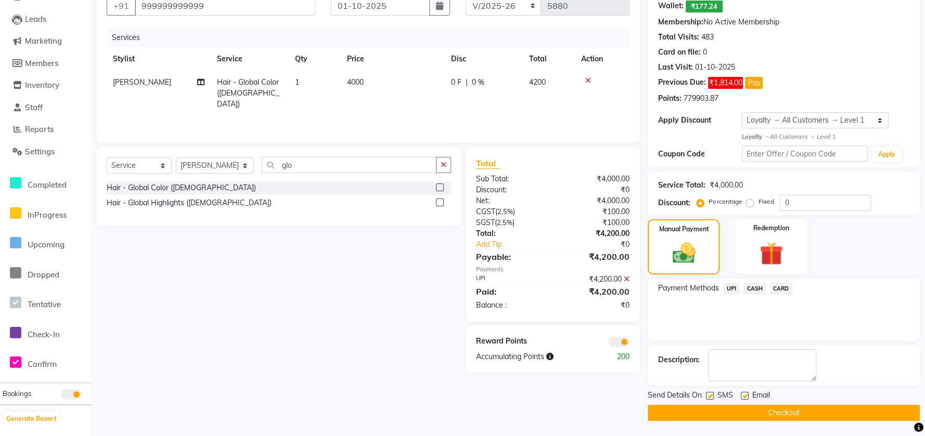
click at [771, 405] on button "Checkout" at bounding box center [783, 413] width 272 height 16
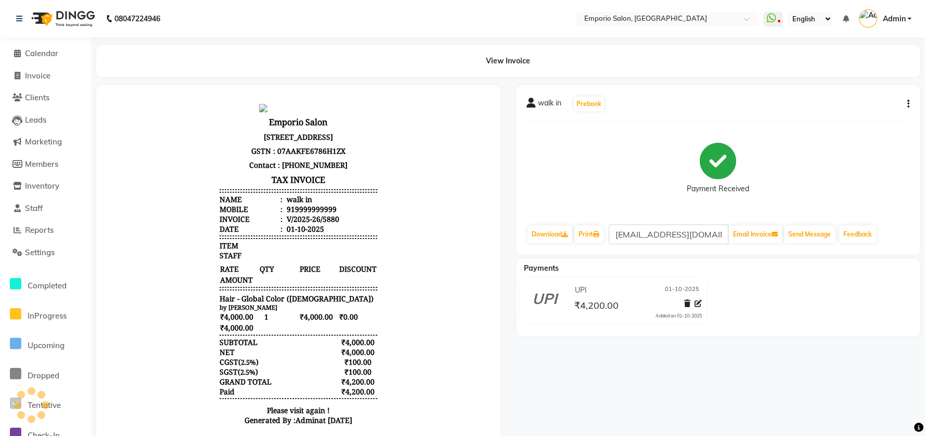
click at [698, 309] on div at bounding box center [691, 305] width 22 height 14
click at [697, 303] on icon at bounding box center [697, 303] width 7 height 7
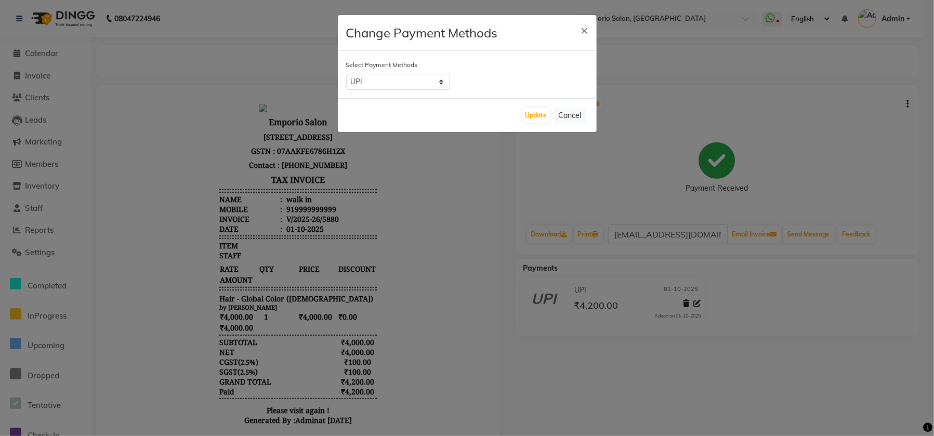
click at [697, 303] on ngb-modal-window "Change Payment Methods × Select Payment Methods UPI CASH CARD Update Cancel" at bounding box center [467, 218] width 934 height 436
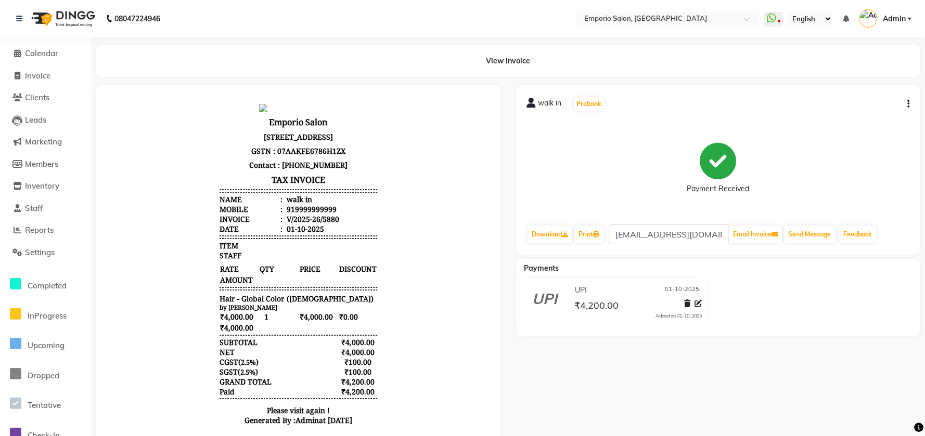
click at [698, 303] on icon at bounding box center [697, 303] width 7 height 7
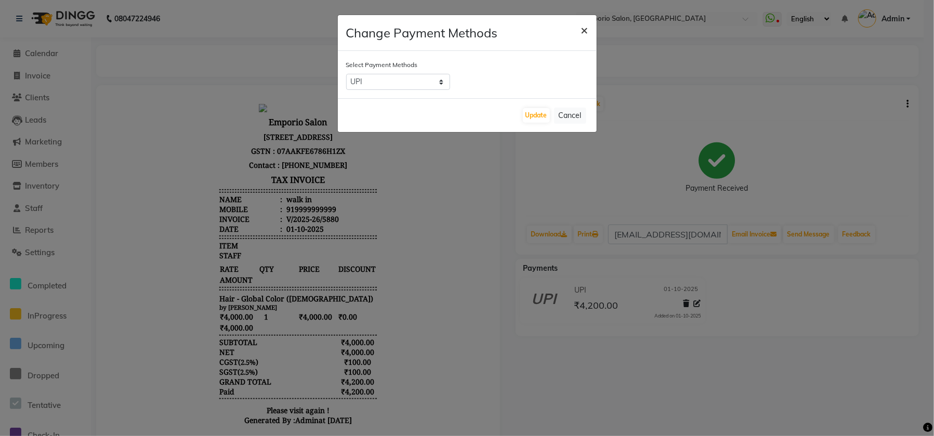
click at [586, 29] on span "×" at bounding box center [584, 30] width 7 height 16
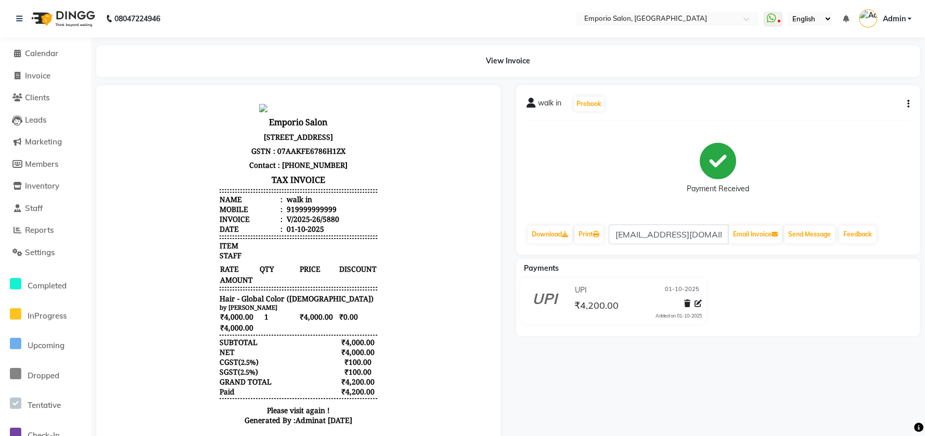
click at [910, 104] on div "walk in Prebook Payment Received Download Print apd@dandekarind.com Email Invoi…" at bounding box center [718, 170] width 404 height 170
click at [907, 104] on icon "button" at bounding box center [908, 104] width 2 height 1
click at [860, 119] on div "Edit Invoice" at bounding box center [855, 116] width 71 height 13
select select "service"
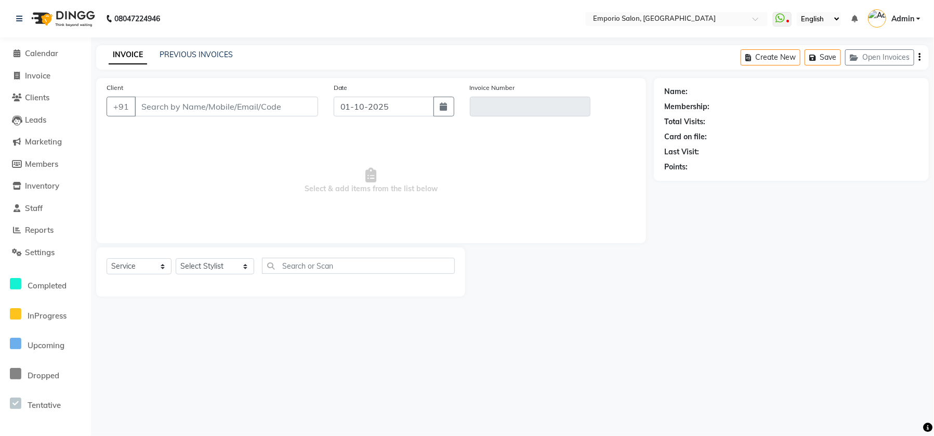
click at [840, 179] on div "Name: Membership: Total Visits: Card on file: Last Visit: Points:" at bounding box center [791, 129] width 275 height 103
type input "9999999999"
type input "V/2025-26/5880"
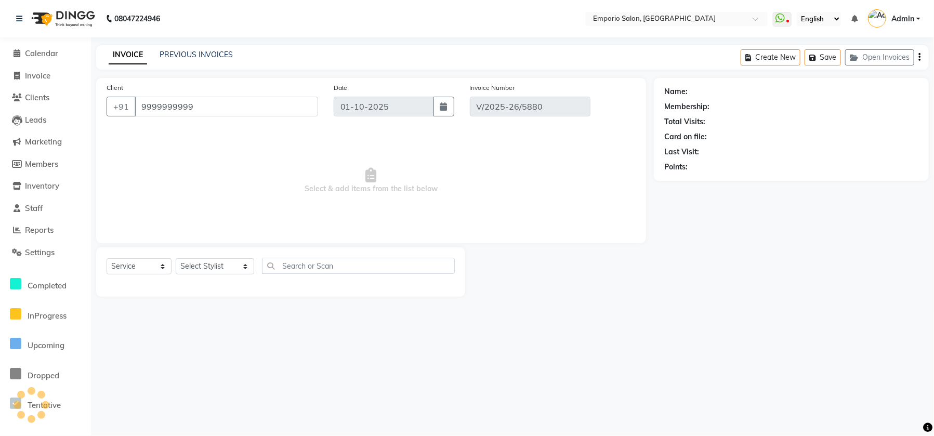
select select "1: Object"
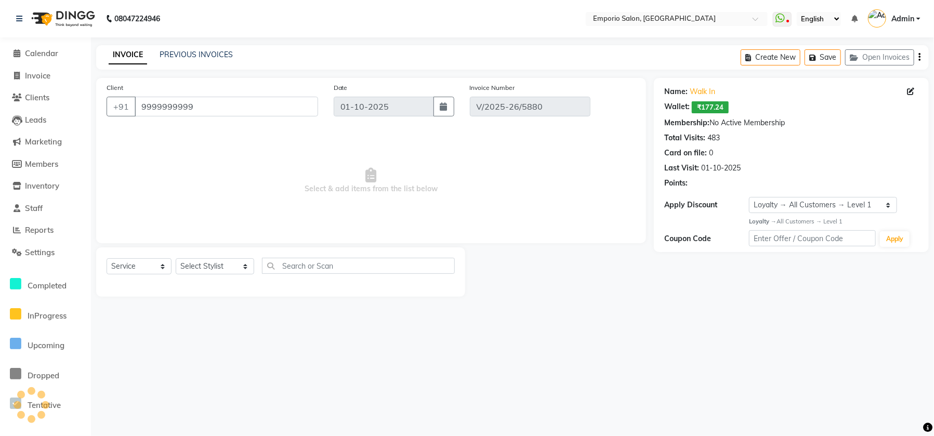
select select "select"
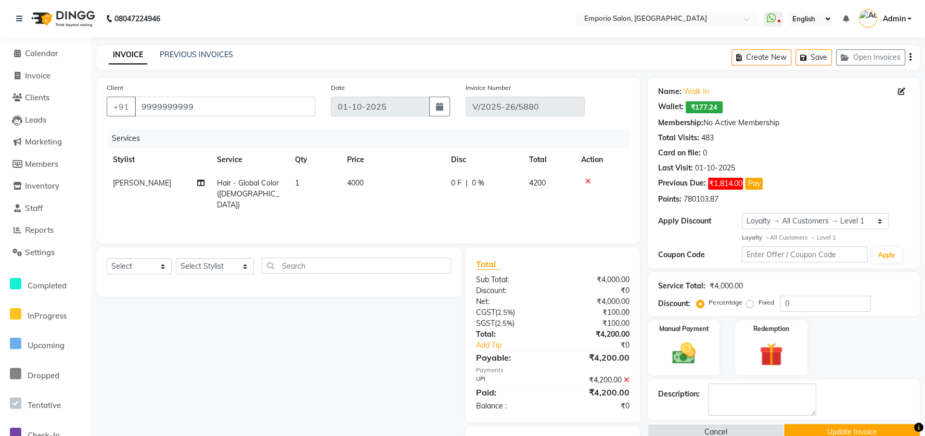
click at [620, 380] on div "₹4,200.00" at bounding box center [595, 380] width 85 height 11
click at [626, 380] on icon at bounding box center [626, 379] width 6 height 7
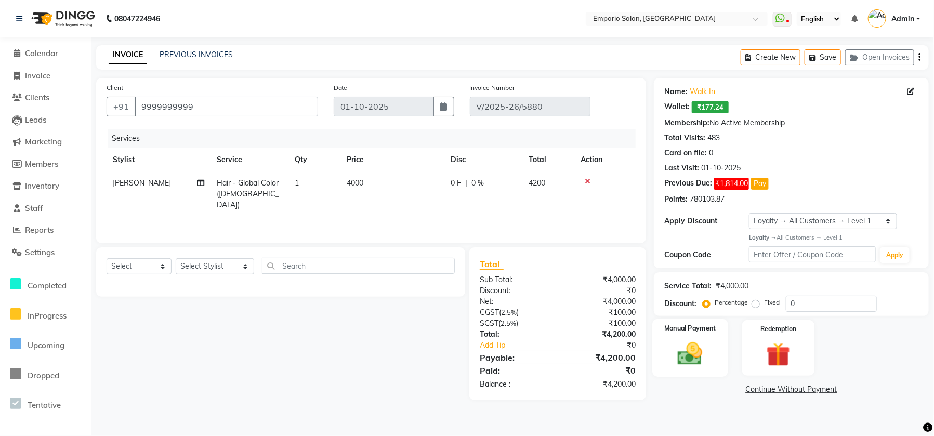
click at [674, 358] on img at bounding box center [690, 354] width 41 height 29
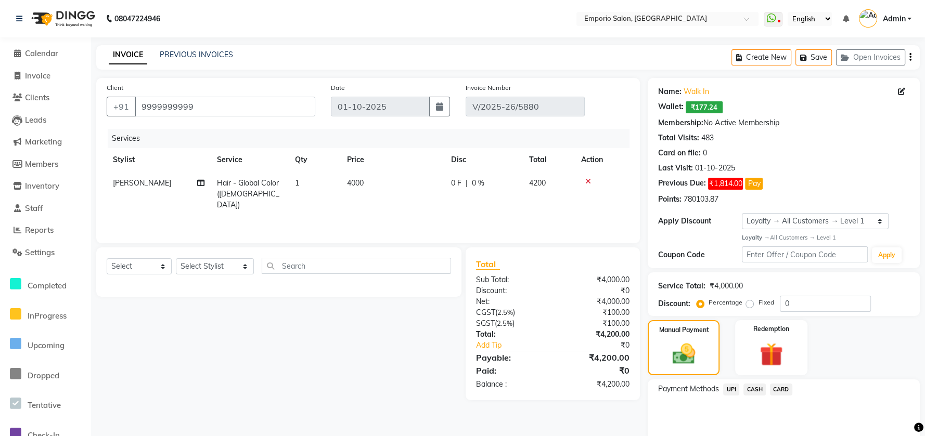
click at [758, 390] on span "CASH" at bounding box center [754, 390] width 22 height 12
click at [783, 411] on input "4200" at bounding box center [828, 410] width 162 height 16
type input "4"
click at [410, 178] on td "4000" at bounding box center [393, 194] width 104 height 45
select select "53535"
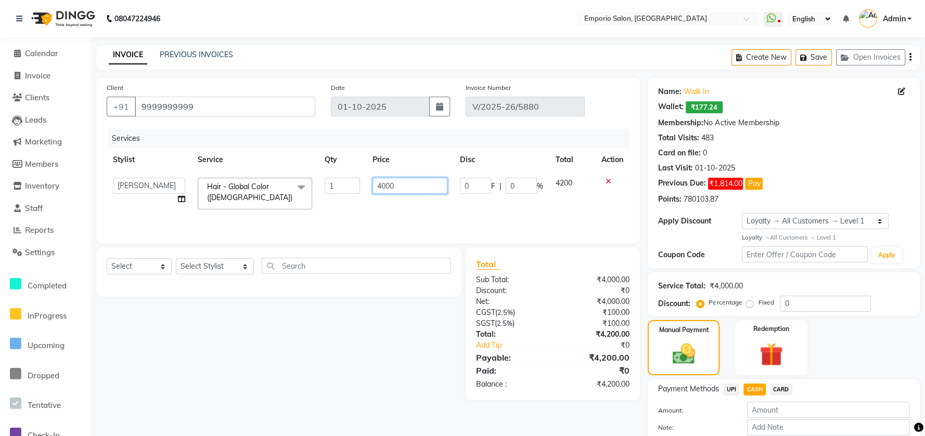
click at [430, 181] on input "4000" at bounding box center [409, 186] width 75 height 16
type input "4"
type input "1500"
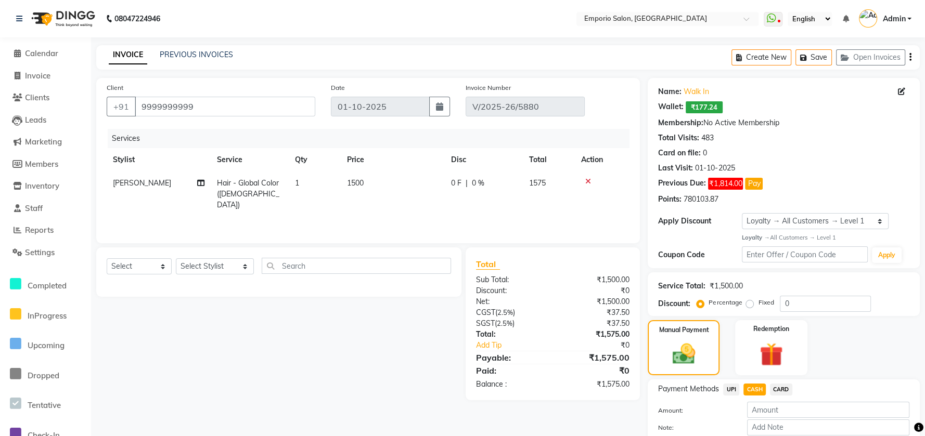
click at [605, 180] on div at bounding box center [602, 181] width 42 height 7
click at [588, 179] on icon at bounding box center [588, 181] width 6 height 7
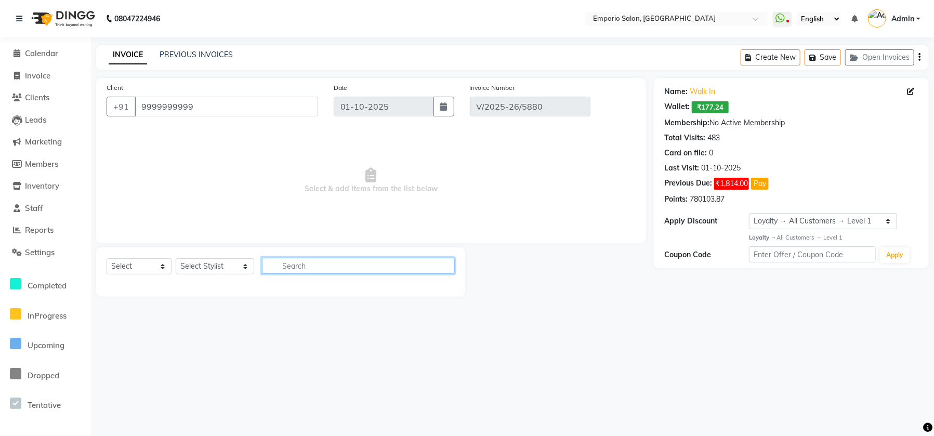
click at [422, 262] on input "text" at bounding box center [358, 266] width 193 height 16
click at [205, 269] on select "Select Stylist [PERSON_NAME] beauty Archana [PERSON_NAME] [PERSON_NAME] [PERSON…" at bounding box center [215, 266] width 79 height 16
click at [46, 80] on span "Invoice" at bounding box center [37, 76] width 25 height 10
select select "service"
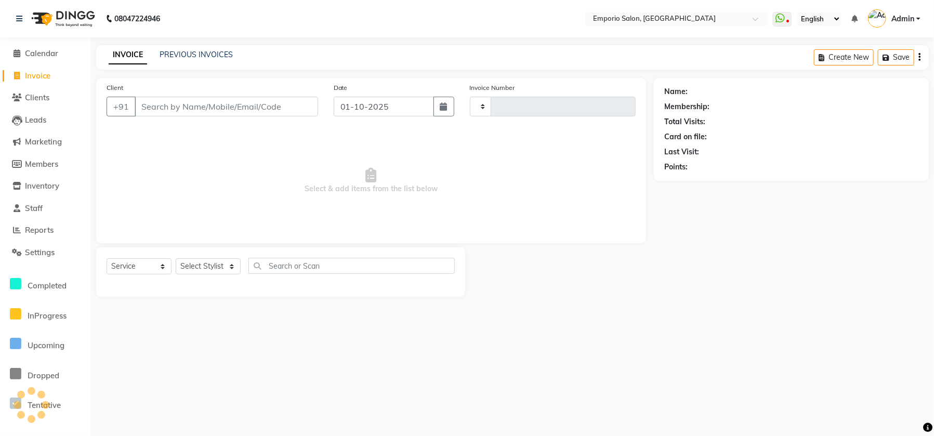
type input "5881"
select select "6332"
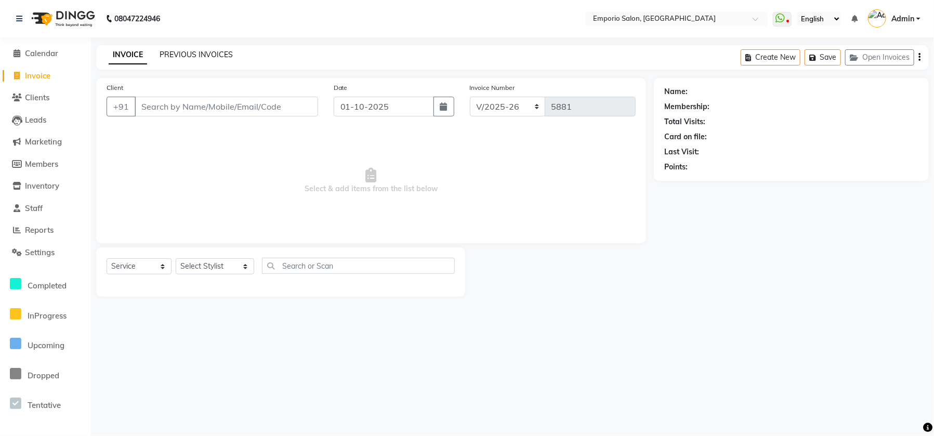
click at [189, 57] on link "PREVIOUS INVOICES" at bounding box center [196, 54] width 73 height 9
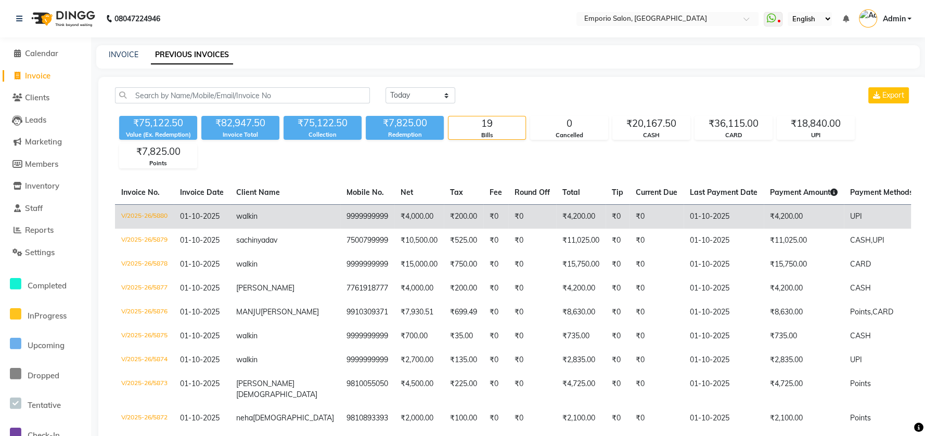
click at [710, 218] on td "01-10-2025" at bounding box center [723, 216] width 80 height 24
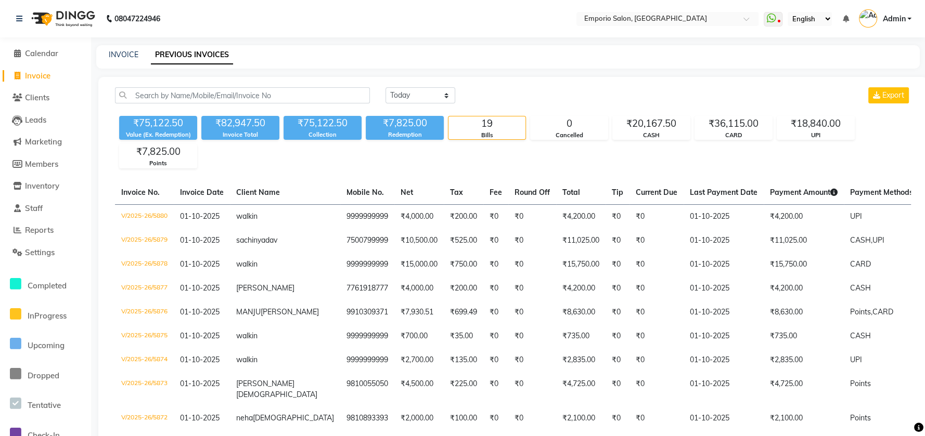
click at [29, 82] on li "Invoice" at bounding box center [45, 76] width 91 height 22
click at [50, 77] on span "Invoice" at bounding box center [37, 76] width 25 height 10
select select "service"
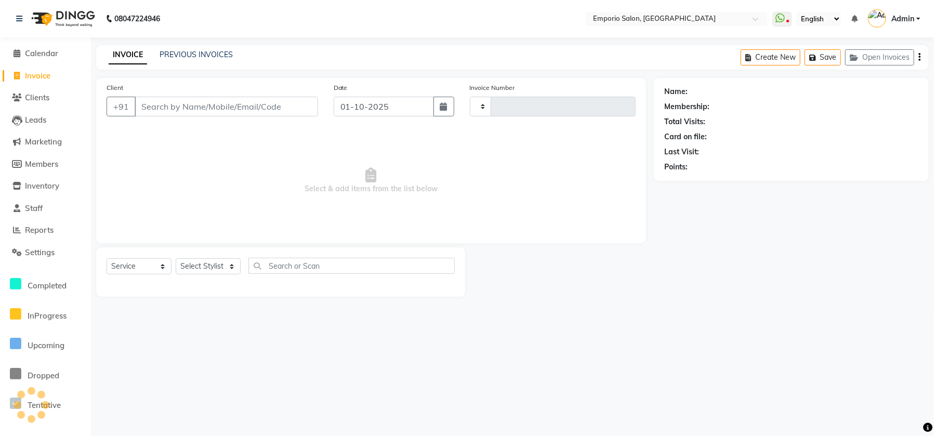
type input "5882"
select select "6332"
click at [227, 265] on select "Select Stylist [PERSON_NAME] beauty Archana [PERSON_NAME] [PERSON_NAME] [PERSON…" at bounding box center [215, 266] width 79 height 16
select select "48039"
click at [176, 258] on select "Select Stylist [PERSON_NAME] beauty Archana [PERSON_NAME] [PERSON_NAME] [PERSON…" at bounding box center [215, 266] width 79 height 16
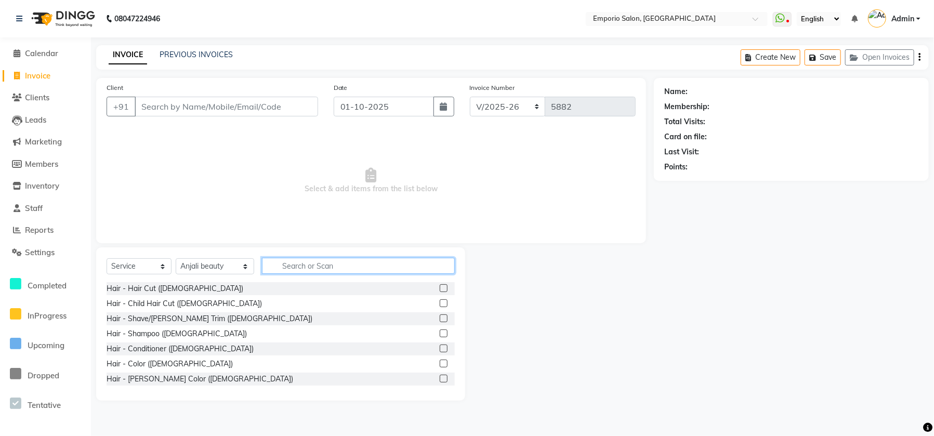
drag, startPoint x: 283, startPoint y: 263, endPoint x: 281, endPoint y: 256, distance: 7.1
click at [284, 262] on input "text" at bounding box center [358, 266] width 193 height 16
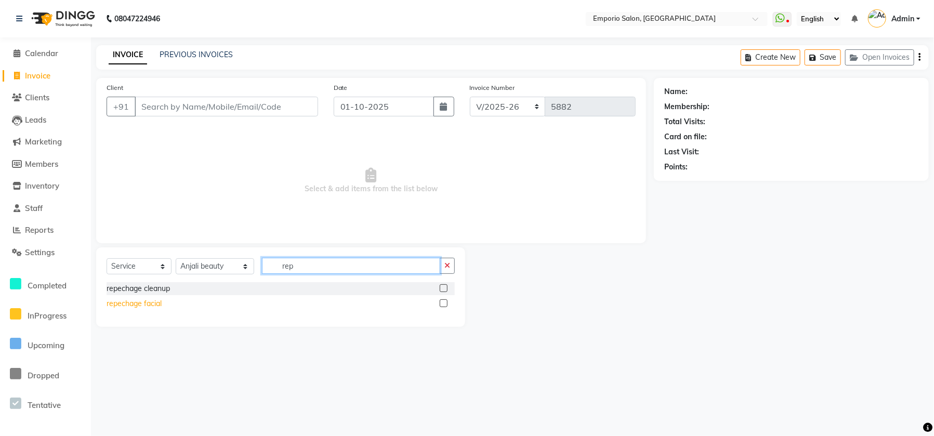
type input "rep"
drag, startPoint x: 124, startPoint y: 306, endPoint x: 125, endPoint y: 301, distance: 5.3
click at [125, 304] on div "repechage facial" at bounding box center [134, 303] width 55 height 11
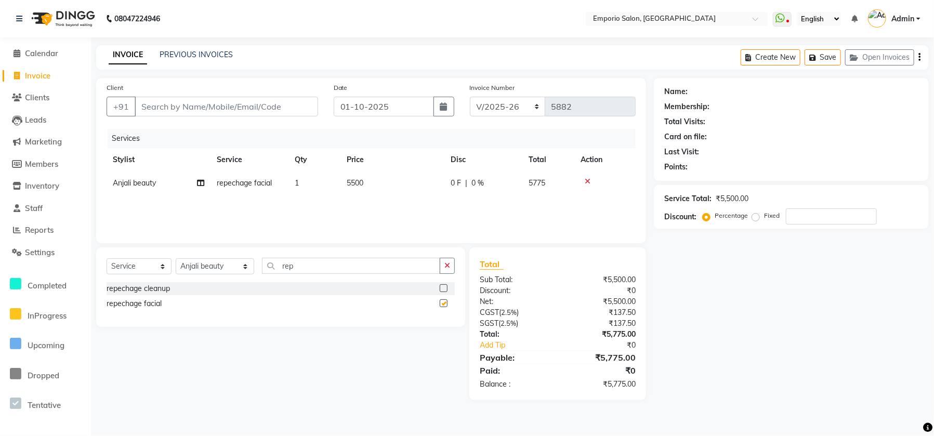
checkbox input "false"
drag, startPoint x: 453, startPoint y: 264, endPoint x: 431, endPoint y: 264, distance: 22.4
click at [438, 264] on div "Select Service Product Membership Package Voucher Prepaid Gift Card Select Styl…" at bounding box center [280, 288] width 369 height 80
drag, startPoint x: 444, startPoint y: 262, endPoint x: 406, endPoint y: 264, distance: 38.0
click at [443, 263] on button "button" at bounding box center [447, 266] width 15 height 16
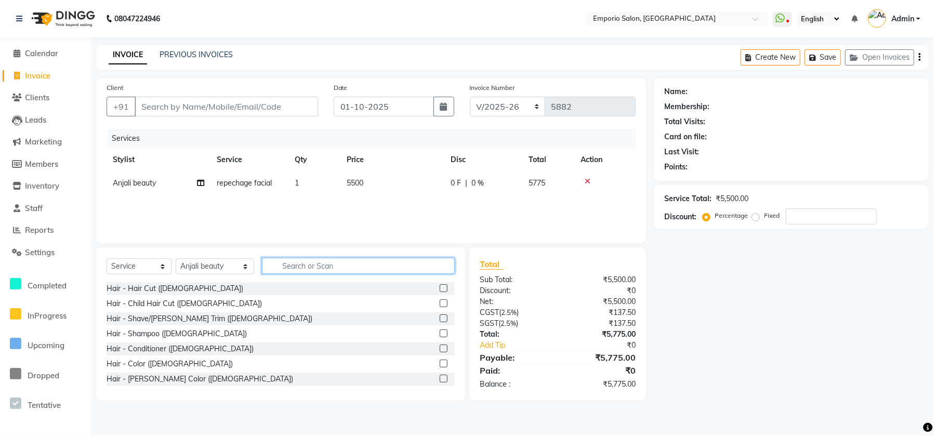
click at [406, 264] on input "text" at bounding box center [358, 266] width 193 height 16
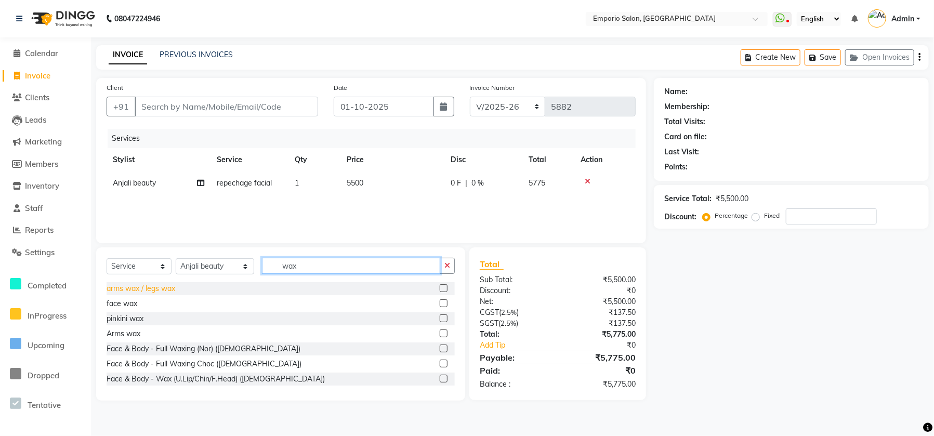
type input "wax"
click at [145, 291] on div "arms wax / legs wax" at bounding box center [141, 288] width 69 height 11
checkbox input "false"
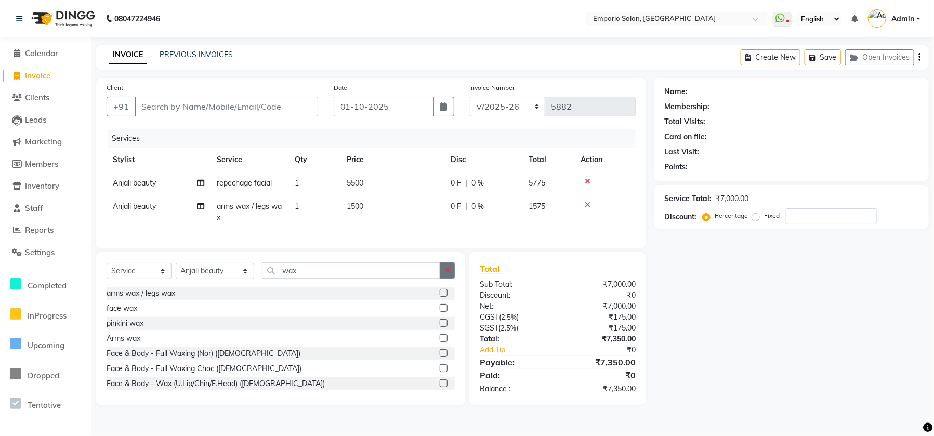
click at [447, 274] on icon "button" at bounding box center [448, 270] width 6 height 7
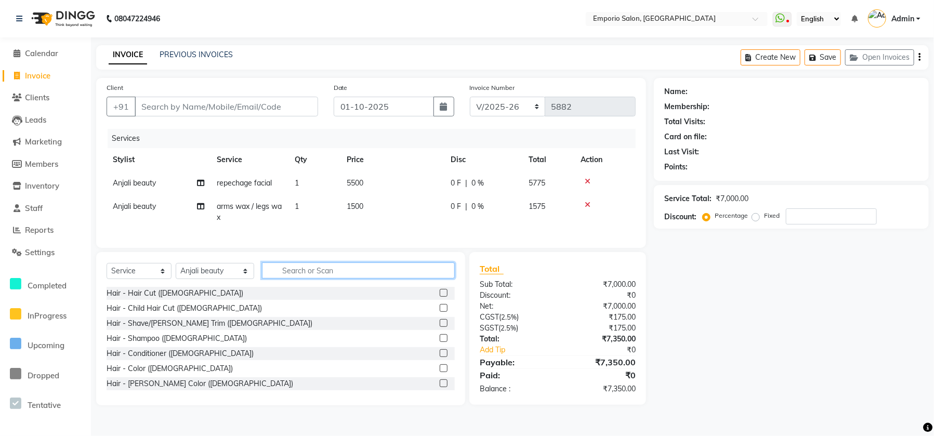
click at [431, 279] on input "text" at bounding box center [358, 271] width 193 height 16
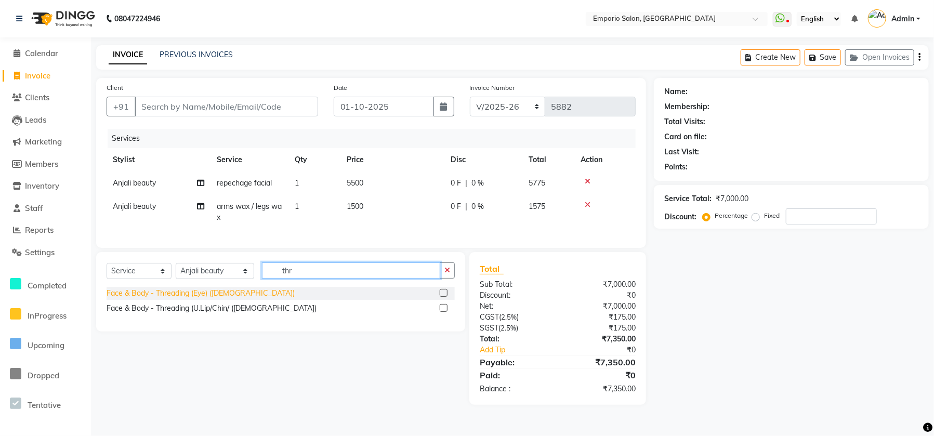
type input "thr"
click at [201, 299] on div "Face & Body - Threading (Eye) ([DEMOGRAPHIC_DATA])" at bounding box center [201, 293] width 188 height 11
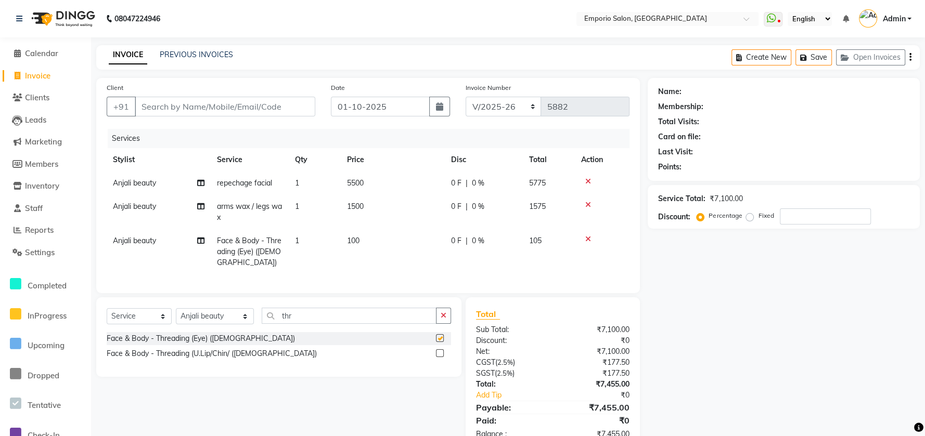
checkbox input "false"
click at [404, 240] on td "100" at bounding box center [393, 251] width 104 height 45
select select "48039"
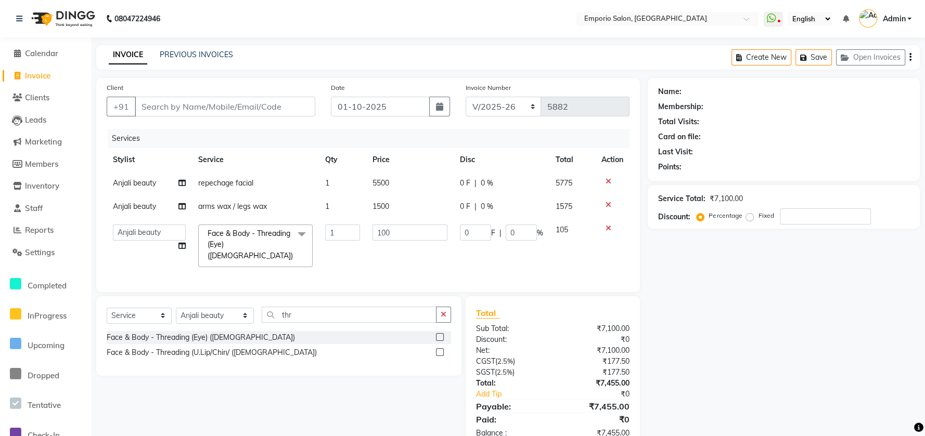
click at [405, 239] on input "100" at bounding box center [409, 233] width 75 height 16
type input "1"
type input "200"
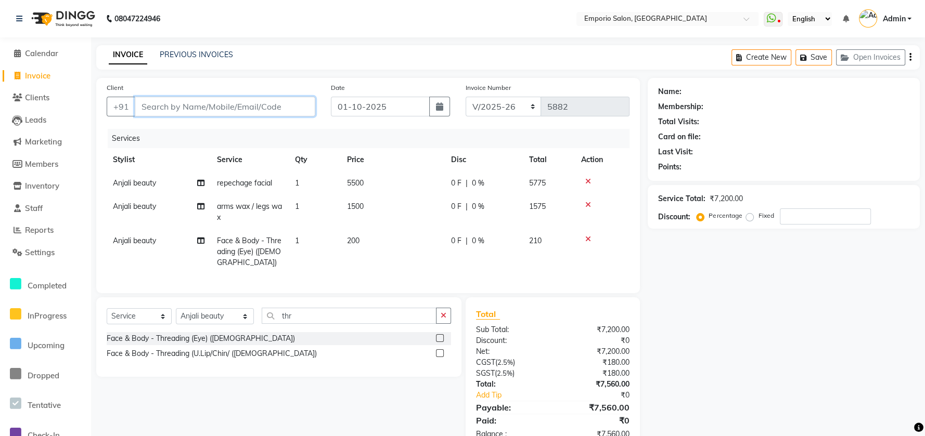
click at [229, 96] on div "Client +91" at bounding box center [211, 103] width 224 height 43
click at [230, 99] on input "Client" at bounding box center [225, 107] width 180 height 20
click at [241, 118] on div "Client +91" at bounding box center [211, 103] width 224 height 43
type input "9"
type input "0"
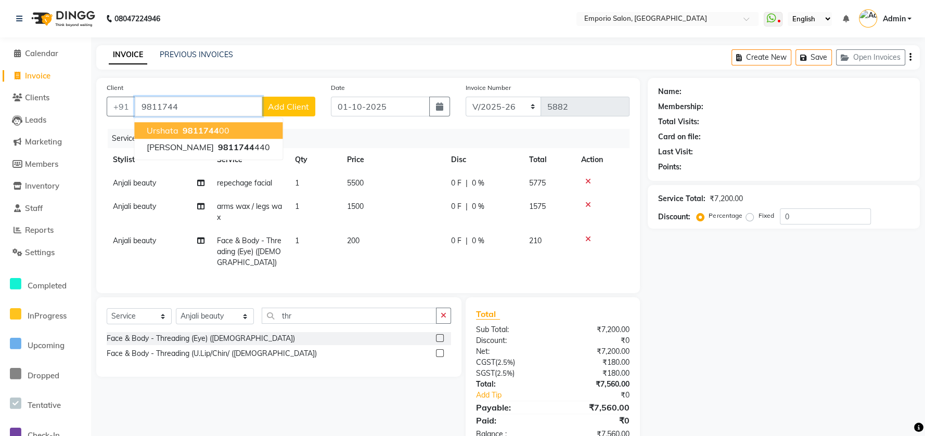
click at [199, 133] on span "9811744" at bounding box center [201, 130] width 36 height 10
type input "981174400"
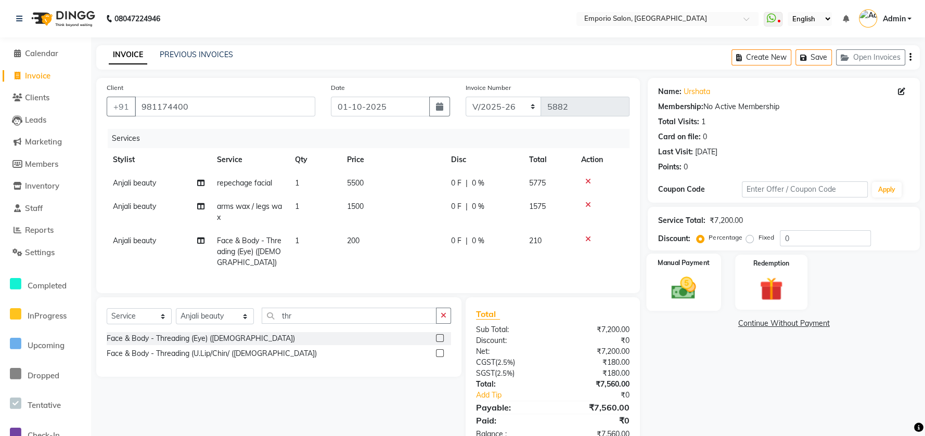
click at [694, 290] on img at bounding box center [684, 288] width 40 height 28
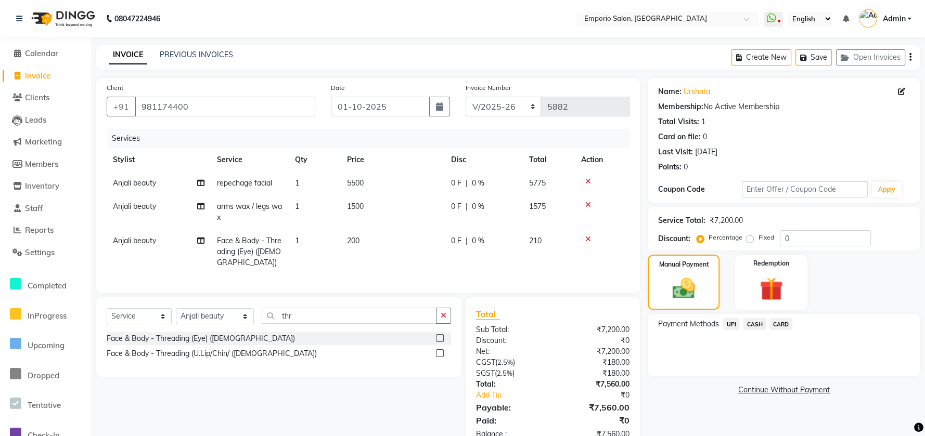
click at [752, 323] on span "CASH" at bounding box center [754, 324] width 22 height 12
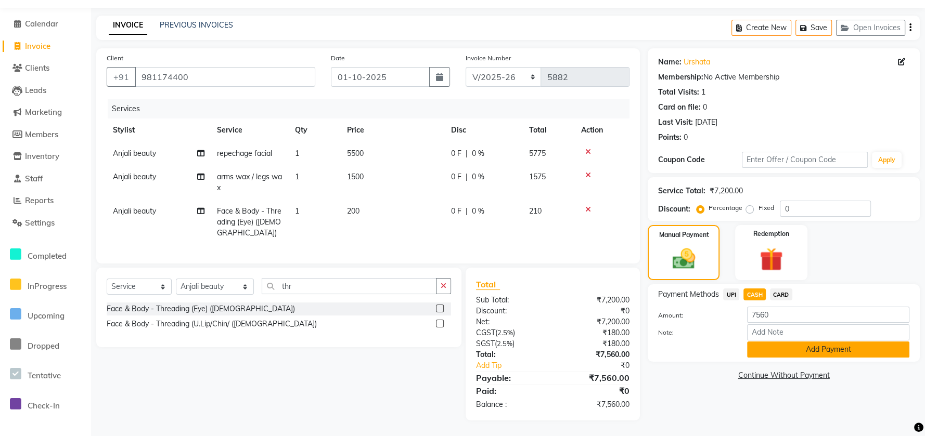
click at [755, 342] on button "Add Payment" at bounding box center [828, 350] width 162 height 16
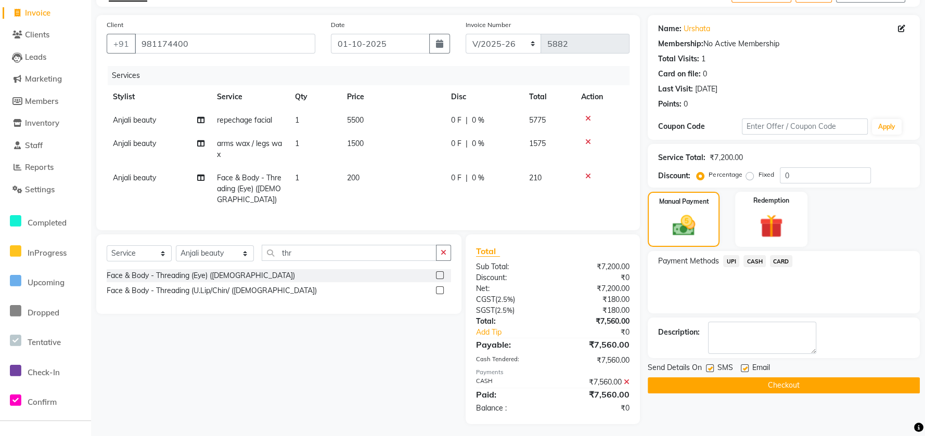
scroll to position [76, 0]
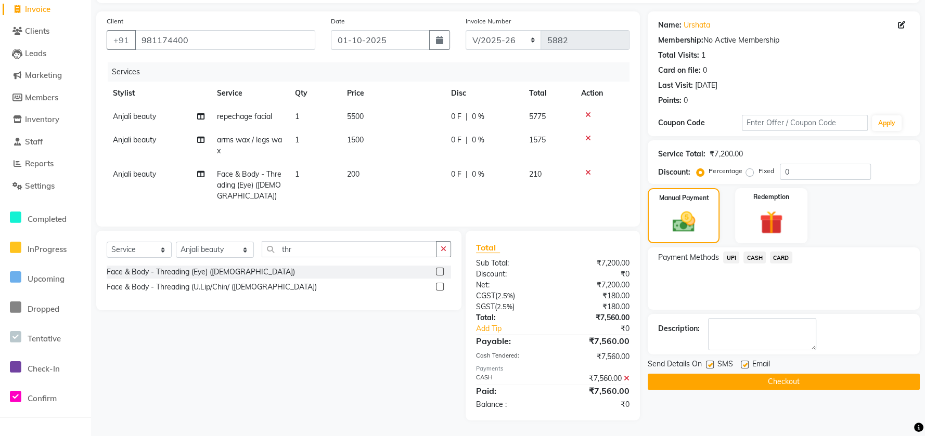
drag, startPoint x: 745, startPoint y: 371, endPoint x: 705, endPoint y: 369, distance: 40.6
click at [743, 374] on button "Checkout" at bounding box center [783, 382] width 272 height 16
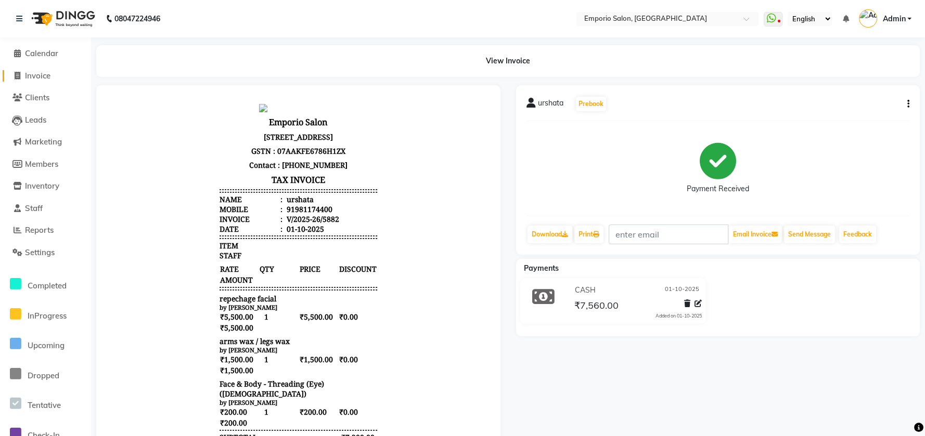
click at [52, 72] on link "Invoice" at bounding box center [46, 76] width 86 height 12
select select "service"
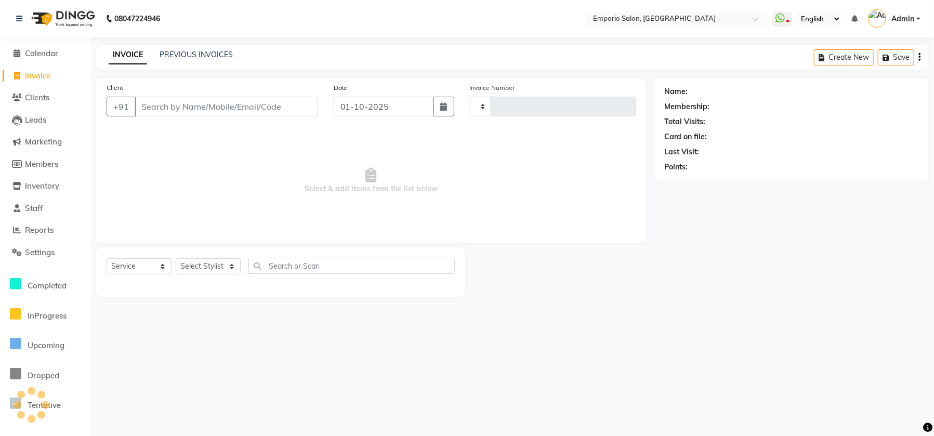
type input "5883"
select select "6332"
click at [215, 268] on select "Select Stylist [PERSON_NAME] beauty Archana [PERSON_NAME] [PERSON_NAME] [PERSON…" at bounding box center [215, 266] width 79 height 16
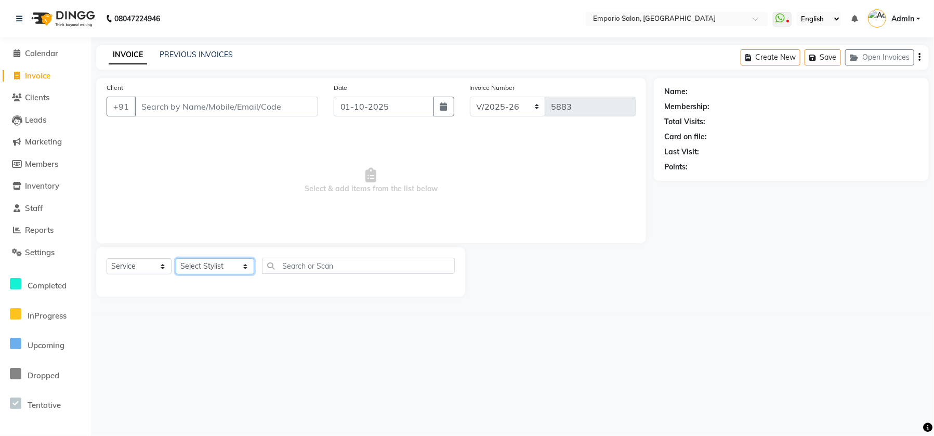
select select "47503"
click at [176, 258] on select "Select Stylist [PERSON_NAME] beauty Archana [PERSON_NAME] [PERSON_NAME] [PERSON…" at bounding box center [215, 266] width 79 height 16
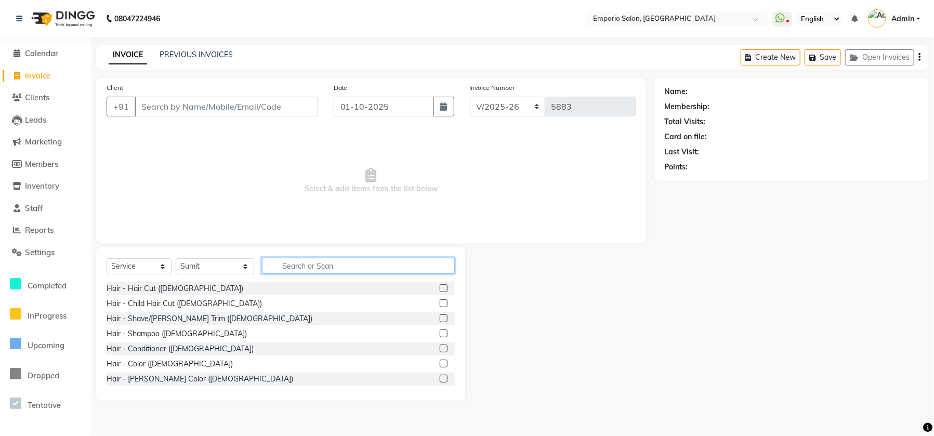
click at [265, 266] on input "text" at bounding box center [358, 266] width 193 height 16
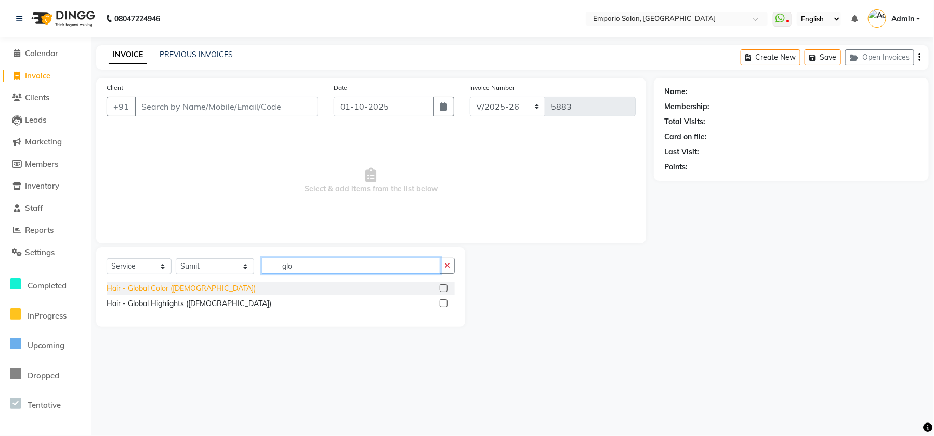
type input "glo"
click at [161, 289] on div "Hair - Global Color ([DEMOGRAPHIC_DATA])" at bounding box center [181, 288] width 149 height 11
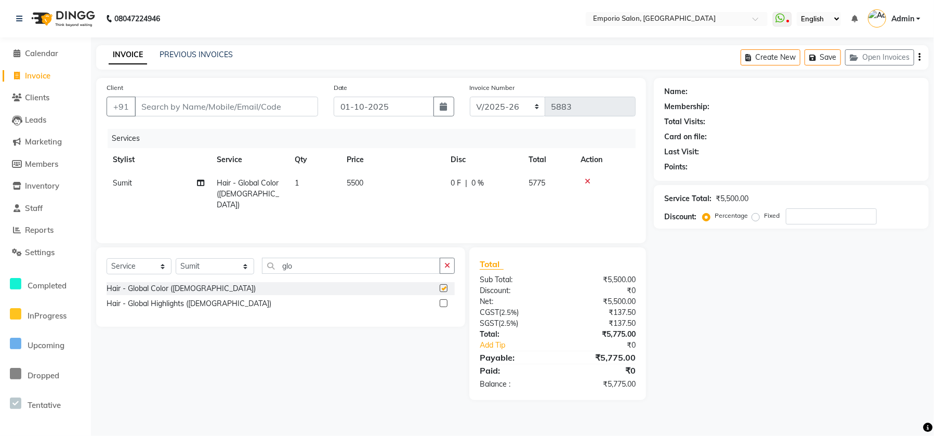
checkbox input "false"
drag, startPoint x: 409, startPoint y: 203, endPoint x: 412, endPoint y: 198, distance: 6.5
click at [411, 198] on td "5500" at bounding box center [393, 194] width 104 height 45
select select "47503"
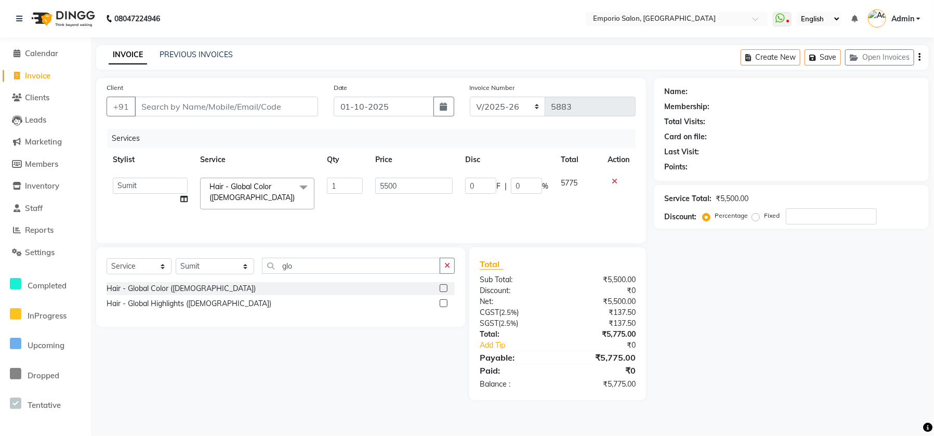
click at [416, 193] on td "5500" at bounding box center [414, 194] width 90 height 44
click at [417, 192] on input "5500" at bounding box center [413, 186] width 77 height 16
type input "5"
click at [422, 184] on input "number" at bounding box center [413, 186] width 77 height 16
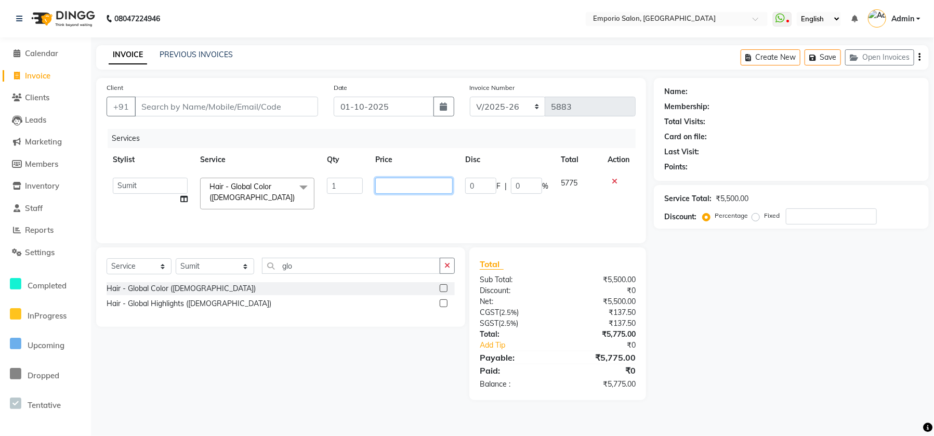
click at [422, 184] on input "number" at bounding box center [413, 186] width 77 height 16
type input "14000"
click at [444, 216] on div "Services Stylist Service Qty Price Disc Total Action Anees Anjali beauty [PERSO…" at bounding box center [371, 181] width 529 height 104
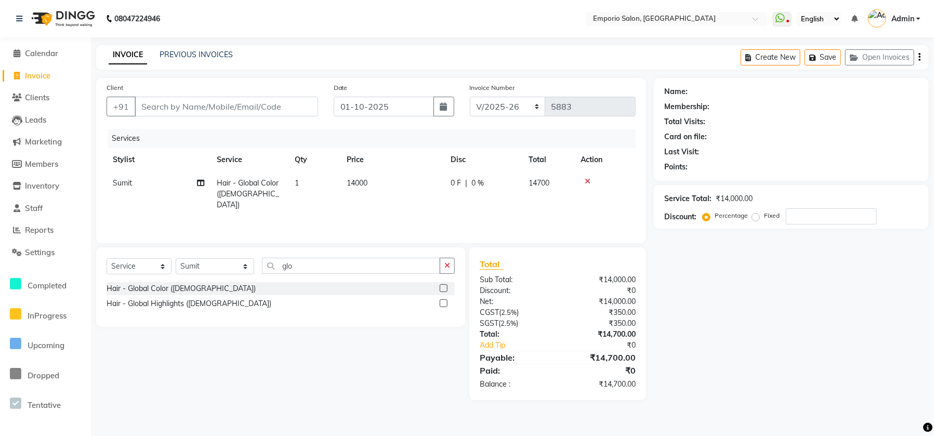
click at [446, 261] on button "button" at bounding box center [447, 266] width 15 height 16
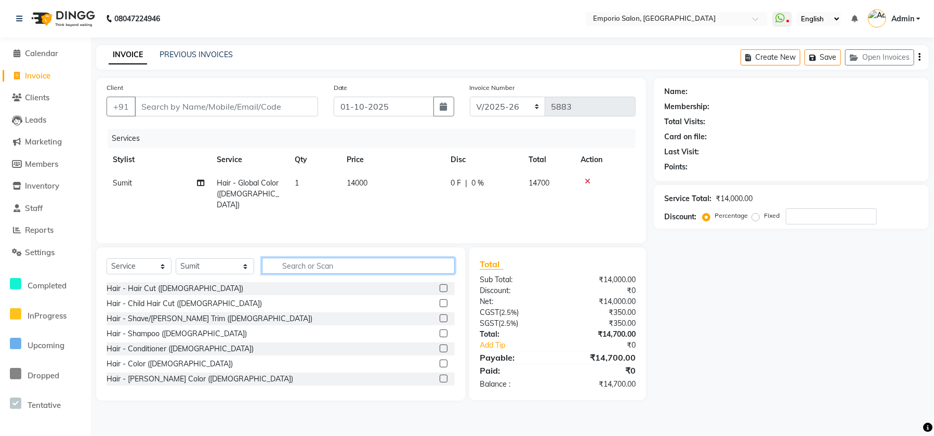
click at [383, 264] on input "text" at bounding box center [358, 266] width 193 height 16
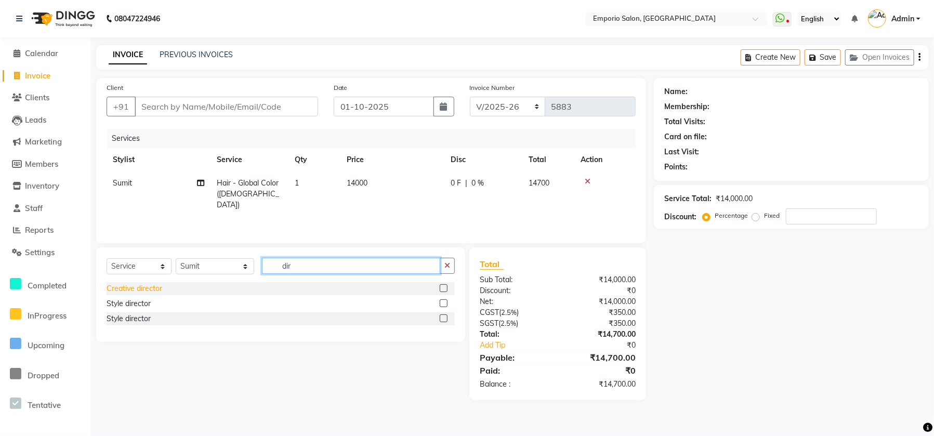
type input "dir"
drag, startPoint x: 147, startPoint y: 288, endPoint x: 190, endPoint y: 275, distance: 45.6
click at [146, 287] on div "Creative director" at bounding box center [135, 288] width 56 height 11
checkbox input "false"
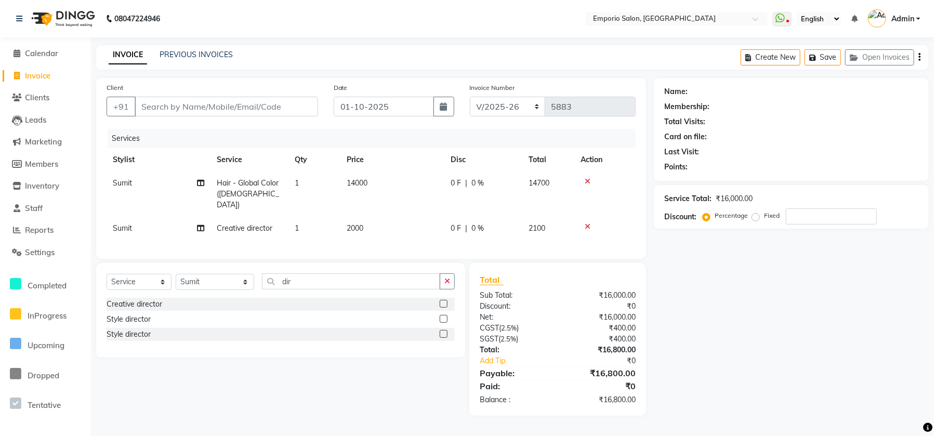
drag, startPoint x: 384, startPoint y: 222, endPoint x: 400, endPoint y: 215, distance: 17.8
click at [400, 217] on td "2000" at bounding box center [393, 228] width 104 height 23
select select "47503"
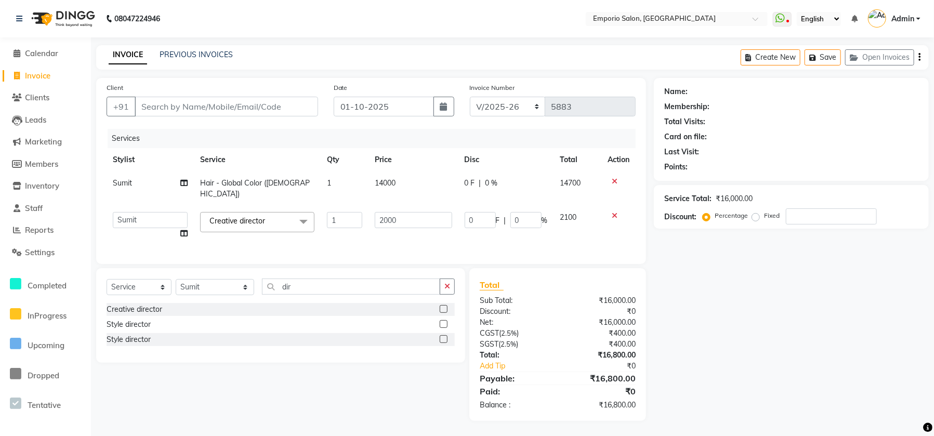
click at [409, 212] on input "2000" at bounding box center [413, 220] width 77 height 16
type input "2"
type input "2500"
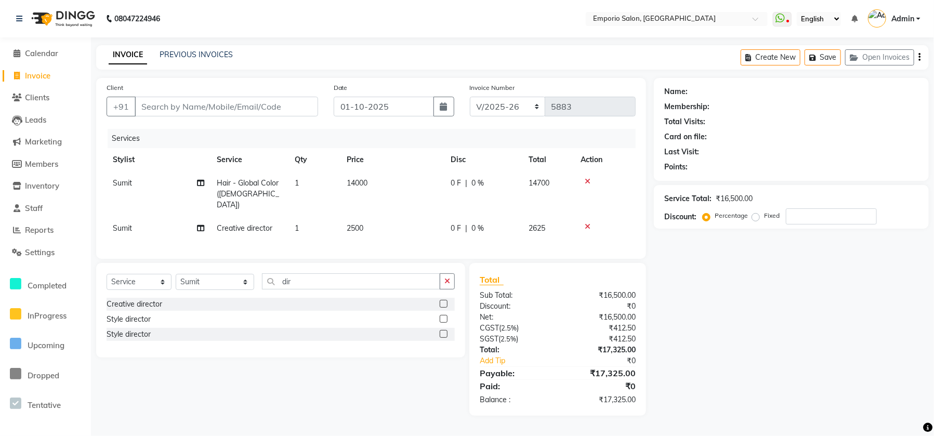
drag, startPoint x: 427, startPoint y: 235, endPoint x: 452, endPoint y: 270, distance: 43.6
click at [427, 235] on div "Services Stylist Service Qty Price Disc Total Action Sumit Hair - Global Color …" at bounding box center [371, 189] width 529 height 120
click at [449, 280] on icon "button" at bounding box center [448, 281] width 6 height 7
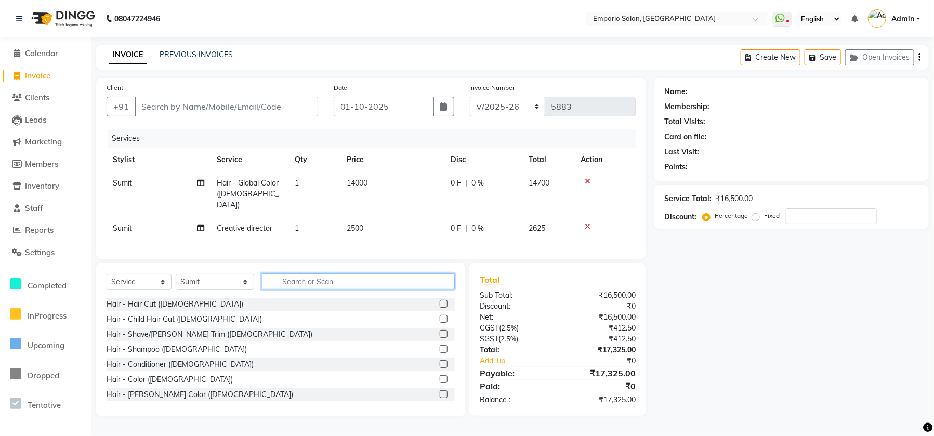
click at [410, 283] on input "text" at bounding box center [358, 282] width 193 height 16
click at [287, 274] on input "text" at bounding box center [358, 282] width 193 height 16
click at [284, 284] on input "text" at bounding box center [358, 282] width 193 height 16
click at [133, 281] on select "Select Service Product Membership Package Voucher Prepaid Gift Card" at bounding box center [139, 282] width 65 height 16
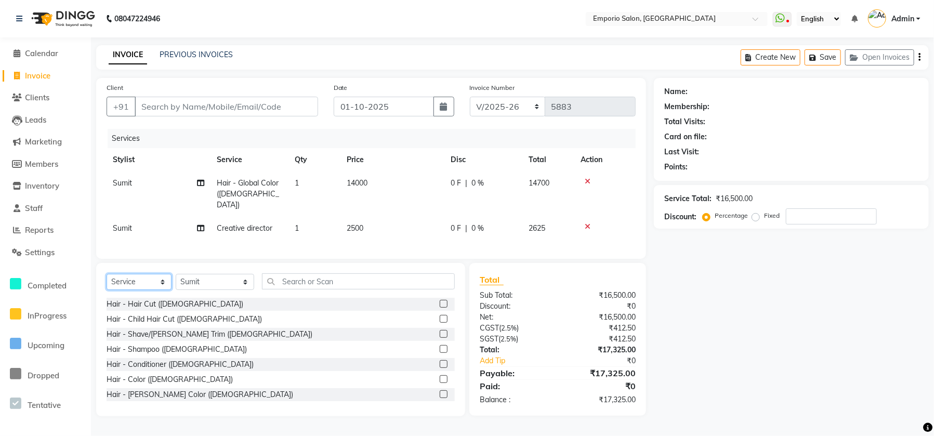
select select "product"
click at [107, 274] on select "Select Service Product Membership Package Voucher Prepaid Gift Card" at bounding box center [139, 282] width 65 height 16
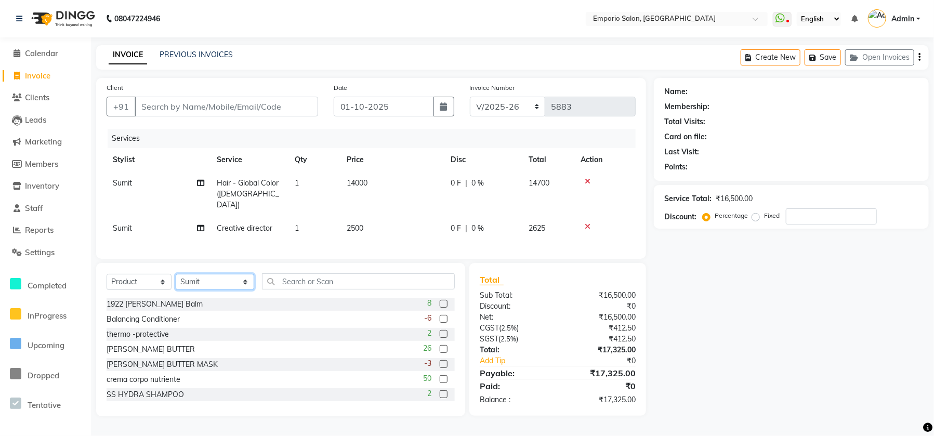
click at [224, 277] on select "Select Stylist [PERSON_NAME] beauty Archana [PERSON_NAME] [PERSON_NAME] [PERSON…" at bounding box center [215, 282] width 79 height 16
select select "47511"
click at [176, 274] on select "Select Stylist [PERSON_NAME] beauty Archana [PERSON_NAME] [PERSON_NAME] [PERSON…" at bounding box center [215, 282] width 79 height 16
drag, startPoint x: 290, startPoint y: 280, endPoint x: 302, endPoint y: 230, distance: 51.5
click at [299, 251] on div "Client +91 Date 01-10-2025 Invoice Number EMP/2025-26 V/2025 V/2025-26 5883 Ser…" at bounding box center [371, 247] width 566 height 339
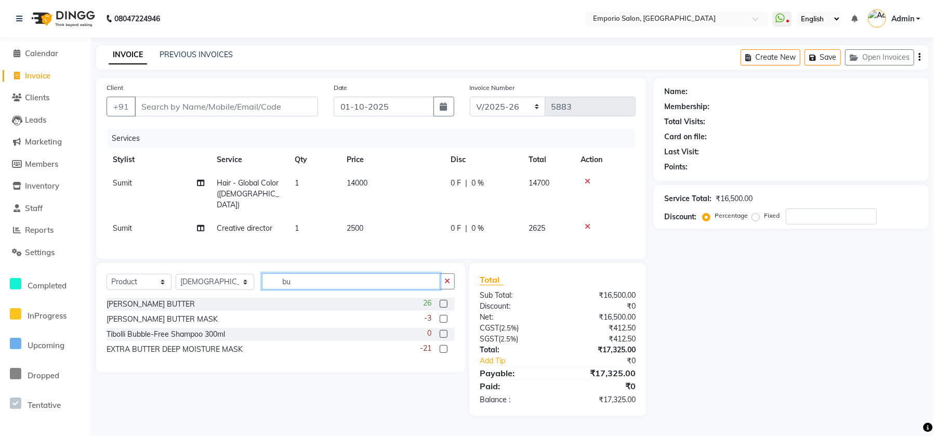
type input "bu"
click at [141, 325] on div "SHEA BUTTER 26 SHEA BUTTER MASK -3 Tibolli Bubble-Free Shampoo 300ml 0 EXTRA BU…" at bounding box center [281, 328] width 348 height 60
click at [143, 319] on div "SHEA BUTTER MASK" at bounding box center [162, 319] width 111 height 11
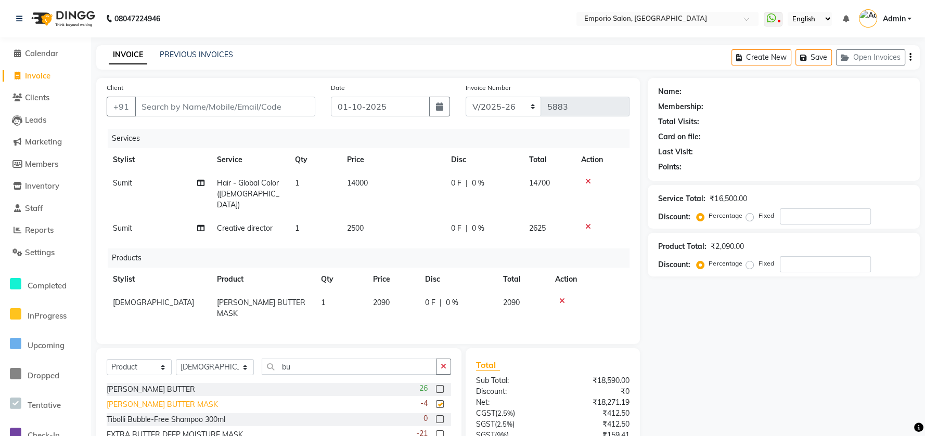
checkbox input "false"
click at [400, 291] on td "2090" at bounding box center [393, 308] width 52 height 34
select select "47511"
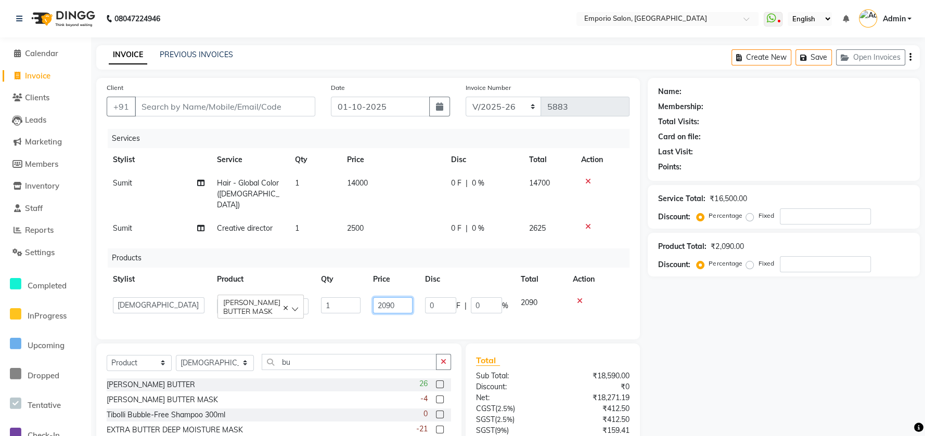
click at [400, 297] on input "2090" at bounding box center [393, 305] width 40 height 16
type input "2"
type input "2220"
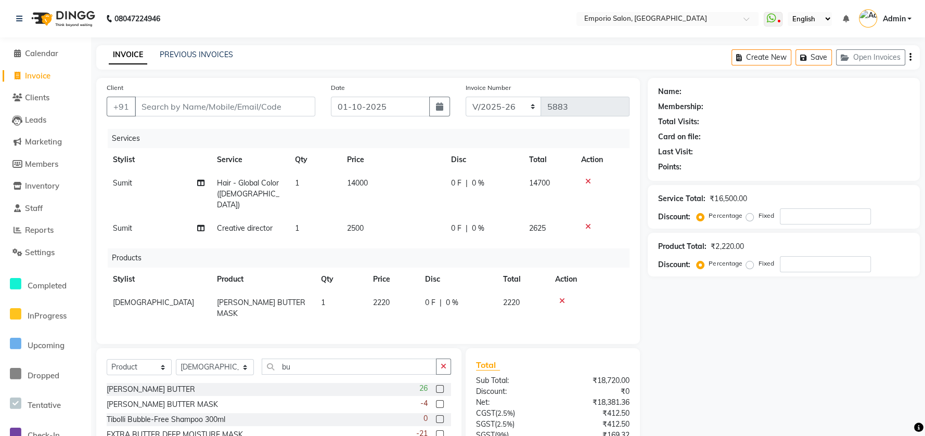
click at [484, 217] on td "0 F | 0 %" at bounding box center [484, 228] width 78 height 23
select select "47503"
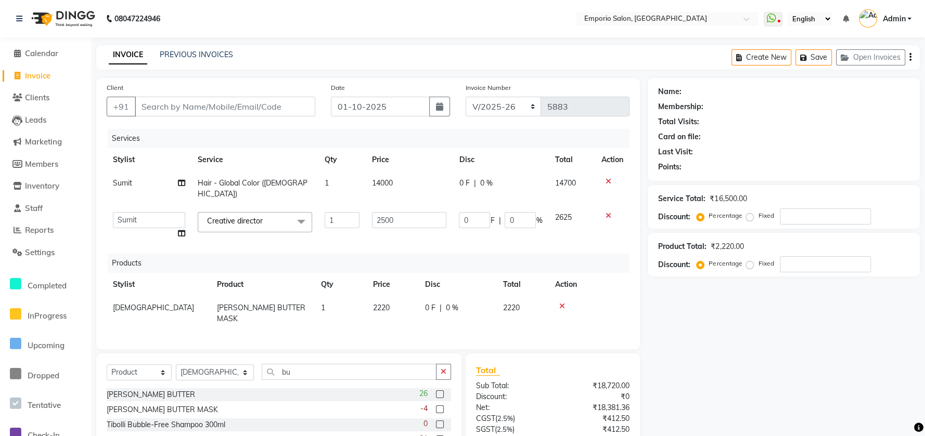
drag, startPoint x: 328, startPoint y: 350, endPoint x: 427, endPoint y: 350, distance: 99.3
click at [350, 354] on div "Select Service Product Membership Package Voucher Prepaid Gift Card Select Styl…" at bounding box center [278, 409] width 365 height 110
click at [443, 364] on button "button" at bounding box center [443, 372] width 15 height 16
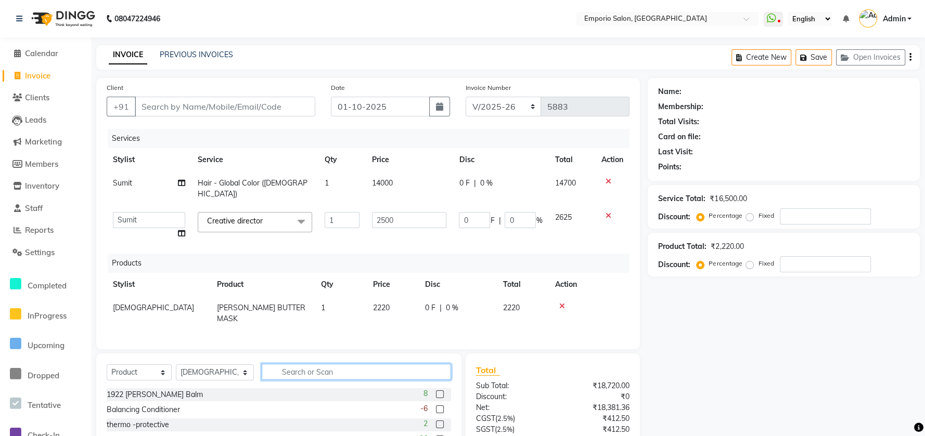
click at [428, 364] on input "text" at bounding box center [356, 372] width 189 height 16
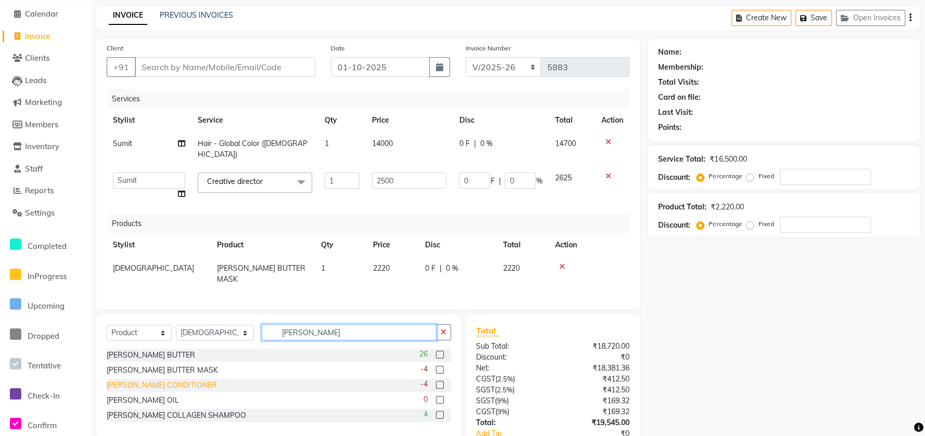
scroll to position [95, 0]
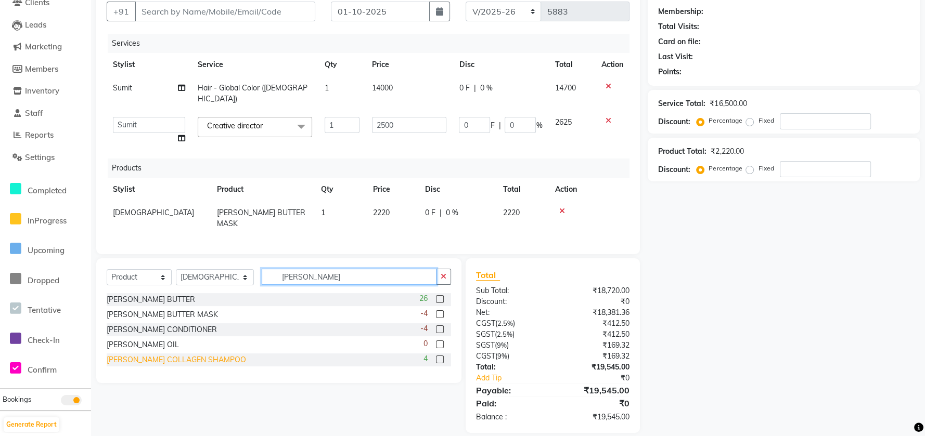
type input "shea"
click at [122, 355] on div "SHEA COLLAGEN SHAMPOO" at bounding box center [176, 360] width 139 height 11
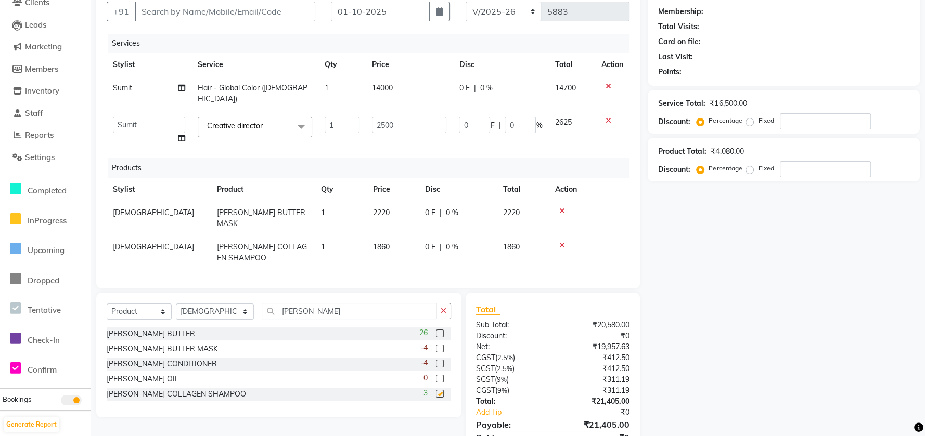
checkbox input "false"
click at [401, 236] on td "1860" at bounding box center [393, 253] width 52 height 34
select select "47511"
click at [403, 242] on input "1860" at bounding box center [393, 250] width 40 height 16
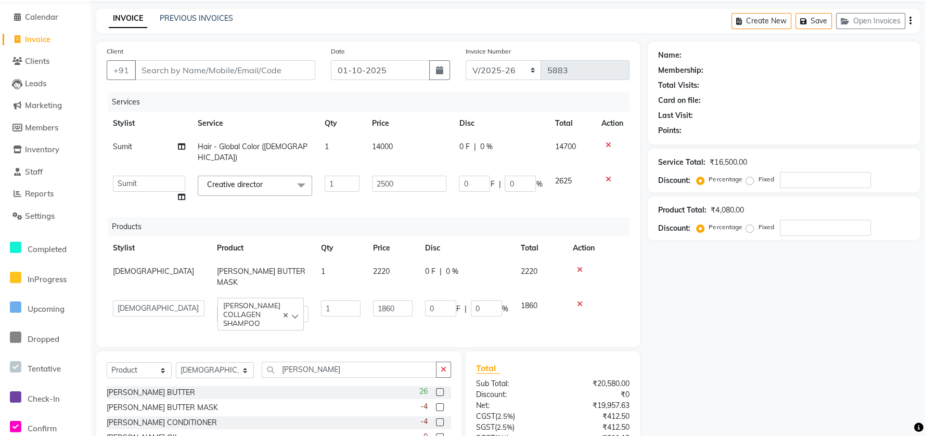
scroll to position [0, 0]
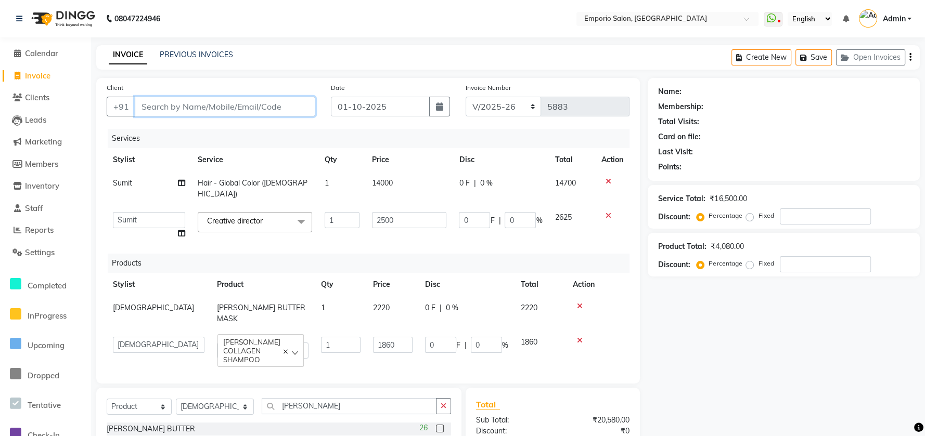
click at [193, 101] on input "Client" at bounding box center [225, 107] width 180 height 20
type input "9"
type input "0"
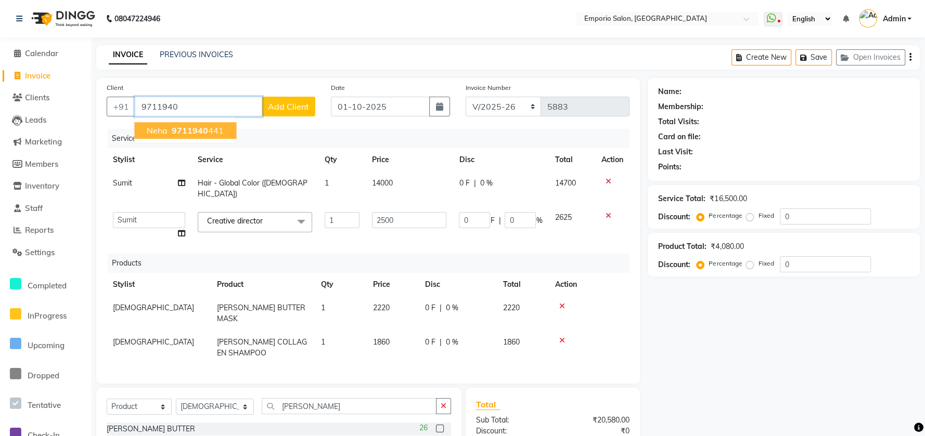
click at [200, 131] on span "9711940" at bounding box center [190, 130] width 36 height 10
type input "9711940441"
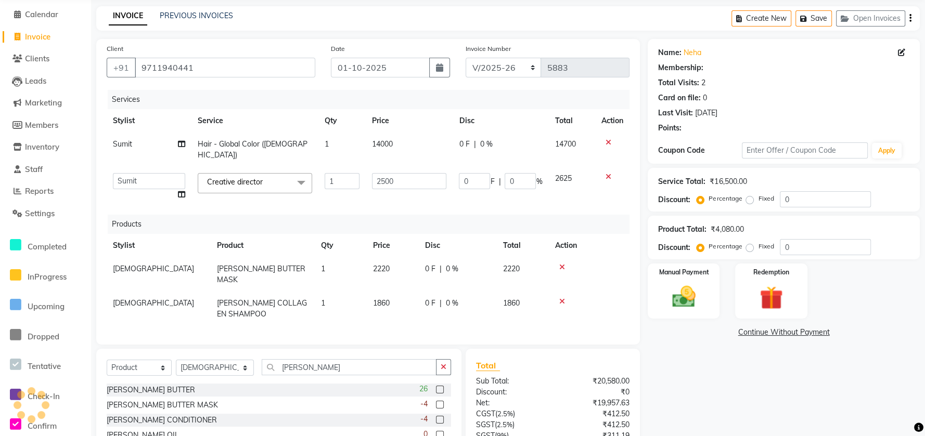
select select "1: Object"
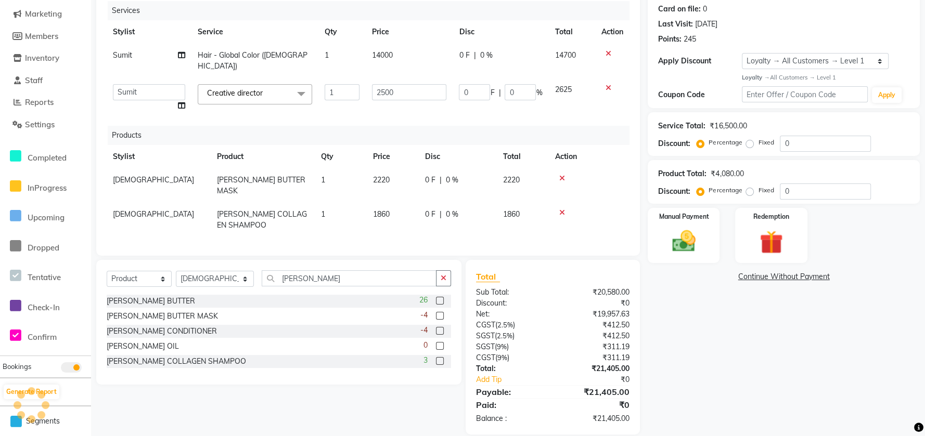
scroll to position [129, 0]
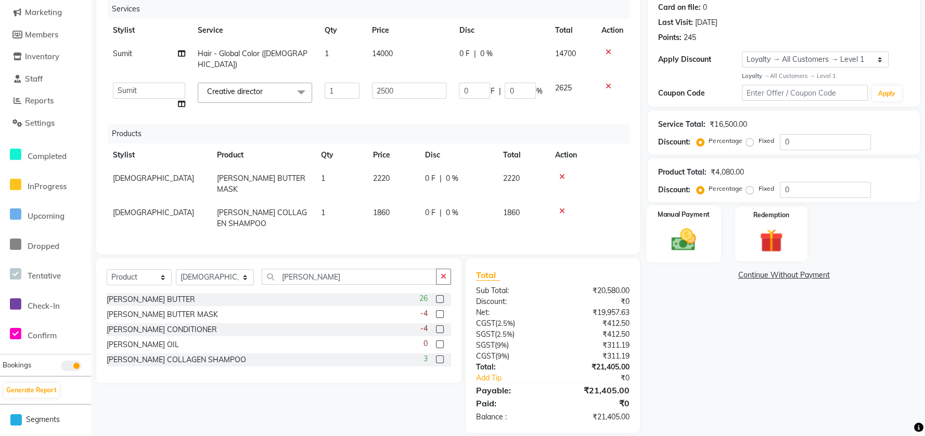
click at [677, 231] on img at bounding box center [684, 240] width 40 height 28
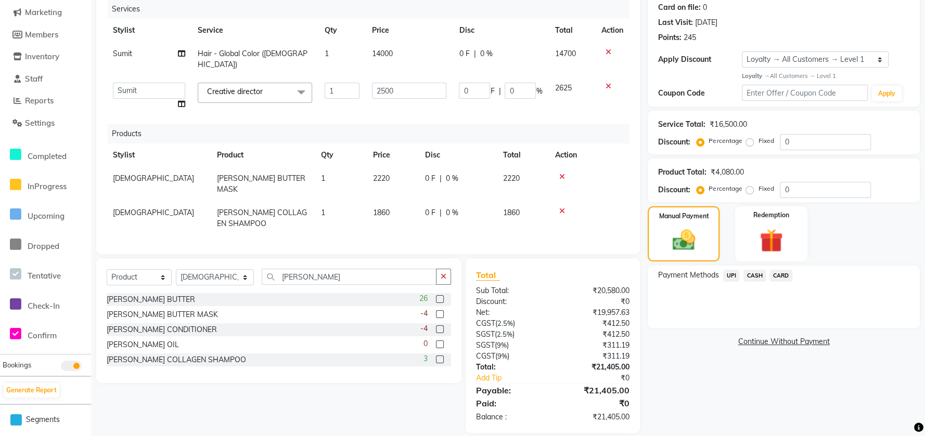
click at [749, 278] on span "CASH" at bounding box center [754, 276] width 22 height 12
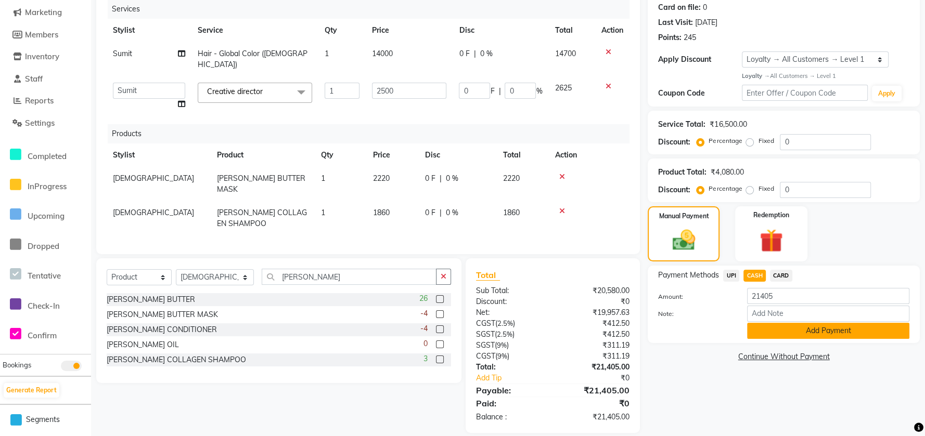
click at [760, 328] on button "Add Payment" at bounding box center [828, 331] width 162 height 16
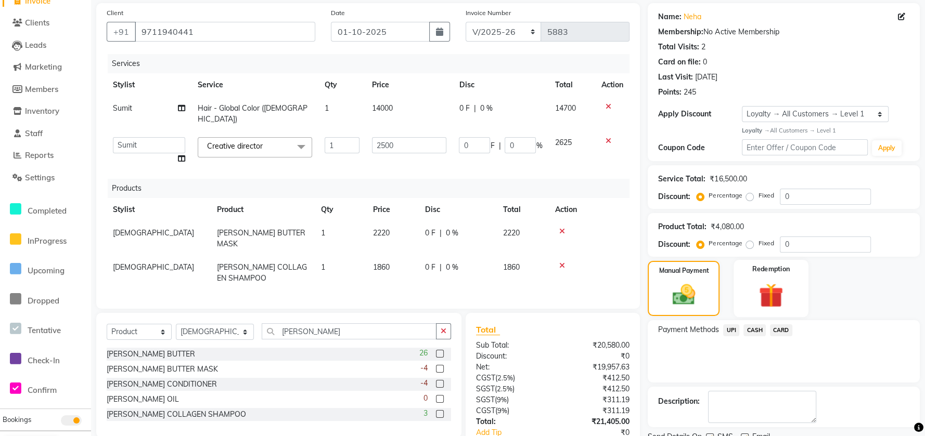
scroll to position [218, 0]
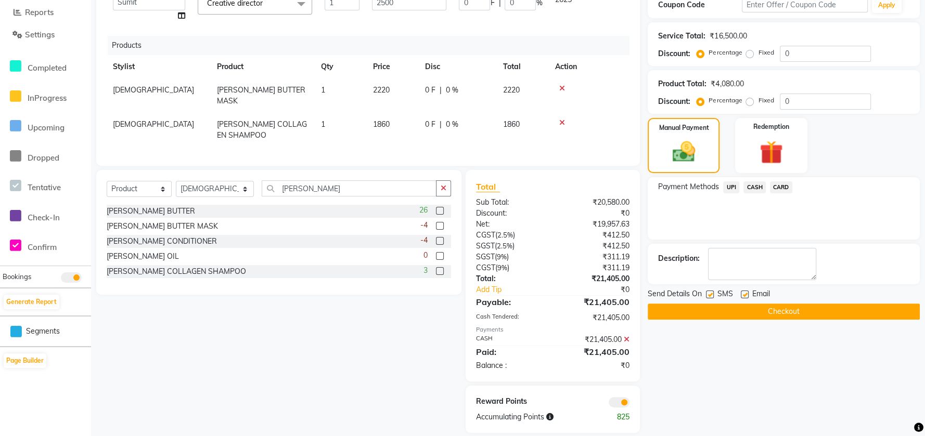
click at [735, 320] on div "Name: Neha Membership: No Active Membership Total Visits: 2 Card on file: 0 Las…" at bounding box center [787, 146] width 280 height 573
click at [733, 310] on button "Checkout" at bounding box center [783, 312] width 272 height 16
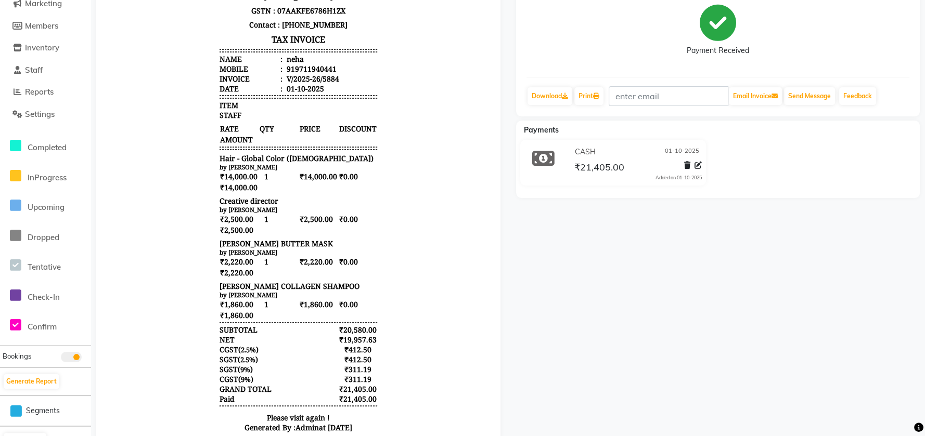
scroll to position [166, 0]
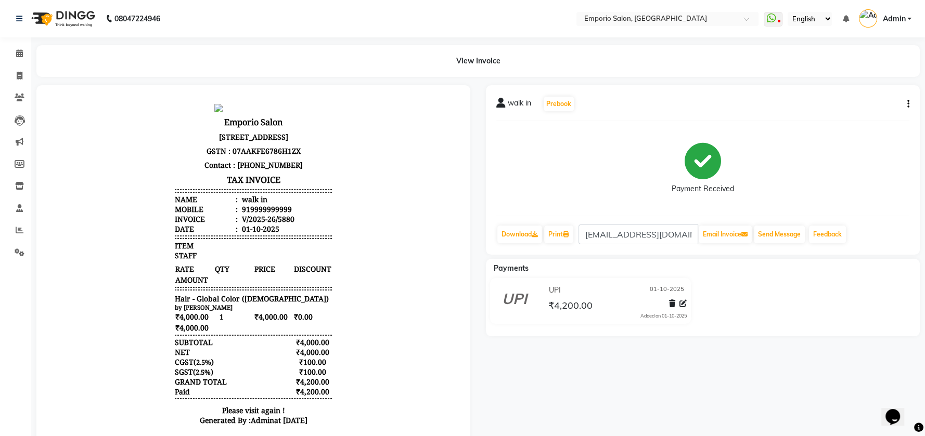
click at [905, 104] on button "button" at bounding box center [906, 104] width 6 height 11
click at [874, 118] on div "Edit Invoice" at bounding box center [855, 116] width 71 height 13
select select "service"
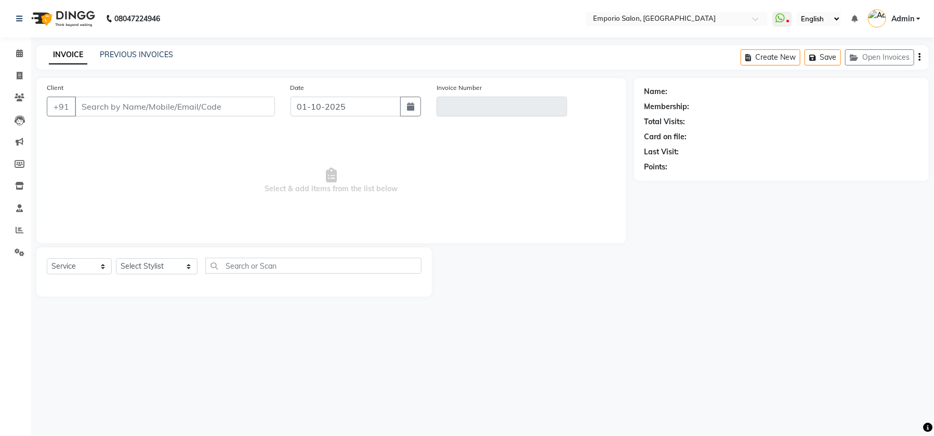
type input "9999999999"
type input "V/2025-26/5880"
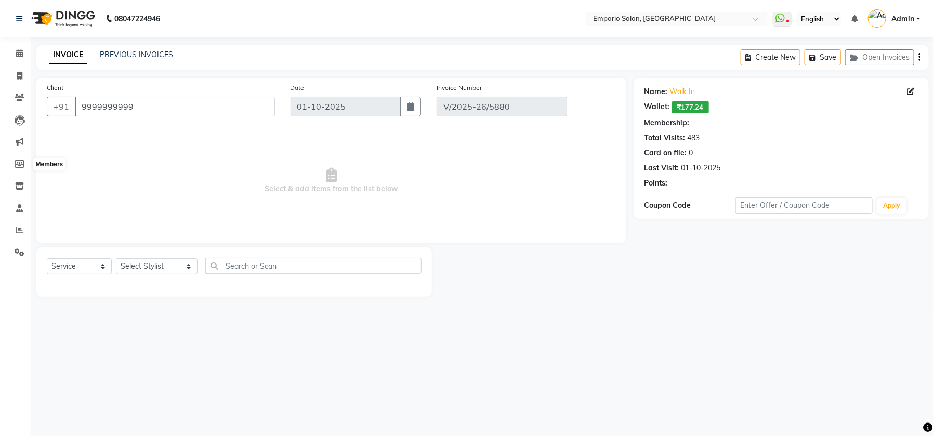
select select "select"
select select "1: Object"
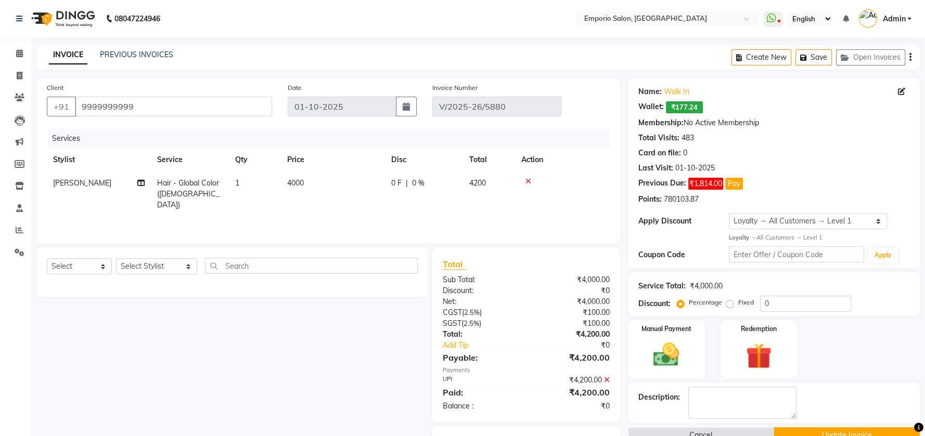
click at [356, 179] on td "4000" at bounding box center [333, 194] width 104 height 45
select select "53535"
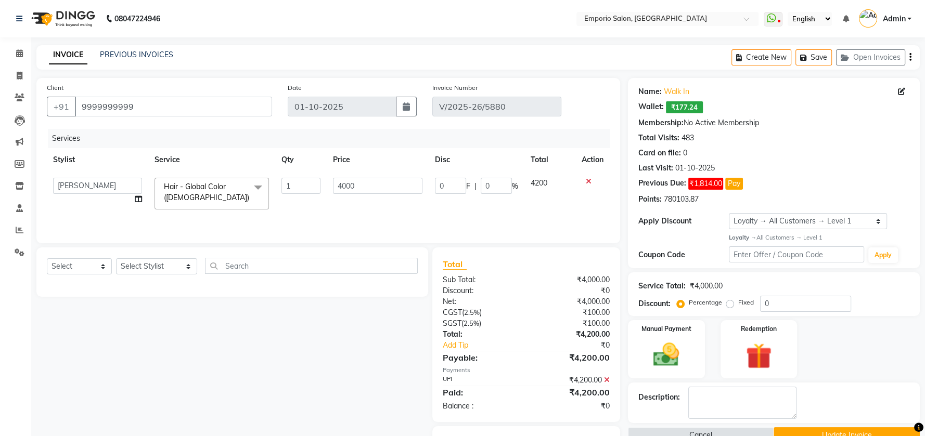
click at [356, 179] on input "4000" at bounding box center [377, 186] width 89 height 16
drag, startPoint x: 380, startPoint y: 187, endPoint x: 372, endPoint y: 187, distance: 8.3
click at [378, 187] on input "4000" at bounding box center [377, 186] width 89 height 16
type input "4"
type input "1500"
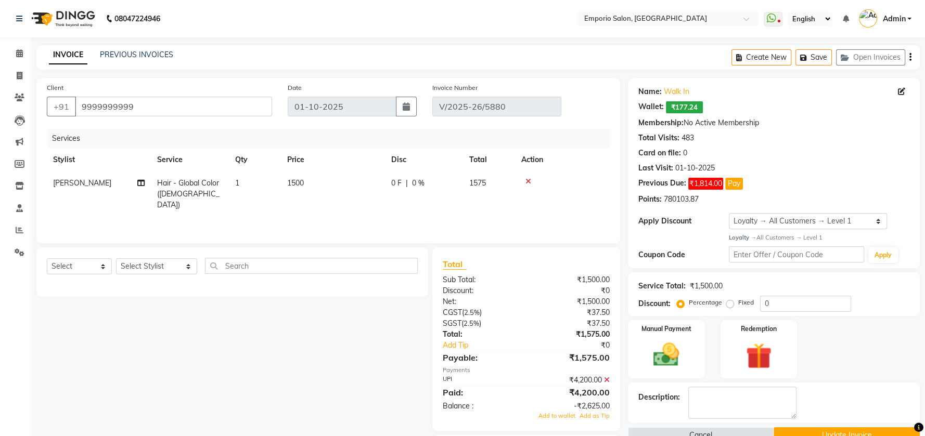
click at [438, 220] on div "Services Stylist Service Qty Price Disc Total Action [PERSON_NAME] Hair - Globa…" at bounding box center [328, 181] width 563 height 104
click at [343, 218] on div "Services Stylist Service Qty Price Disc Total Action [PERSON_NAME] Hair - Globa…" at bounding box center [328, 181] width 563 height 104
click at [608, 380] on icon at bounding box center [607, 379] width 6 height 7
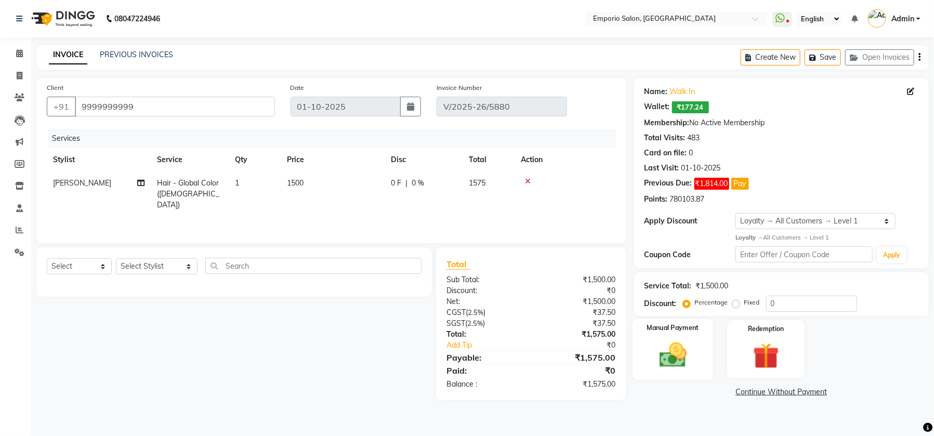
click at [654, 361] on img at bounding box center [673, 355] width 44 height 31
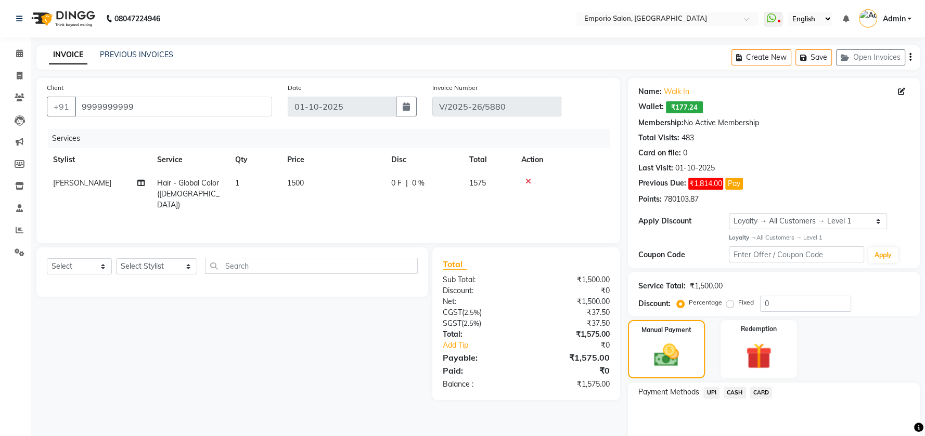
click at [738, 303] on label "Fixed" at bounding box center [746, 302] width 16 height 9
click at [728, 303] on input "Fixed" at bounding box center [731, 302] width 7 height 7
radio input "true"
click at [803, 293] on div "Service Total: ₹1,500.00 Discount: Percentage Fixed 0" at bounding box center [773, 294] width 271 height 35
drag, startPoint x: 799, startPoint y: 303, endPoint x: 750, endPoint y: 307, distance: 49.6
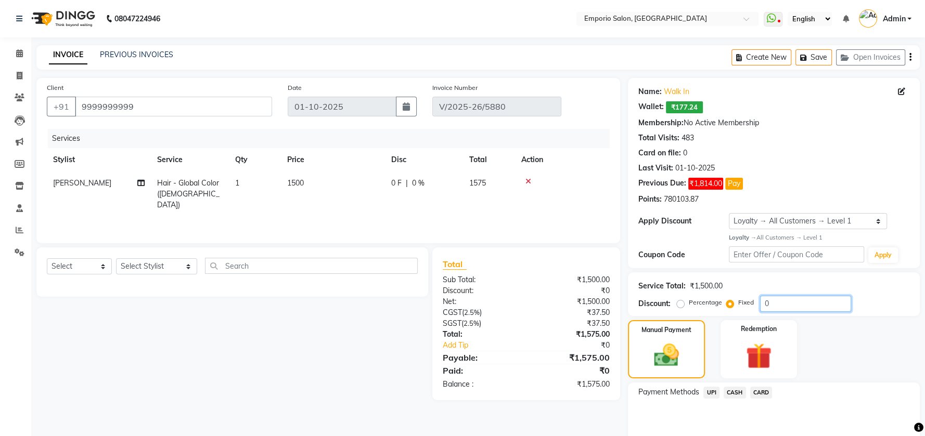
click at [776, 309] on input "0" at bounding box center [805, 304] width 91 height 16
type input "75"
click at [733, 389] on span "CASH" at bounding box center [734, 393] width 22 height 12
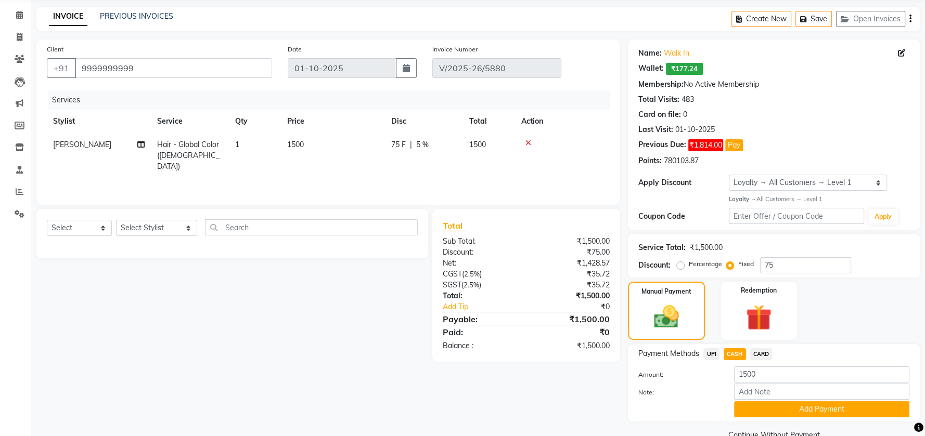
scroll to position [60, 0]
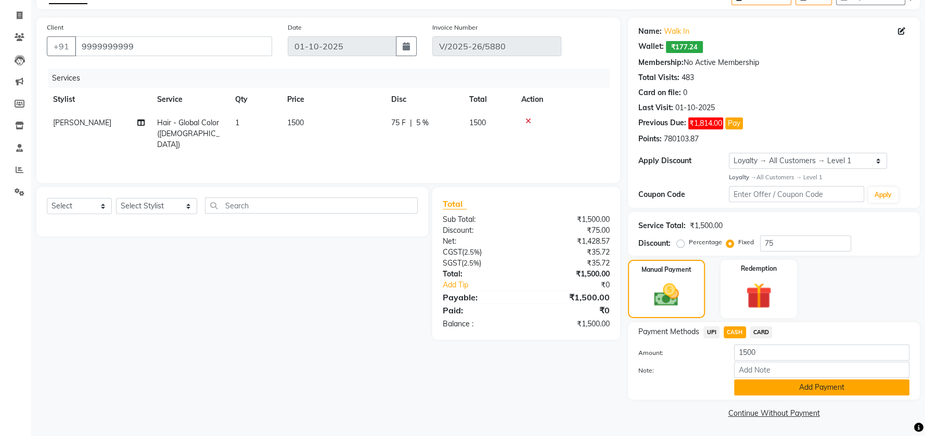
click at [752, 388] on button "Add Payment" at bounding box center [821, 388] width 175 height 16
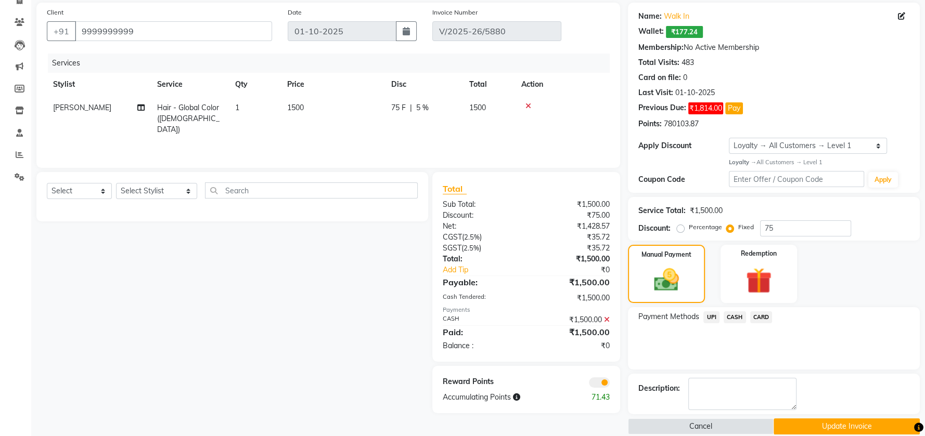
scroll to position [88, 0]
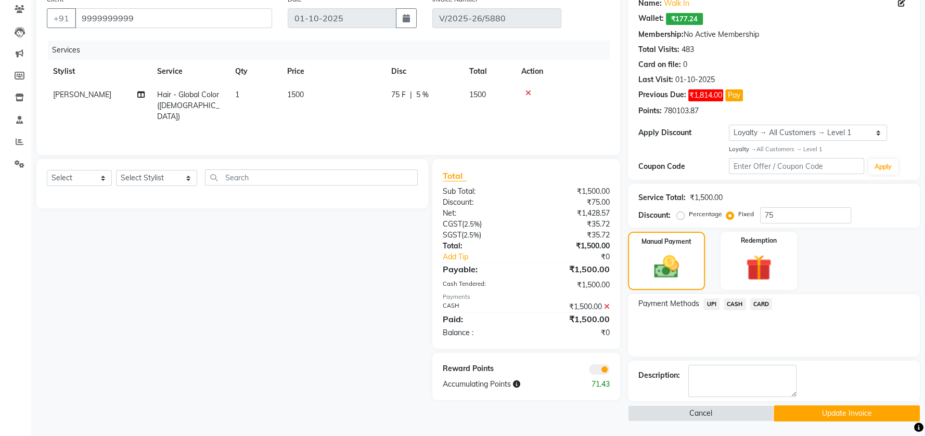
click at [775, 409] on button "Update Invoice" at bounding box center [846, 414] width 146 height 16
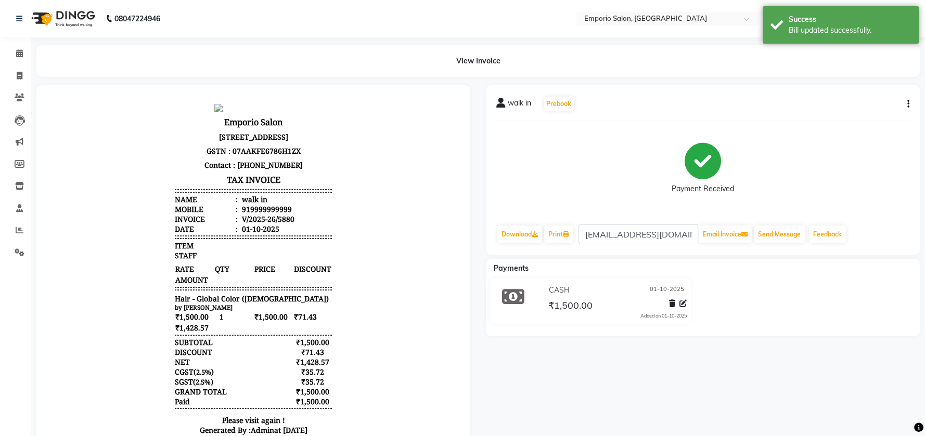
click at [28, 4] on img at bounding box center [62, 18] width 71 height 29
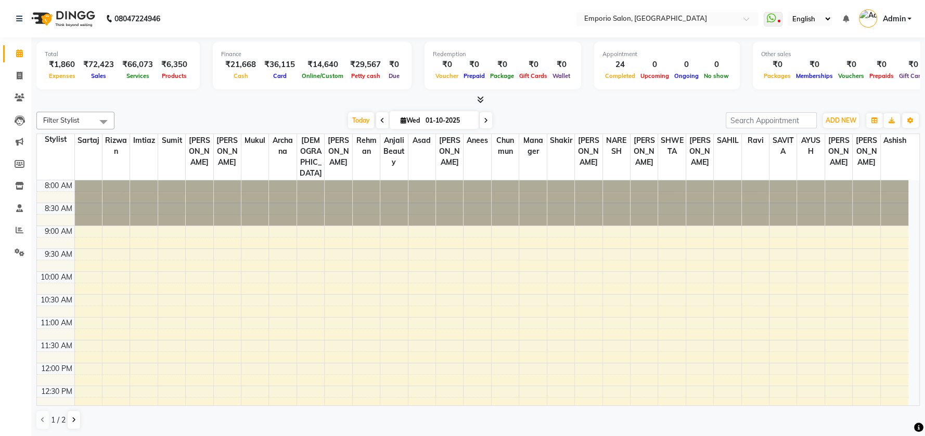
click at [15, 21] on div "08047224946" at bounding box center [88, 18] width 160 height 29
click at [17, 18] on icon at bounding box center [19, 18] width 6 height 7
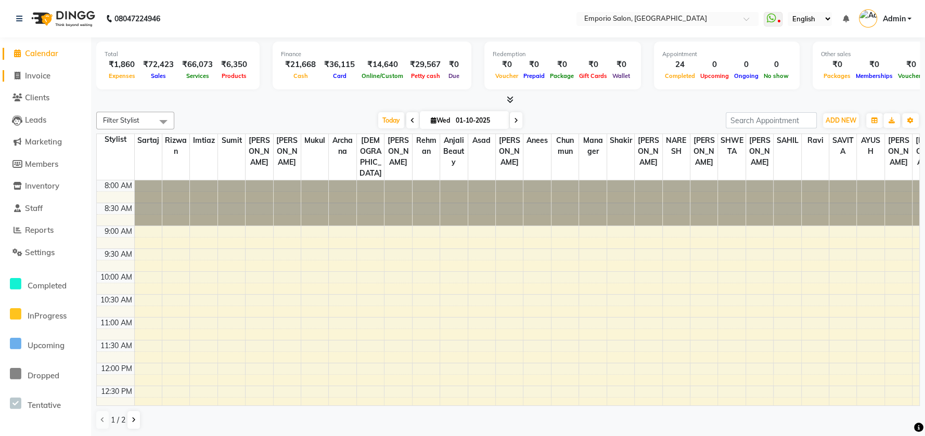
click at [54, 75] on link "Invoice" at bounding box center [46, 76] width 86 height 12
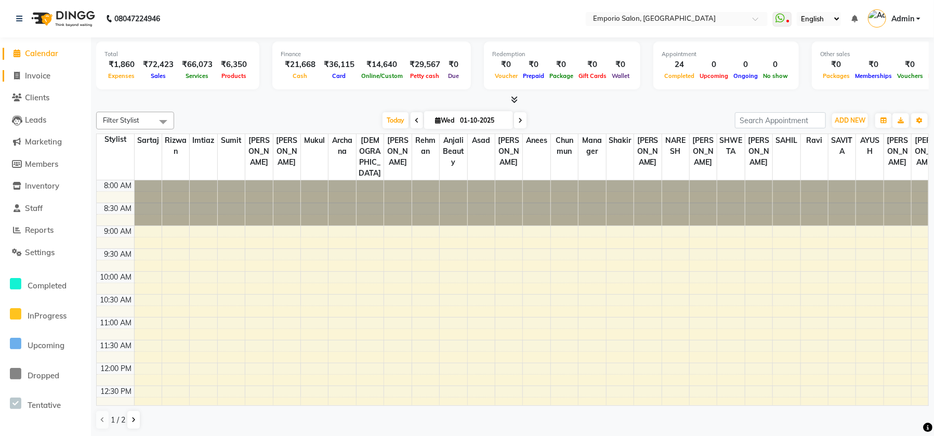
select select "6332"
select select "service"
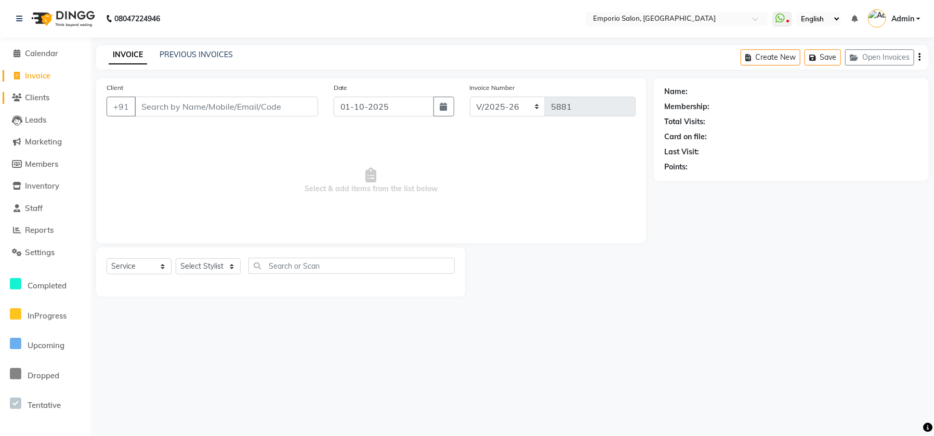
click at [41, 101] on span "Clients" at bounding box center [37, 98] width 24 height 10
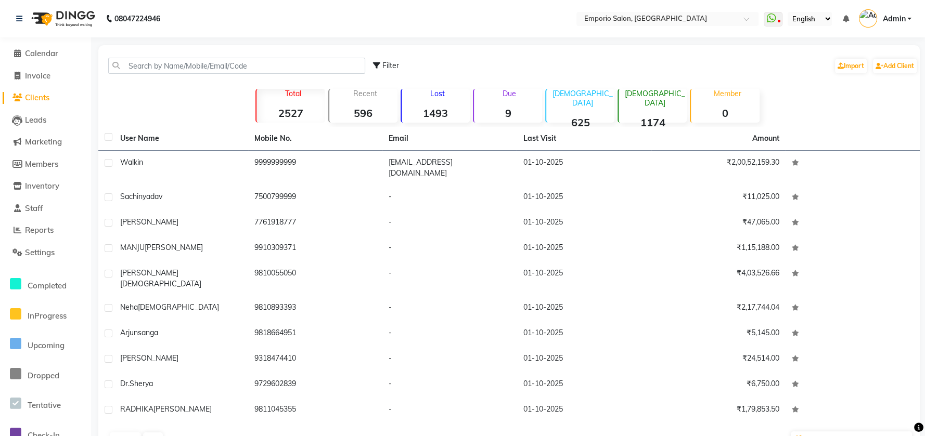
click at [175, 54] on div "Filter Import Add Client" at bounding box center [508, 65] width 817 height 33
click at [175, 58] on input "text" at bounding box center [236, 66] width 257 height 16
click at [178, 70] on input "text" at bounding box center [236, 66] width 257 height 16
click at [178, 75] on div "Filter Import Add Client" at bounding box center [508, 65] width 817 height 33
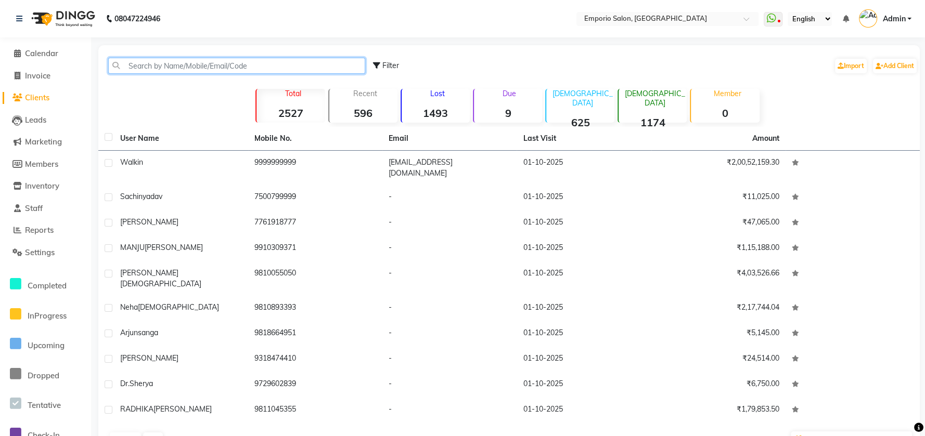
click at [227, 73] on input "text" at bounding box center [236, 66] width 257 height 16
click at [229, 72] on input "text" at bounding box center [236, 66] width 257 height 16
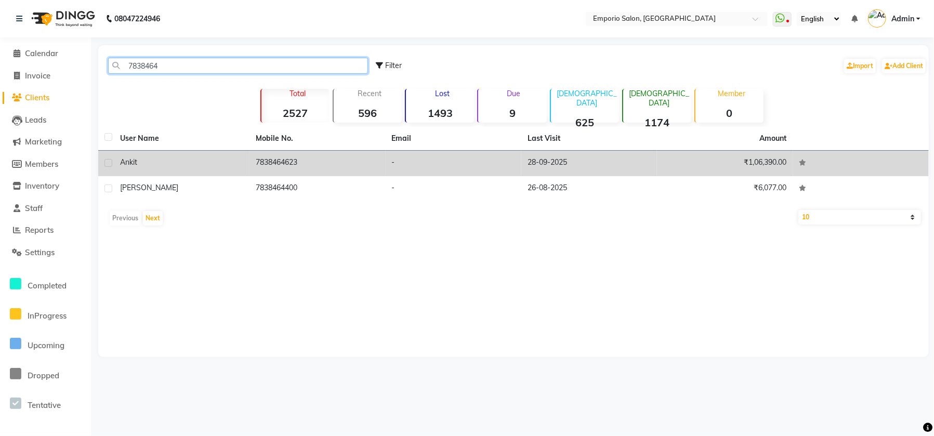
type input "7838464"
click at [351, 159] on td "7838464623" at bounding box center [318, 163] width 136 height 25
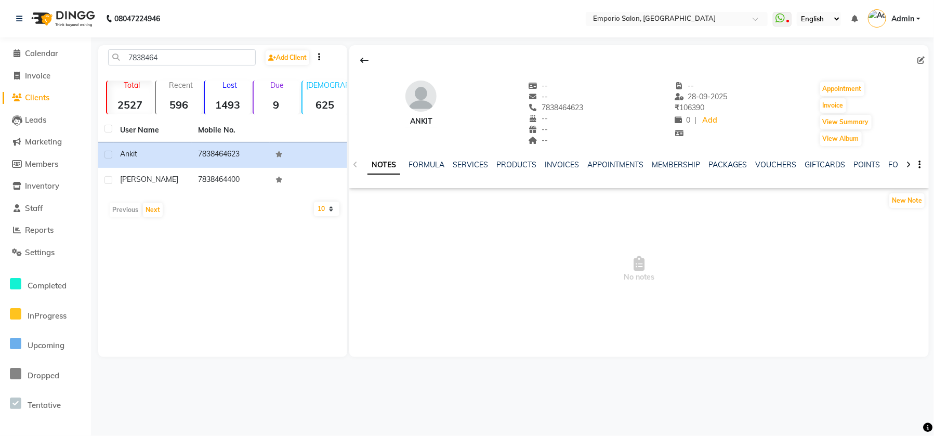
click at [557, 170] on div "INVOICES" at bounding box center [562, 165] width 34 height 11
click at [561, 164] on link "INVOICES" at bounding box center [562, 164] width 34 height 9
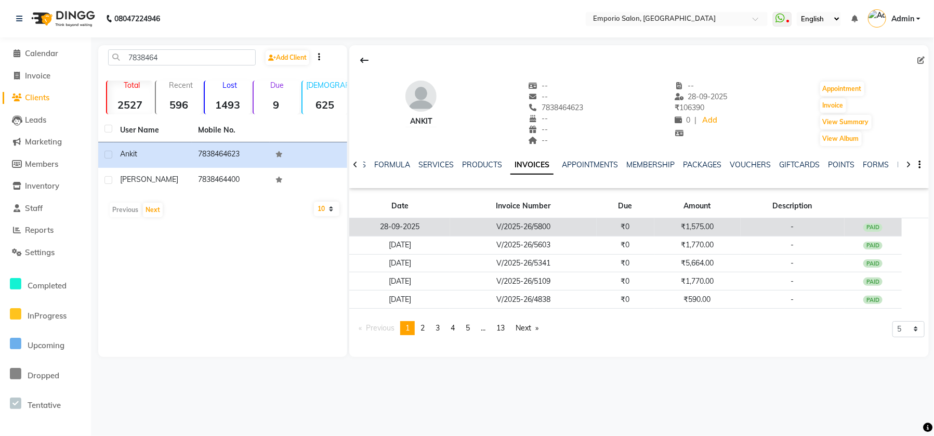
click at [498, 225] on td "V/2025-26/5800" at bounding box center [523, 227] width 146 height 18
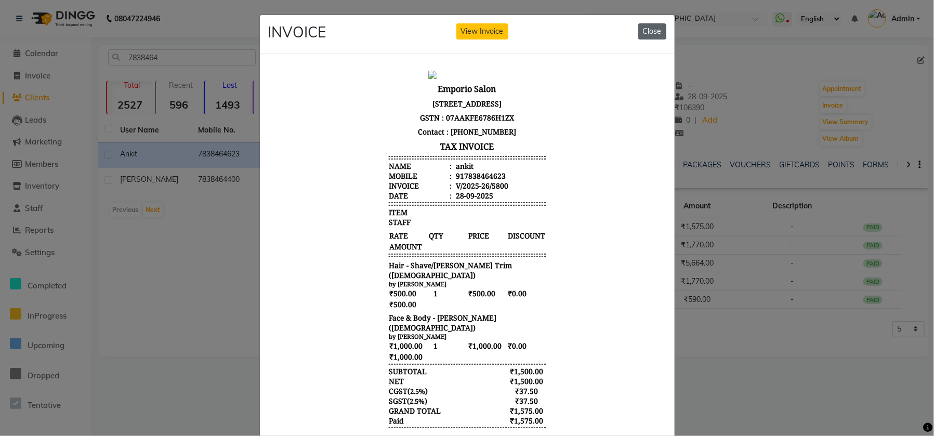
click at [648, 33] on button "Close" at bounding box center [653, 31] width 28 height 16
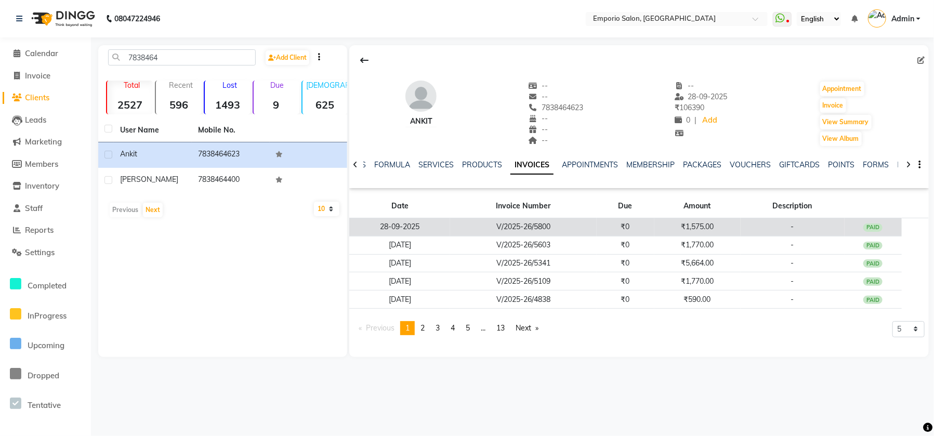
click at [617, 233] on td "₹0" at bounding box center [626, 227] width 58 height 18
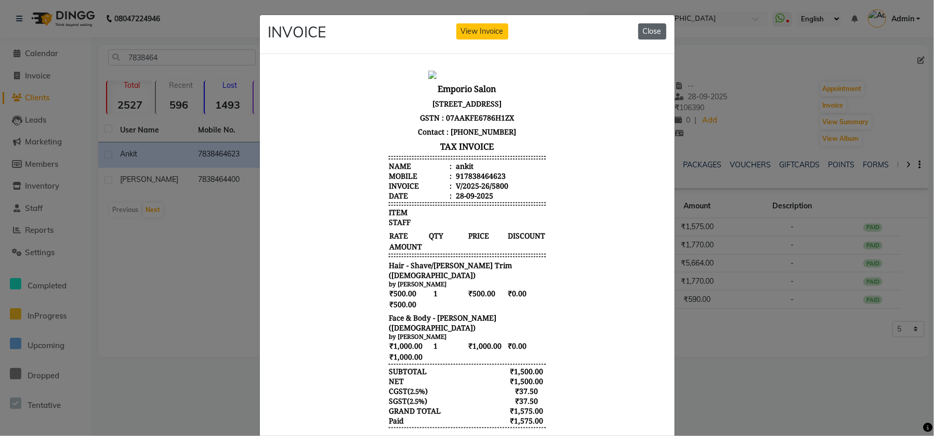
click at [639, 30] on button "Close" at bounding box center [653, 31] width 28 height 16
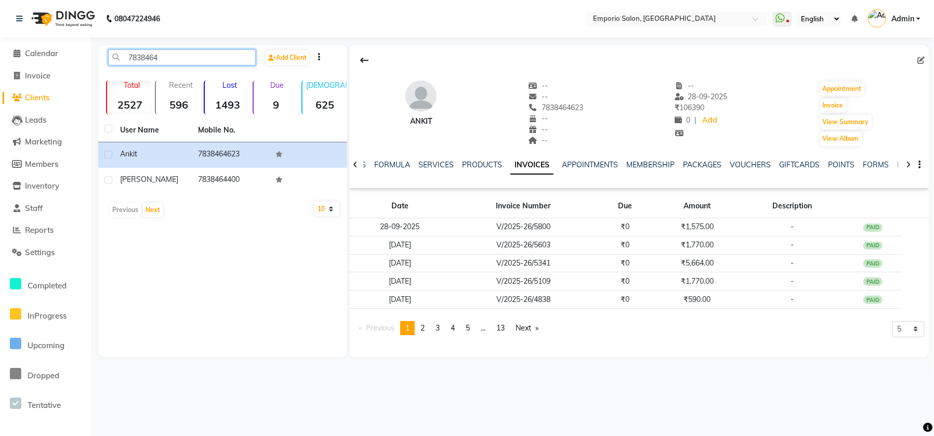
click at [193, 56] on input "7838464" at bounding box center [182, 57] width 148 height 16
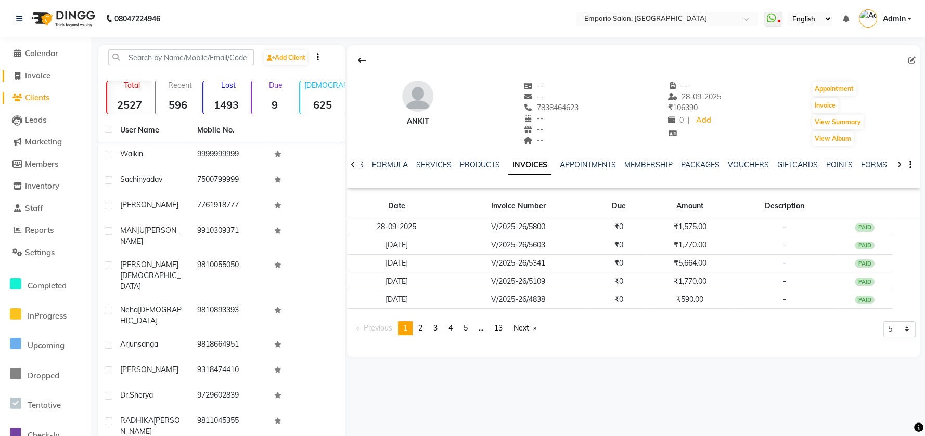
drag, startPoint x: 46, startPoint y: 72, endPoint x: 46, endPoint y: 80, distance: 7.3
click at [46, 73] on span "Invoice" at bounding box center [37, 76] width 25 height 10
select select "service"
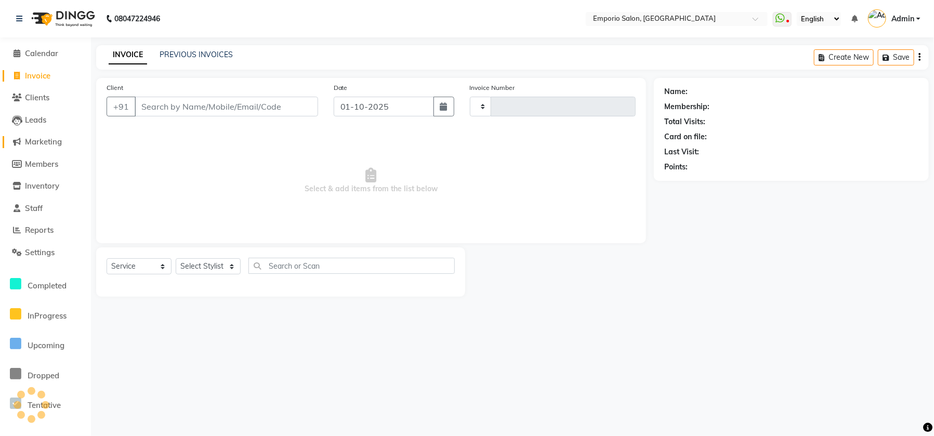
type input "5881"
select select "6332"
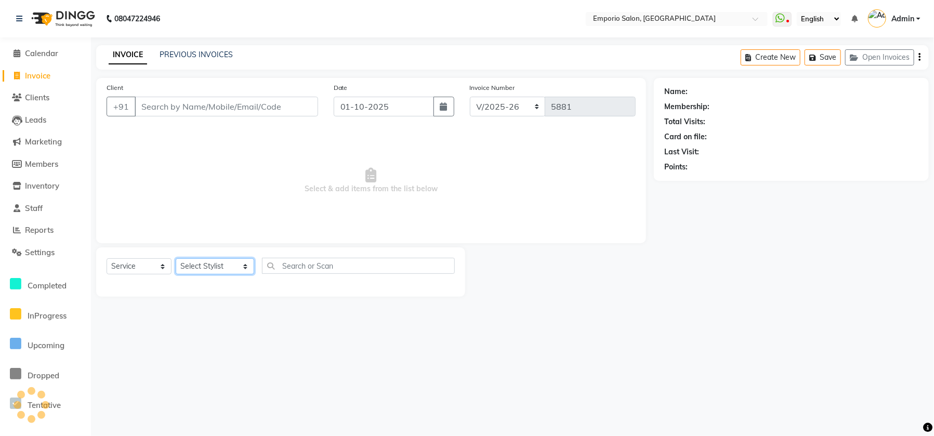
click at [213, 271] on select "Select Stylist [PERSON_NAME] beauty Archana [PERSON_NAME] [PERSON_NAME] [PERSON…" at bounding box center [215, 266] width 79 height 16
click at [176, 258] on select "Select Stylist [PERSON_NAME] beauty Archana [PERSON_NAME] [PERSON_NAME] [PERSON…" at bounding box center [215, 266] width 79 height 16
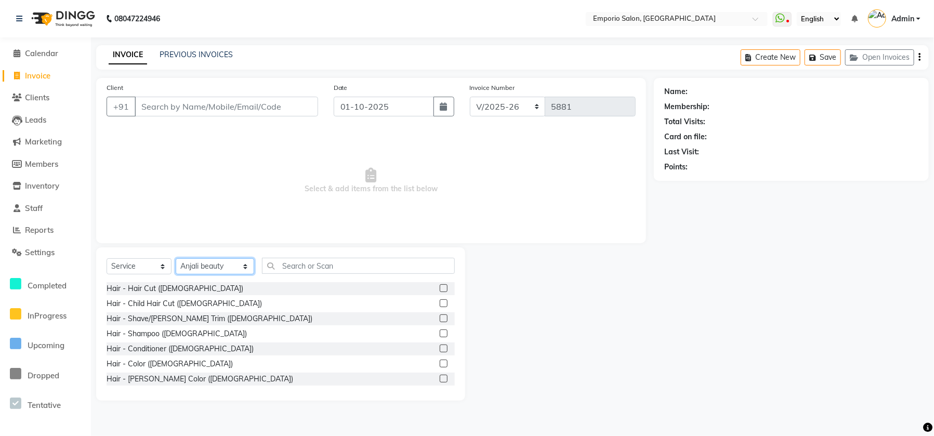
drag, startPoint x: 206, startPoint y: 269, endPoint x: 204, endPoint y: 255, distance: 14.2
click at [204, 255] on div "Select Service Product Membership Package Voucher Prepaid Gift Card Select Styl…" at bounding box center [280, 324] width 369 height 153
select select "47510"
click at [176, 258] on select "Select Stylist [PERSON_NAME] beauty Archana [PERSON_NAME] [PERSON_NAME] [PERSON…" at bounding box center [215, 266] width 79 height 16
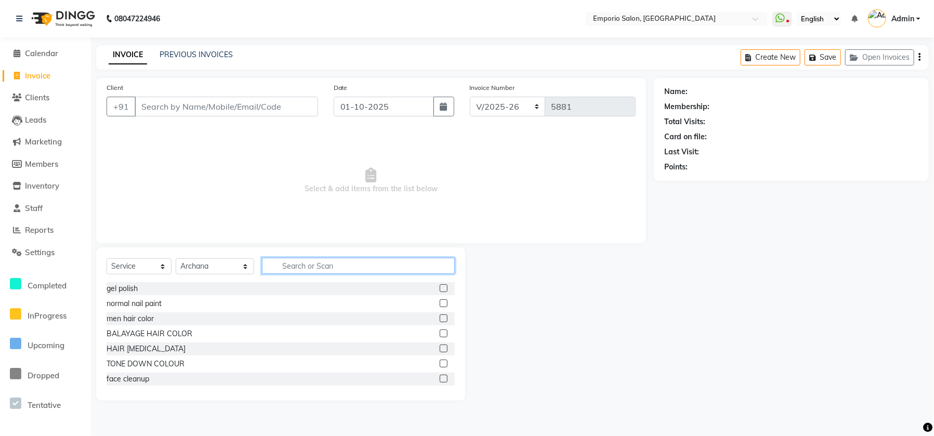
click at [269, 271] on input "text" at bounding box center [358, 266] width 193 height 16
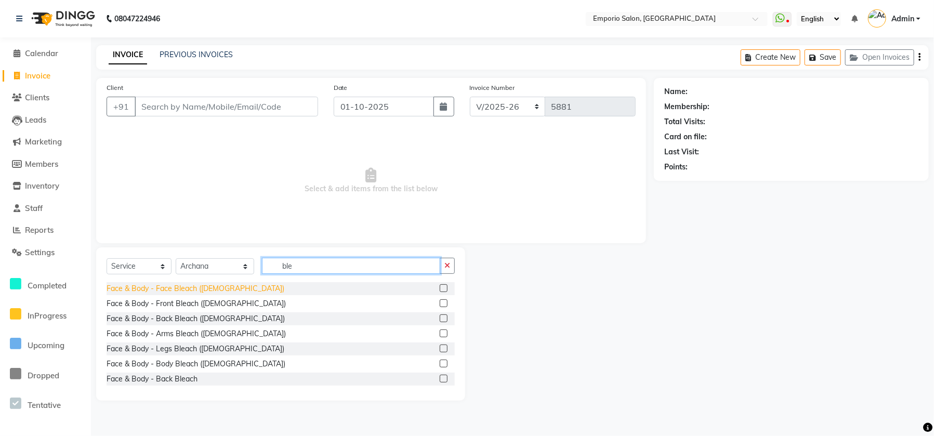
type input "ble"
click at [145, 284] on div "Face & Body - Face Bleach ([DEMOGRAPHIC_DATA])" at bounding box center [196, 288] width 178 height 11
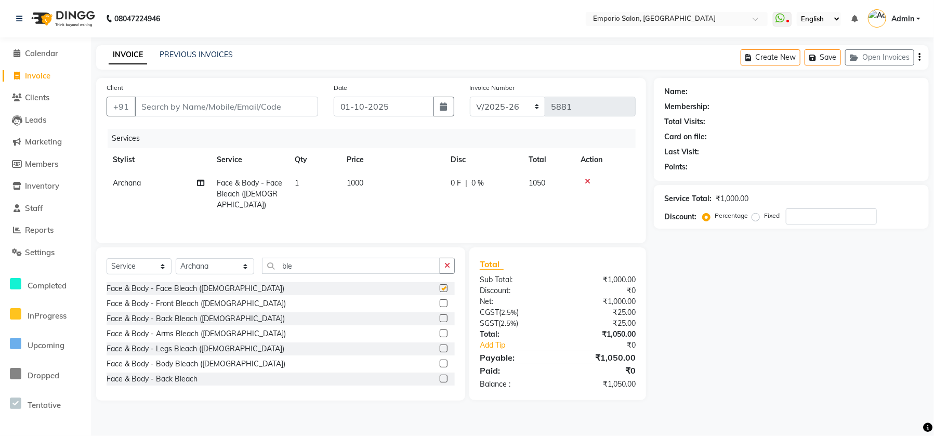
checkbox input "false"
click at [453, 182] on span "0 F" at bounding box center [456, 183] width 10 height 11
select select "47510"
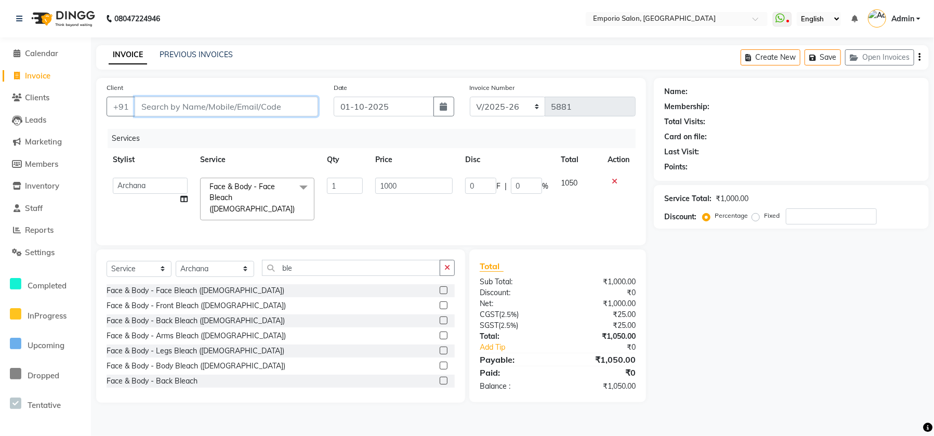
click at [299, 101] on input "Client" at bounding box center [227, 107] width 184 height 20
type input "9"
type input "0"
type input "99999999999999"
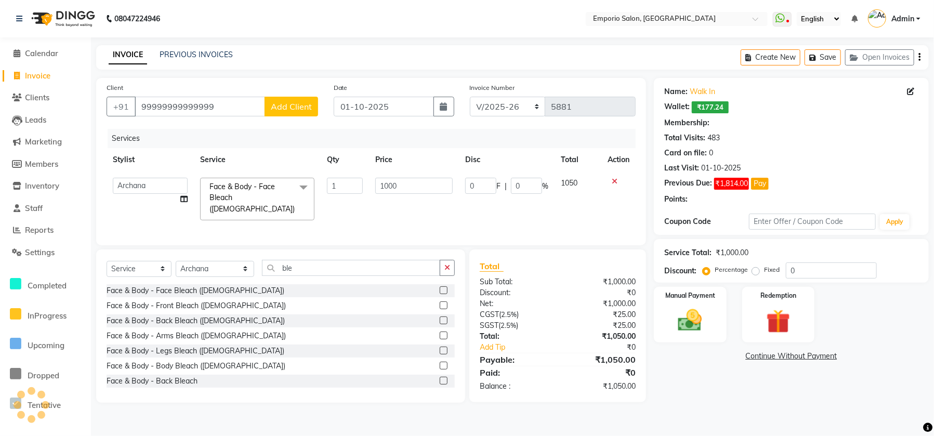
select select "1: Object"
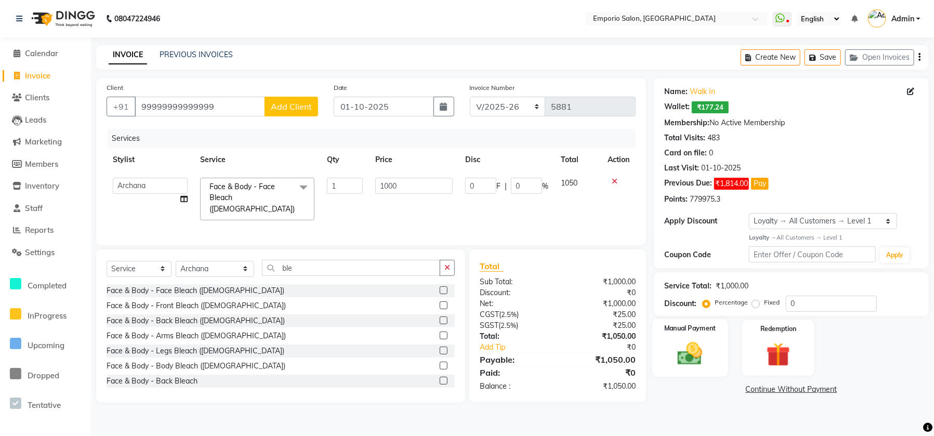
click at [710, 362] on img at bounding box center [690, 354] width 41 height 29
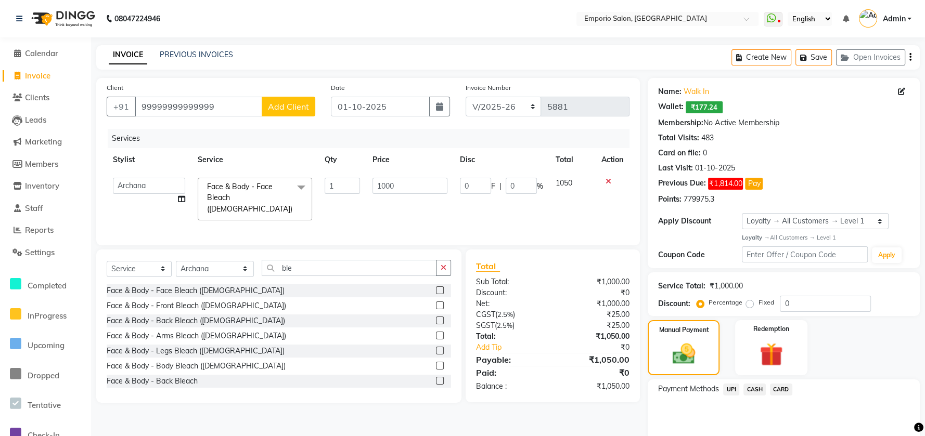
click at [752, 391] on span "CASH" at bounding box center [754, 390] width 22 height 12
click at [779, 393] on span "CARD" at bounding box center [781, 390] width 22 height 12
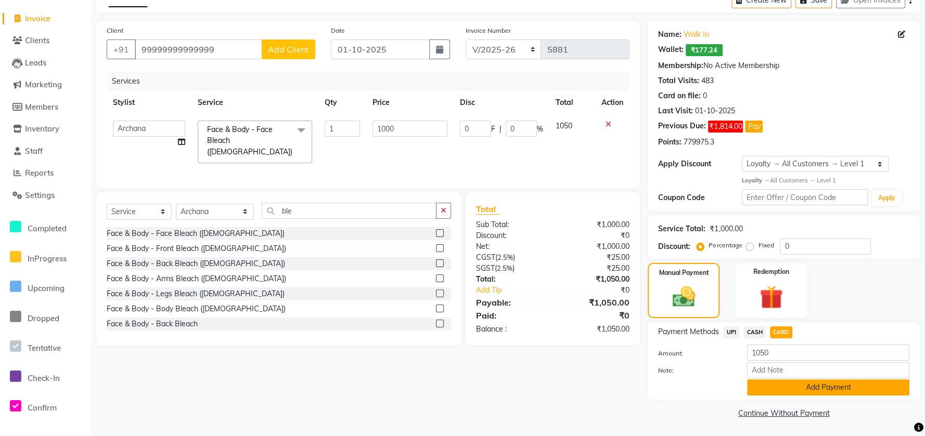
click at [778, 385] on button "Add Payment" at bounding box center [828, 388] width 162 height 16
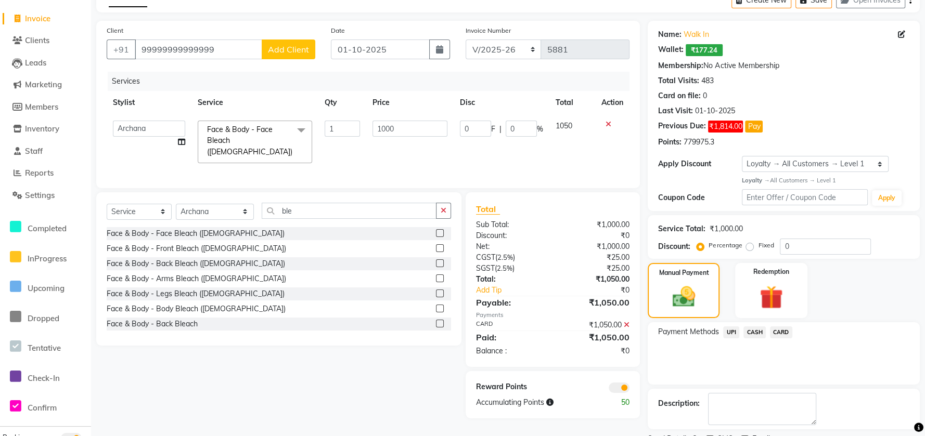
scroll to position [101, 0]
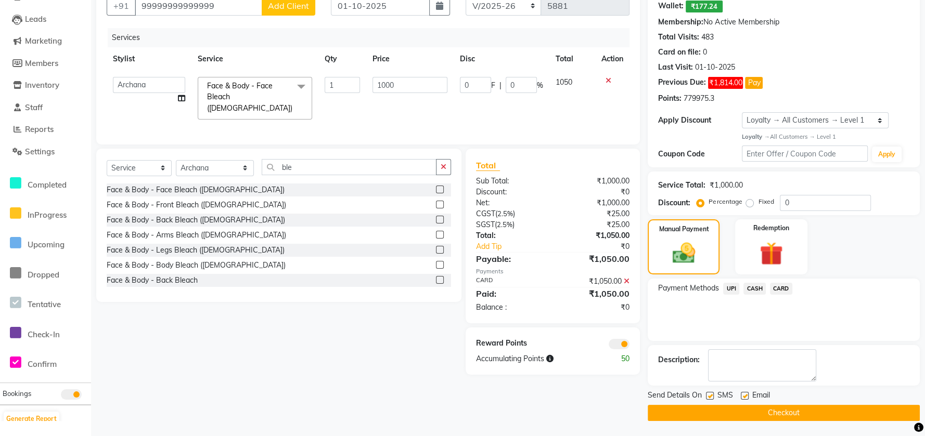
click at [776, 411] on button "Checkout" at bounding box center [783, 413] width 272 height 16
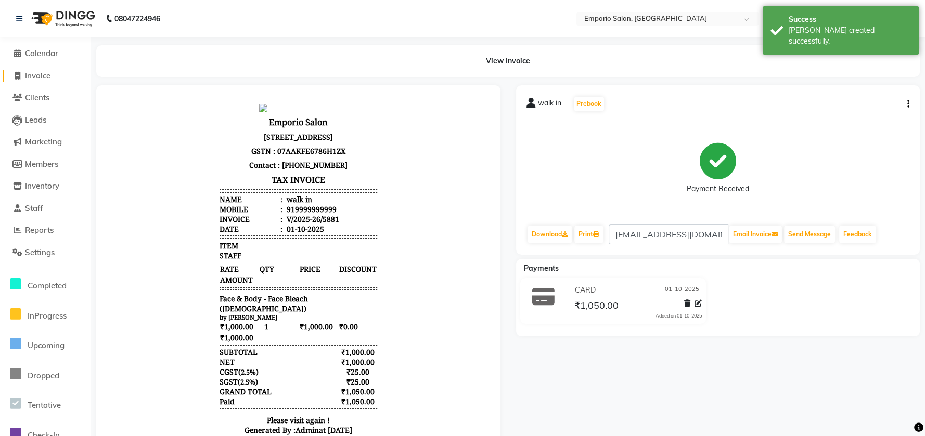
click at [34, 74] on span "Invoice" at bounding box center [37, 76] width 25 height 10
select select "service"
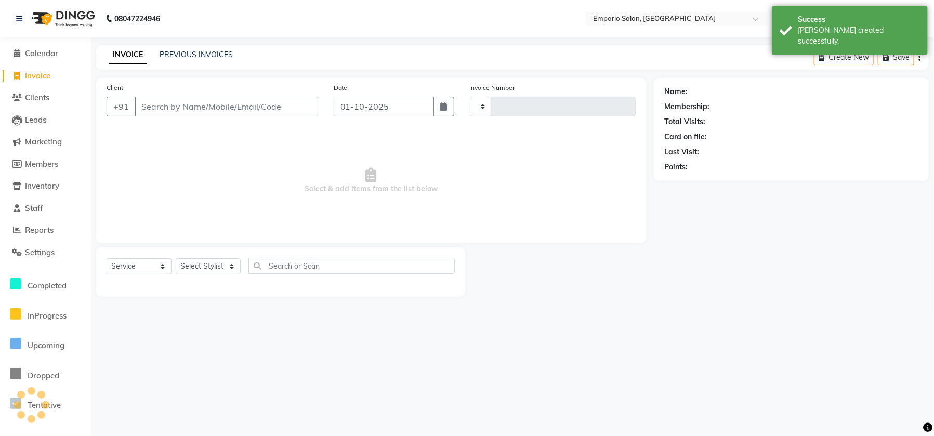
type input "5882"
select select "6332"
click at [224, 269] on select "Select Stylist [PERSON_NAME] beauty Archana [PERSON_NAME] [PERSON_NAME] [PERSON…" at bounding box center [215, 266] width 79 height 16
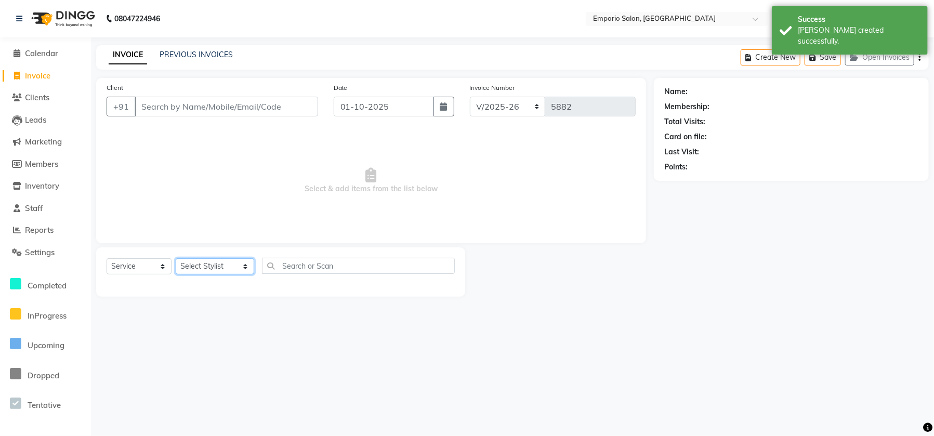
select select "47503"
click at [176, 258] on select "Select Stylist [PERSON_NAME] beauty Archana [PERSON_NAME] [PERSON_NAME] [PERSON…" at bounding box center [215, 266] width 79 height 16
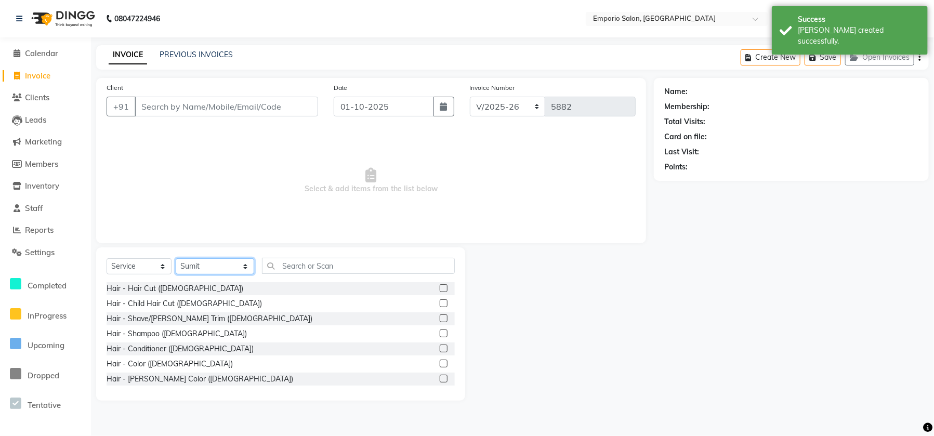
click at [206, 260] on select "Select Stylist [PERSON_NAME] beauty Archana [PERSON_NAME] [PERSON_NAME] [PERSON…" at bounding box center [215, 266] width 79 height 16
click at [263, 265] on input "text" at bounding box center [358, 266] width 193 height 16
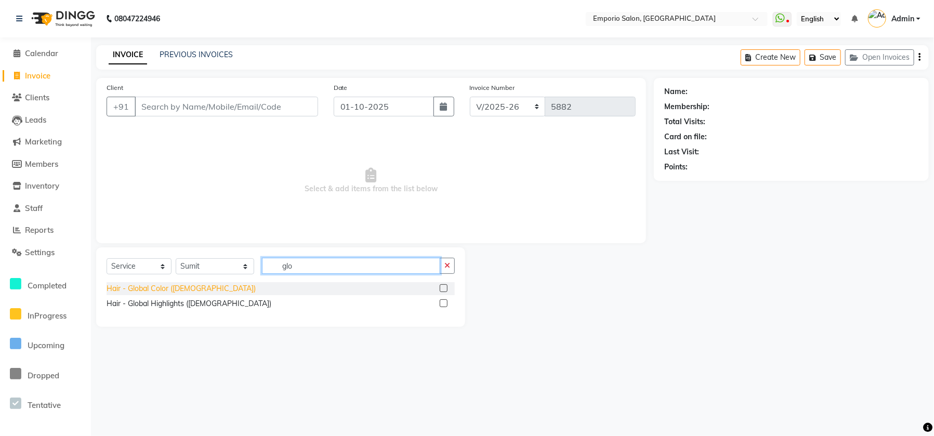
type input "glo"
click at [146, 287] on div "Hair - Global Color ([DEMOGRAPHIC_DATA])" at bounding box center [181, 288] width 149 height 11
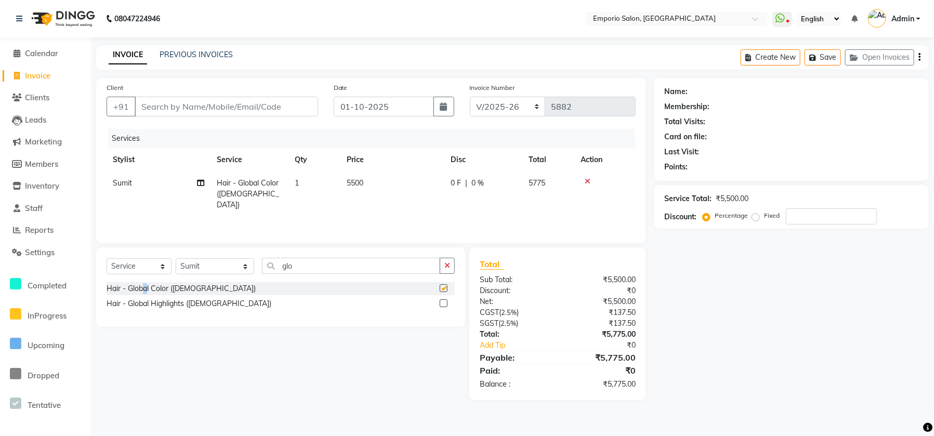
checkbox input "false"
click at [398, 167] on th "Price" at bounding box center [393, 159] width 104 height 23
click at [405, 185] on td "5500" at bounding box center [393, 194] width 104 height 45
select select "47503"
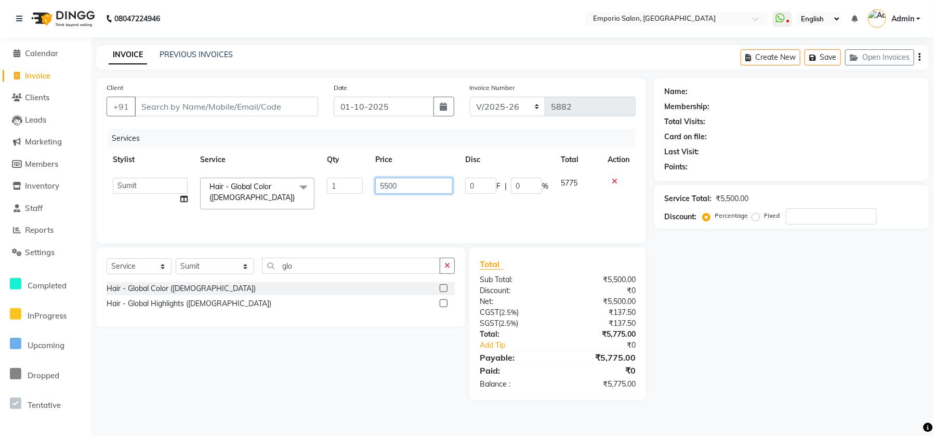
click at [405, 185] on input "5500" at bounding box center [413, 186] width 77 height 16
type input "5"
type input "14000"
click at [424, 215] on div "Services Stylist Service Qty Price Disc Total Action Anees Anjali beauty [PERSO…" at bounding box center [371, 181] width 529 height 104
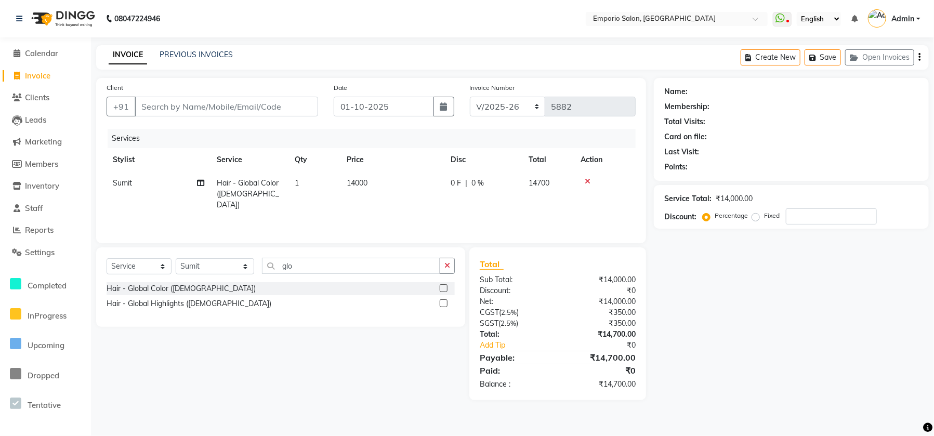
click at [434, 245] on div "Client +91 Date [DATE] Invoice Number EMP/2025-26 V/2025 V/[PHONE_NUMBER] Servi…" at bounding box center [371, 239] width 566 height 322
click at [440, 242] on div "Client +91 Date [DATE] Invoice Number EMP/2025-26 V/2025 V/[PHONE_NUMBER] Servi…" at bounding box center [371, 160] width 550 height 165
